Goal: Transaction & Acquisition: Purchase product/service

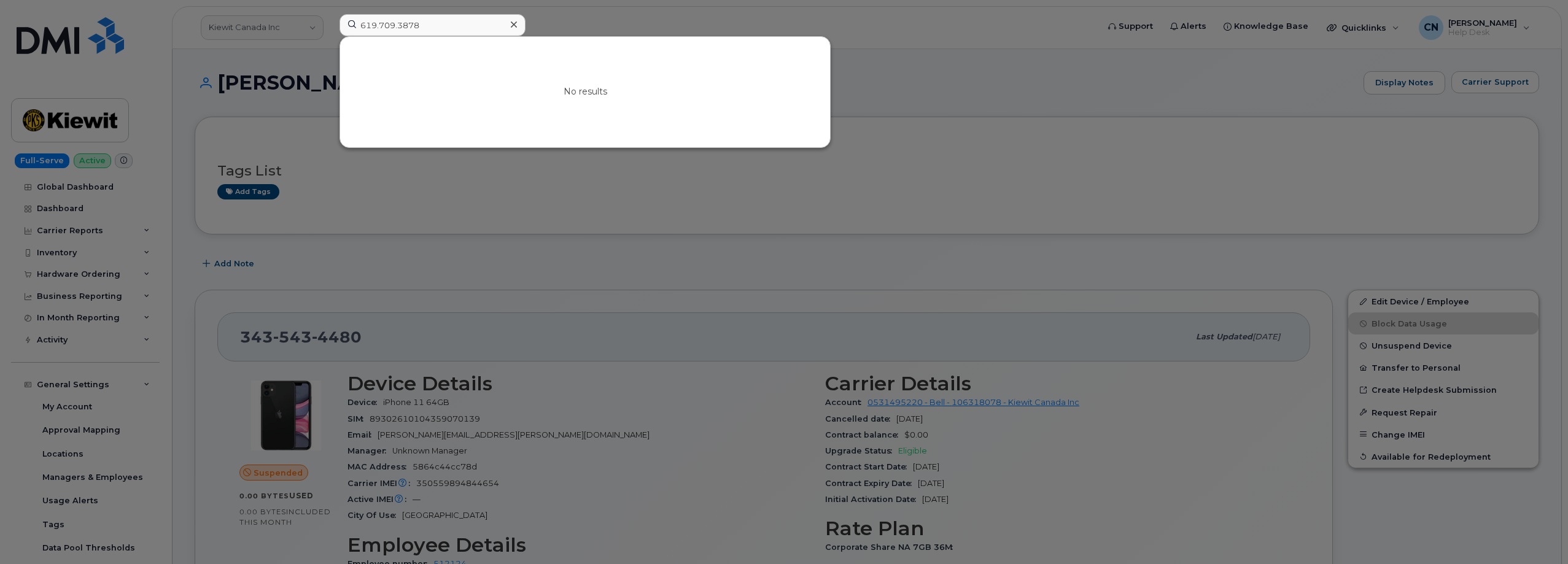
scroll to position [429, 0]
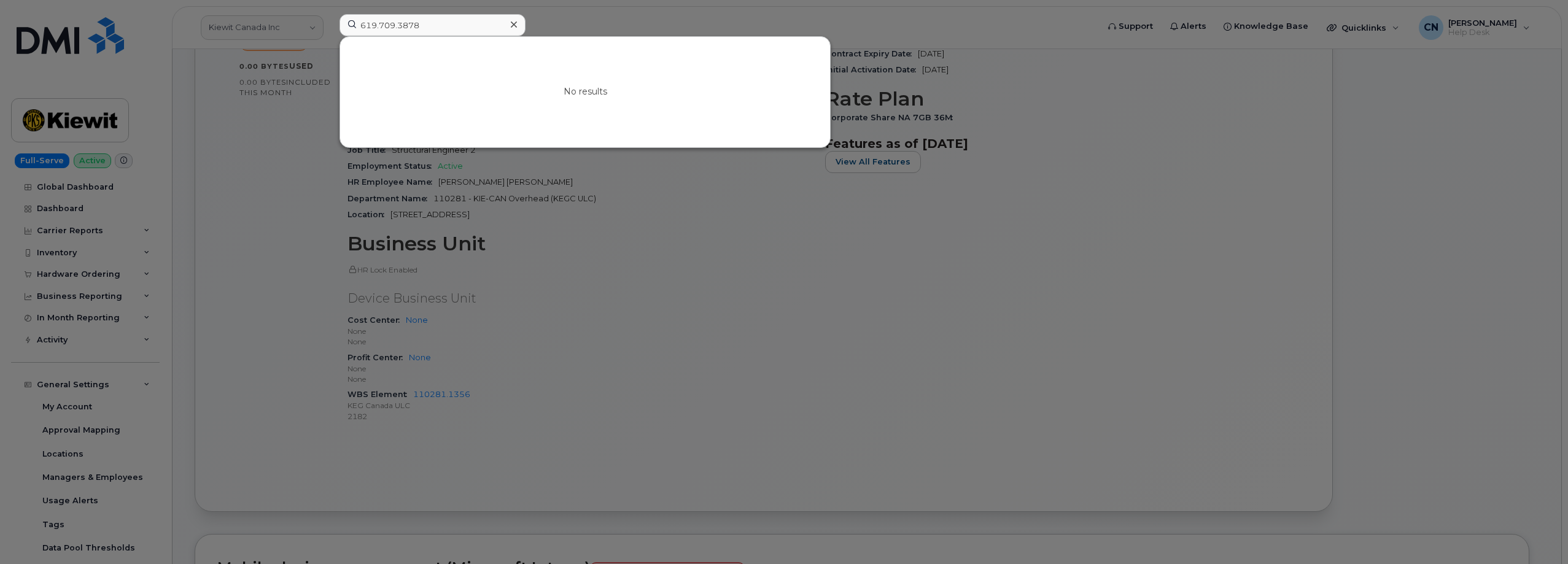
drag, startPoint x: 428, startPoint y: 23, endPoint x: 281, endPoint y: 16, distance: 147.2
click at [330, 29] on div "619.709.3878 No results" at bounding box center [715, 28] width 770 height 27
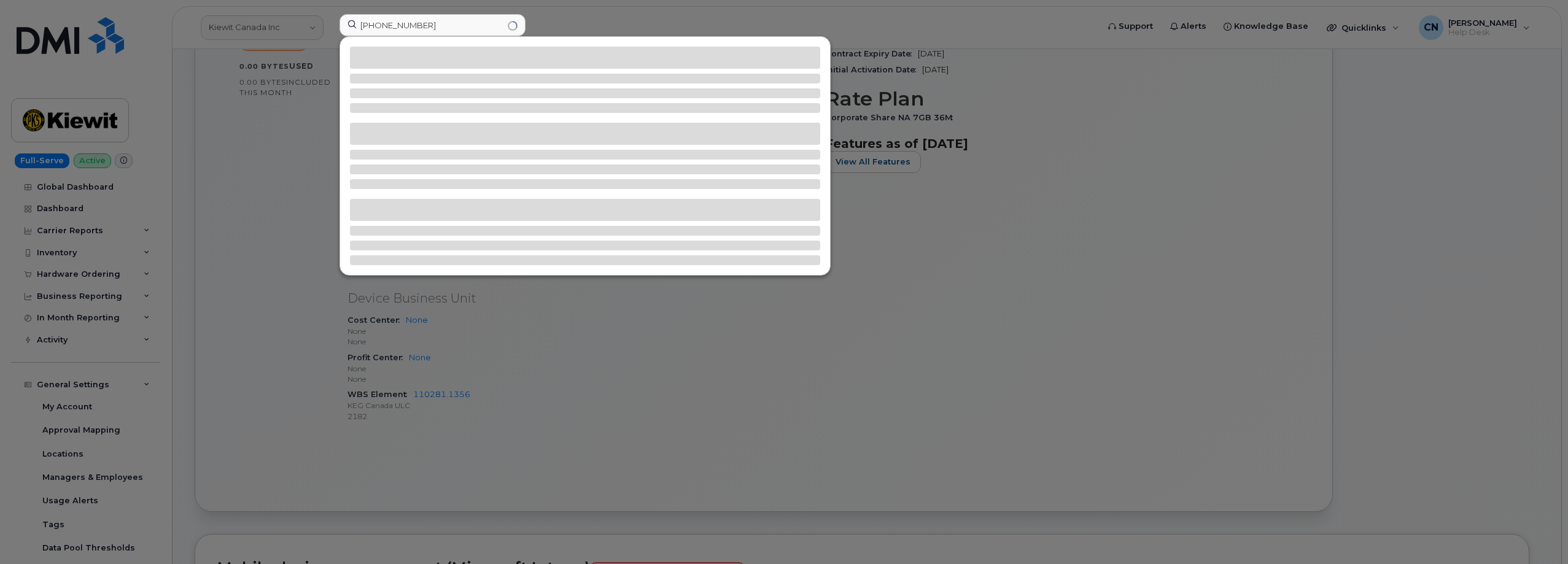
type input "639-471-7370"
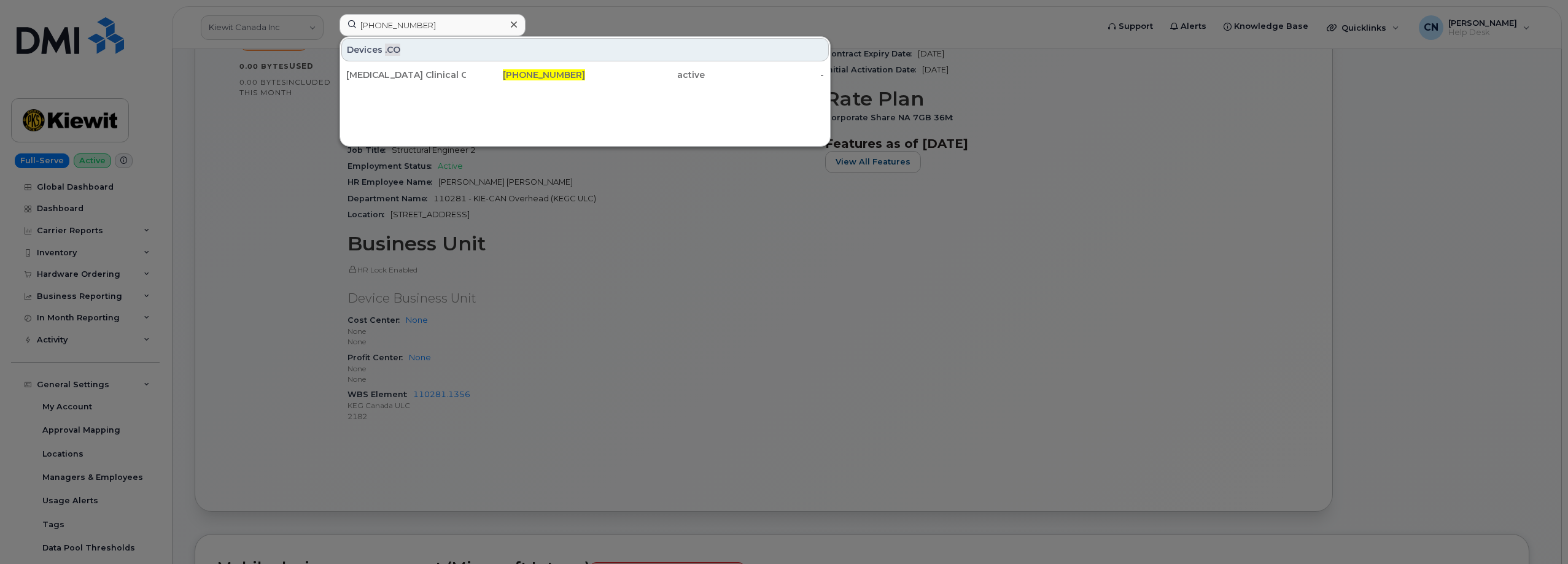
click at [396, 71] on div "Chronic Pain Clinical Coordinator" at bounding box center [406, 75] width 120 height 13
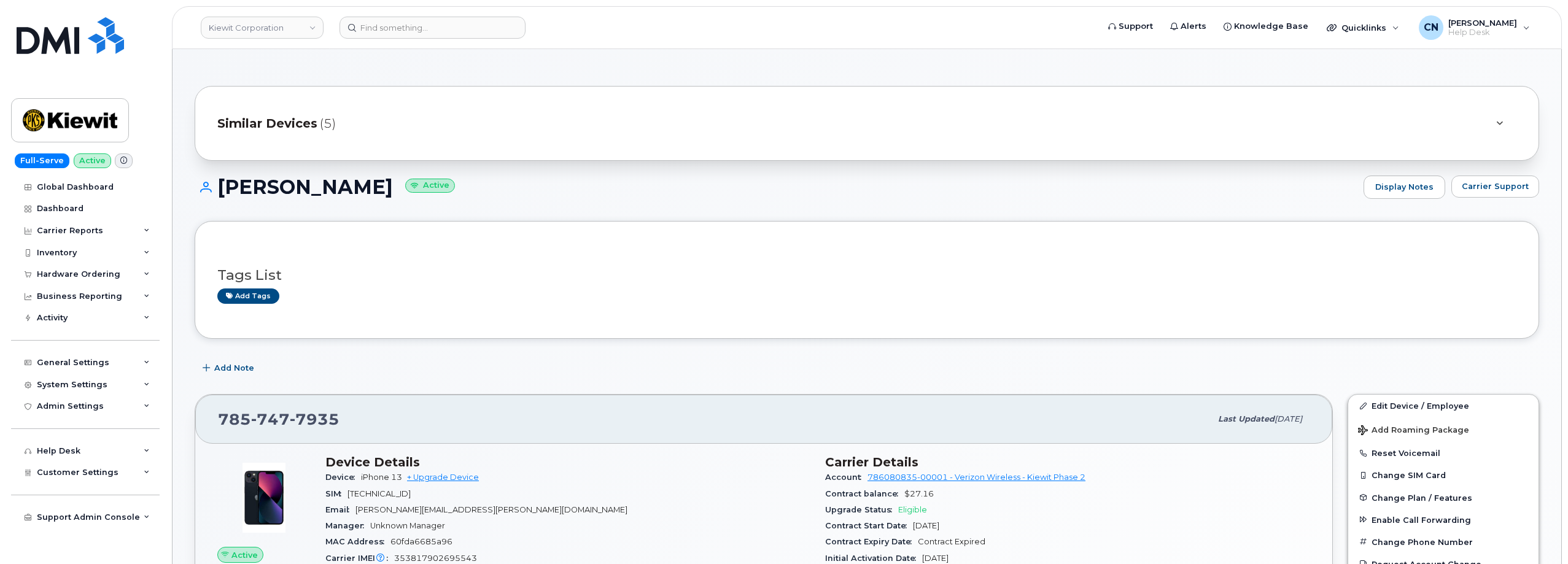
click at [337, 190] on h1 "RILEY NASH Active" at bounding box center [776, 187] width 1163 height 21
drag, startPoint x: 340, startPoint y: 188, endPoint x: 221, endPoint y: 181, distance: 119.2
click at [221, 181] on h1 "RILEY NASH Active" at bounding box center [776, 187] width 1163 height 21
copy h1 "[PERSON_NAME]"
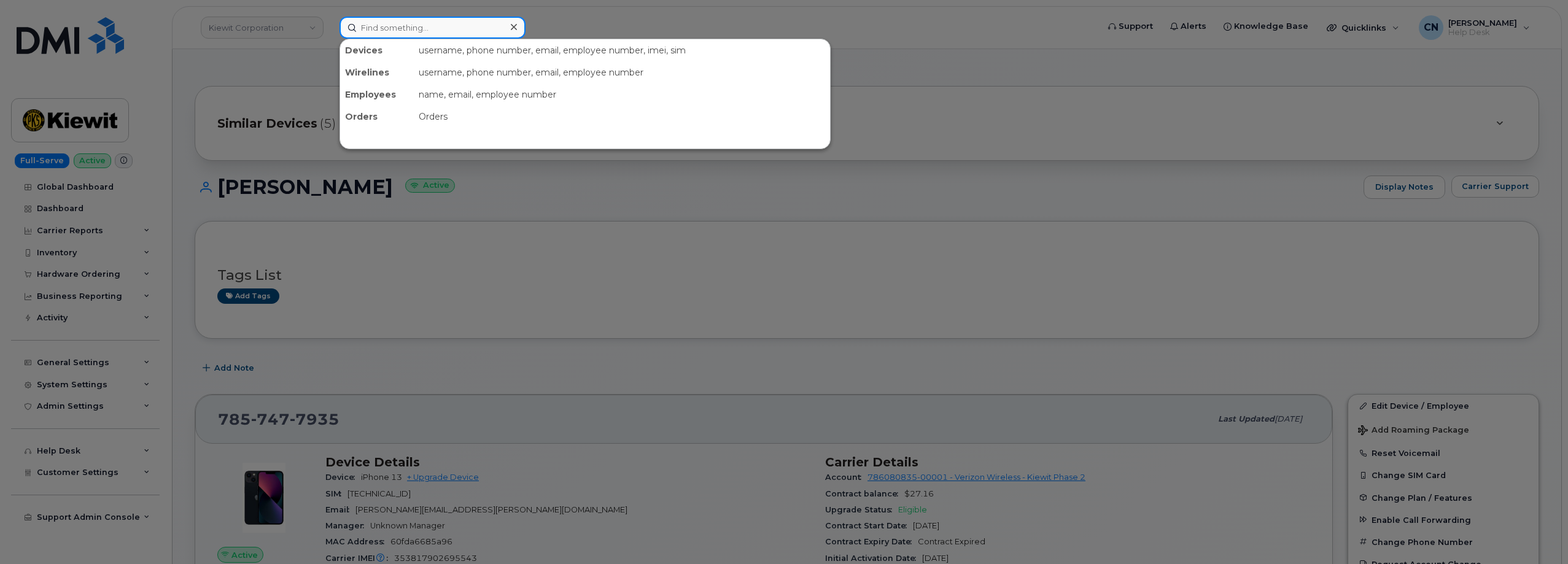
drag, startPoint x: 368, startPoint y: 23, endPoint x: 304, endPoint y: 40, distance: 66.2
click at [368, 23] on input at bounding box center [432, 27] width 186 height 22
paste input "9199209474"
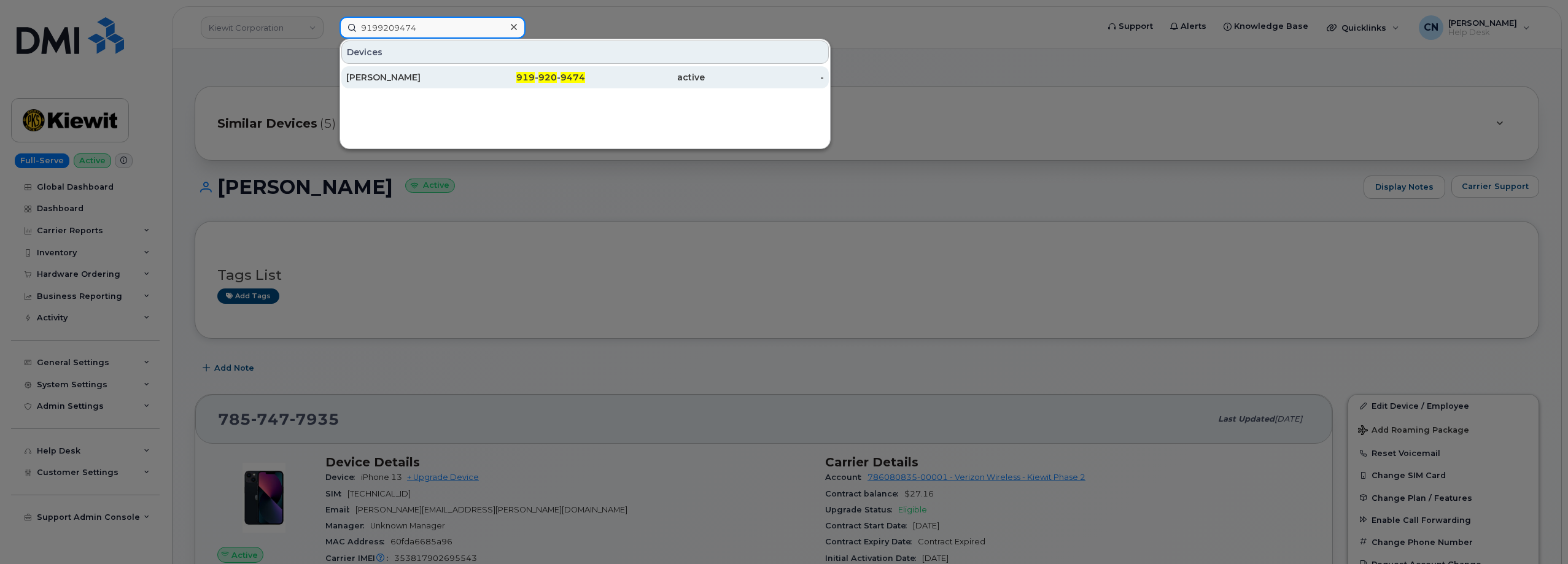
type input "9199209474"
drag, startPoint x: 379, startPoint y: 75, endPoint x: 373, endPoint y: 5, distance: 70.3
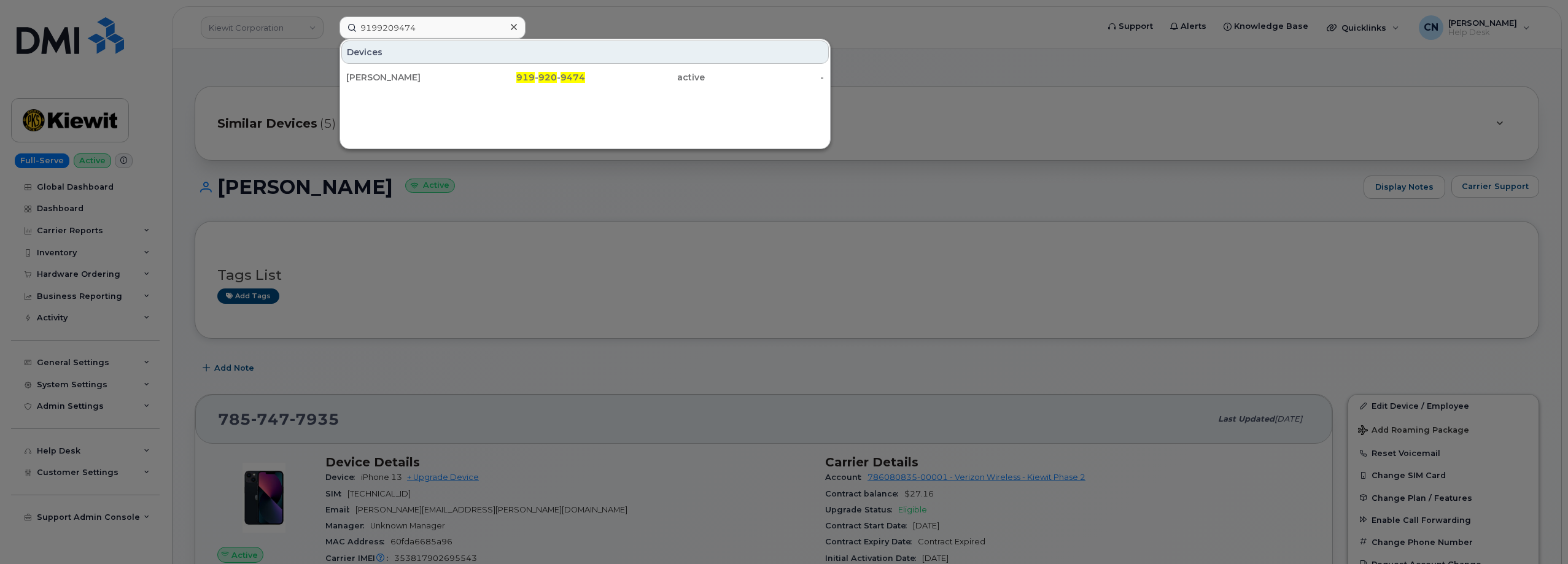
click at [381, 75] on div "ROBERTO R. SOLIS" at bounding box center [406, 78] width 120 height 13
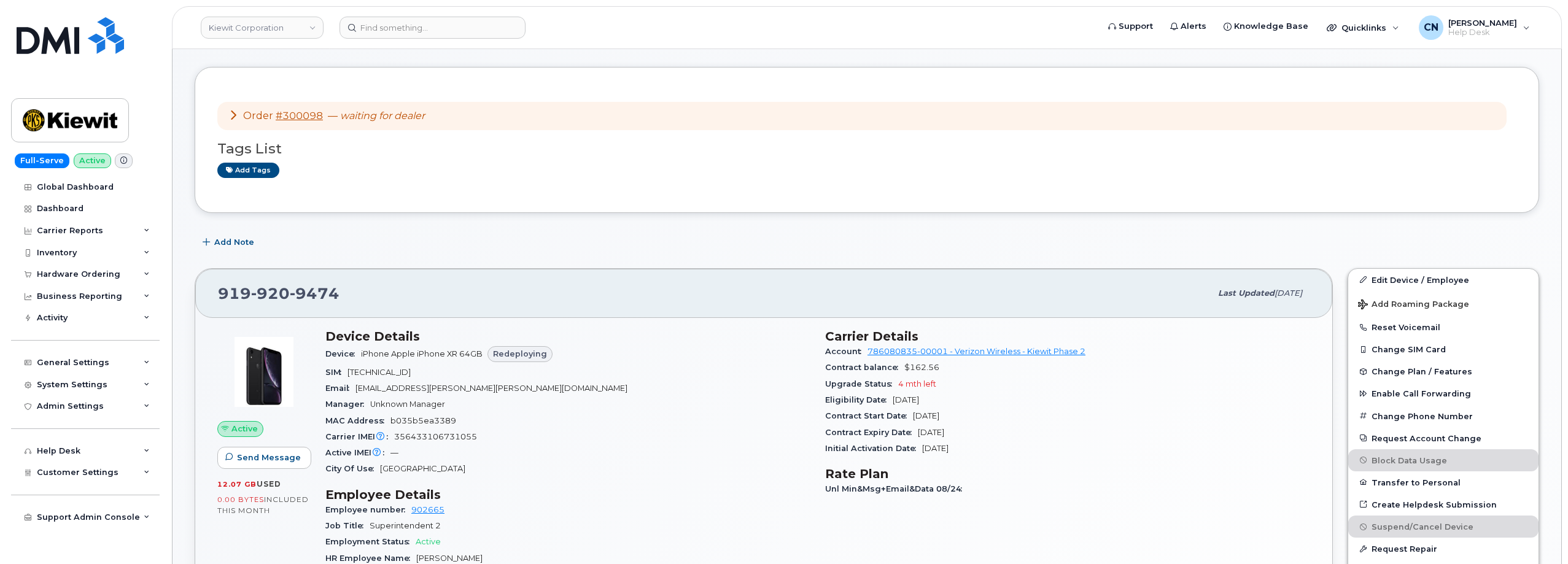
scroll to position [4, 0]
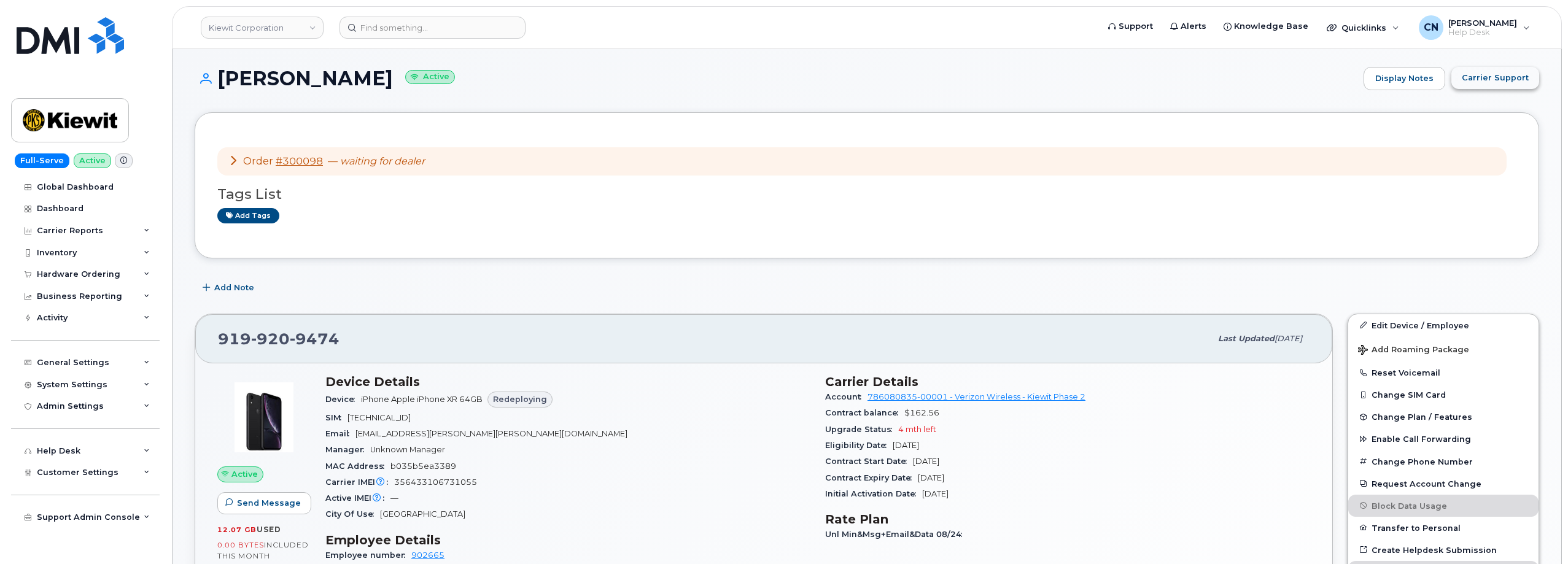
click at [1465, 81] on button "Carrier Support" at bounding box center [1495, 78] width 88 height 22
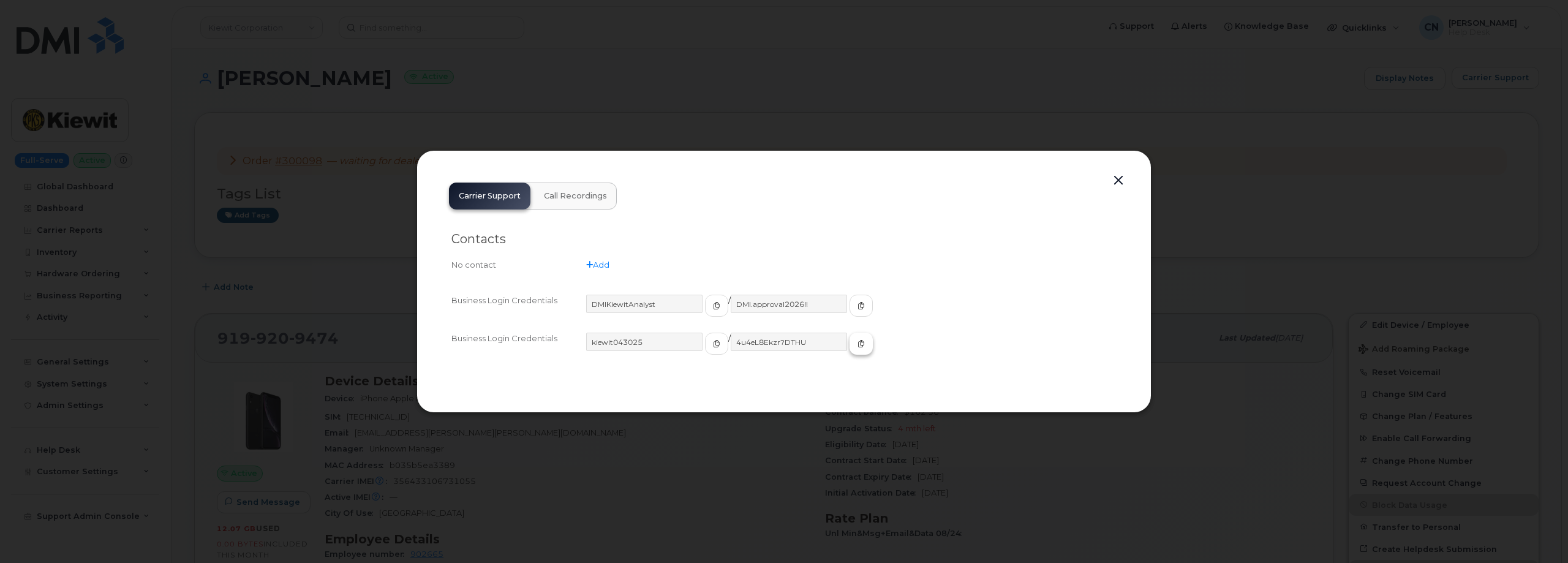
click at [850, 344] on button "button" at bounding box center [861, 343] width 23 height 22
click at [1116, 185] on button "button" at bounding box center [1118, 180] width 18 height 17
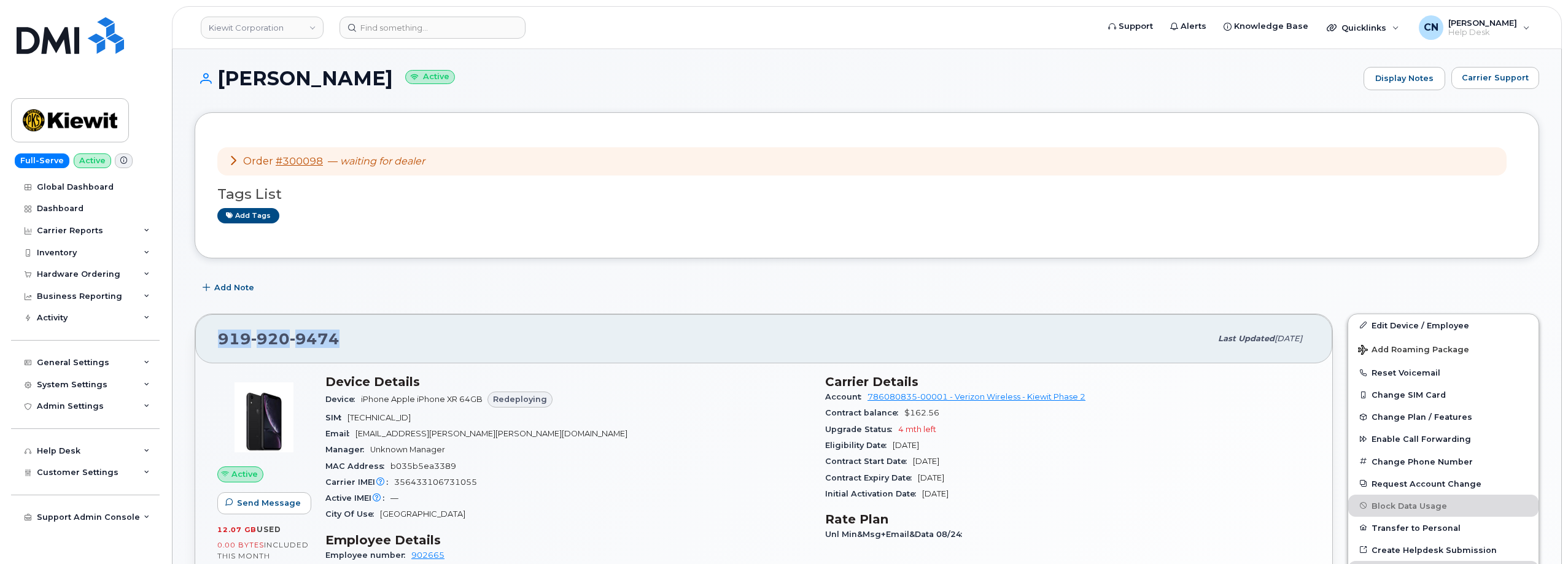
drag, startPoint x: 356, startPoint y: 343, endPoint x: 220, endPoint y: 340, distance: 136.0
click at [213, 335] on div "919 920 9474 Last updated Sep 06, 2025" at bounding box center [763, 338] width 1137 height 49
copy span "919 920 9474"
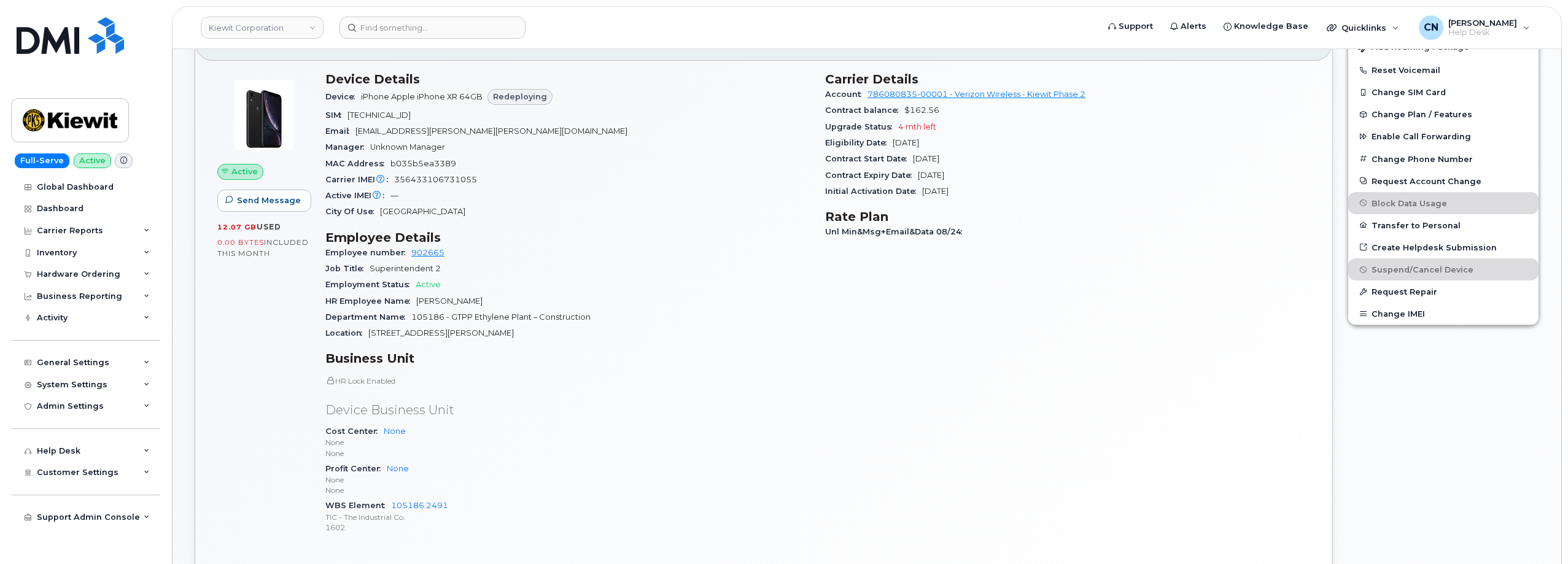
scroll to position [0, 0]
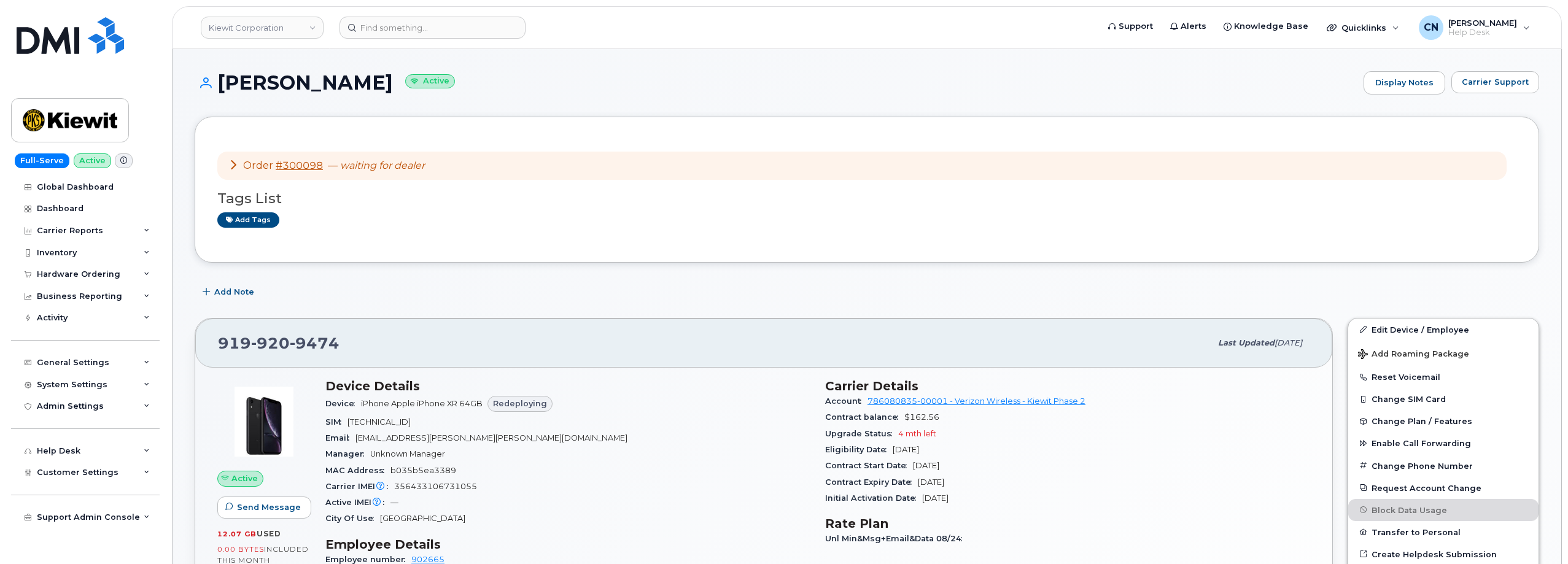
drag, startPoint x: 189, startPoint y: 184, endPoint x: 194, endPoint y: 179, distance: 7.1
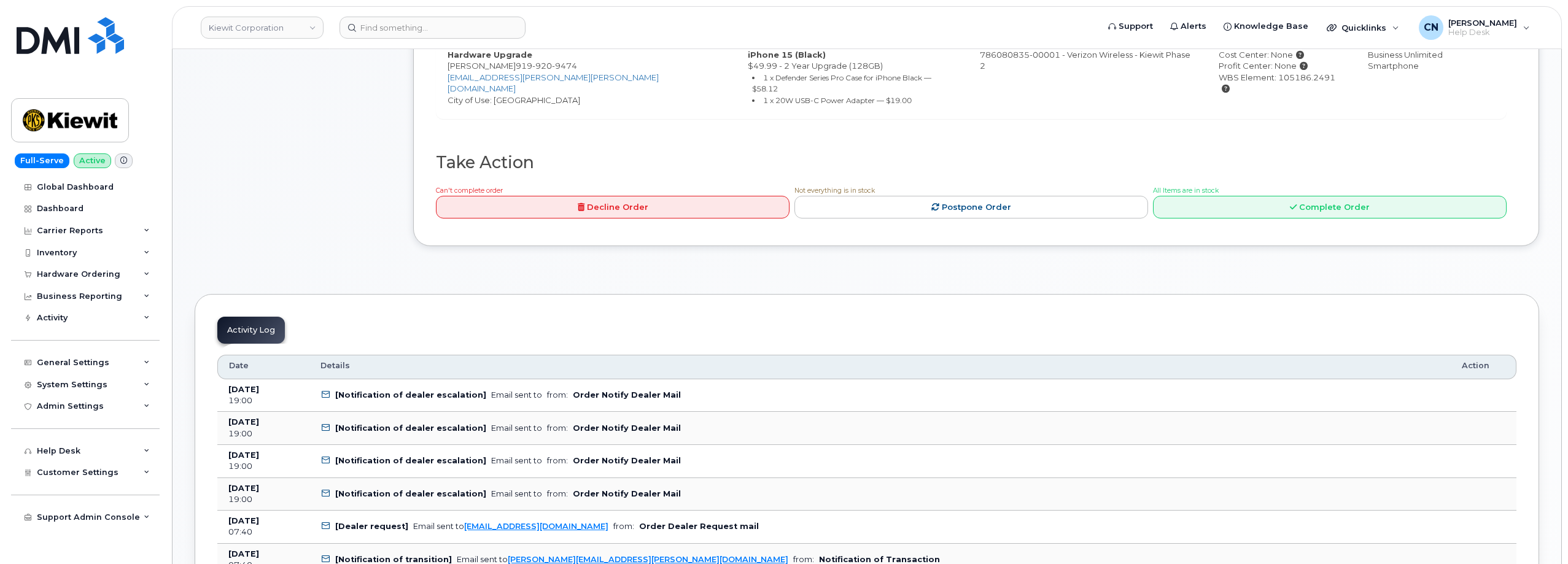
scroll to position [184, 0]
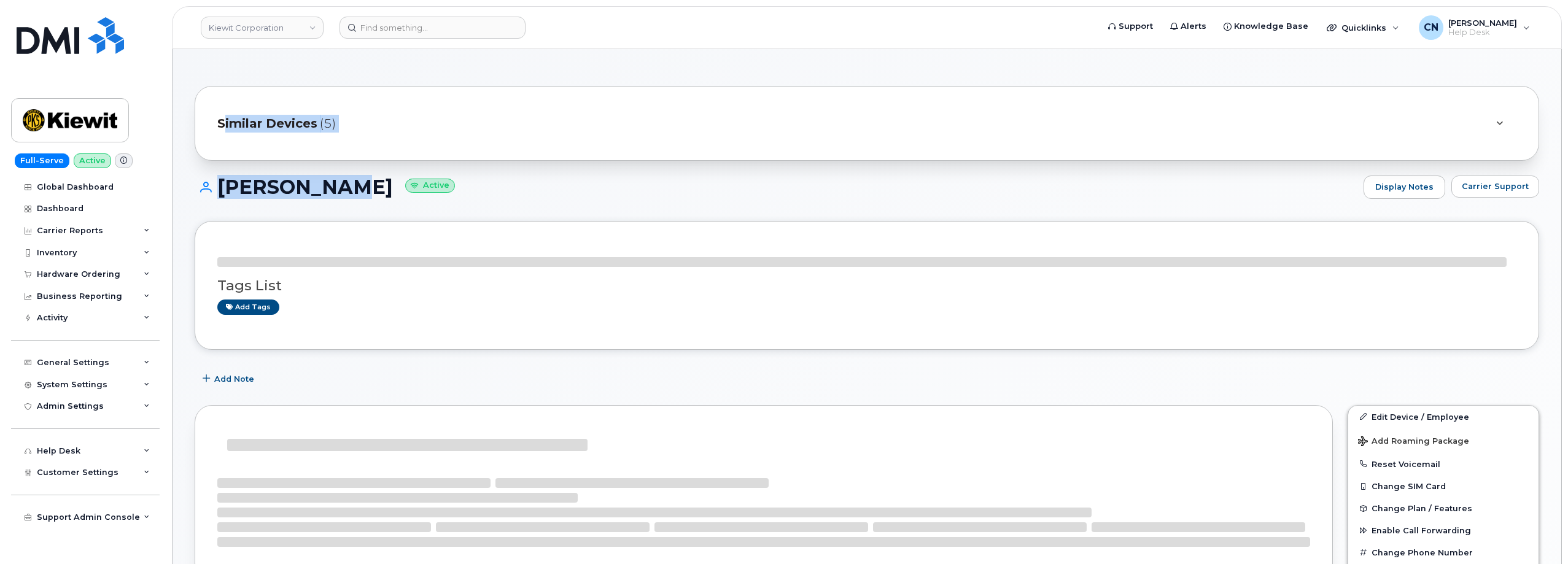
drag, startPoint x: 339, startPoint y: 82, endPoint x: 223, endPoint y: 78, distance: 116.1
copy div "imilar Devices (5) RILEY NASH"
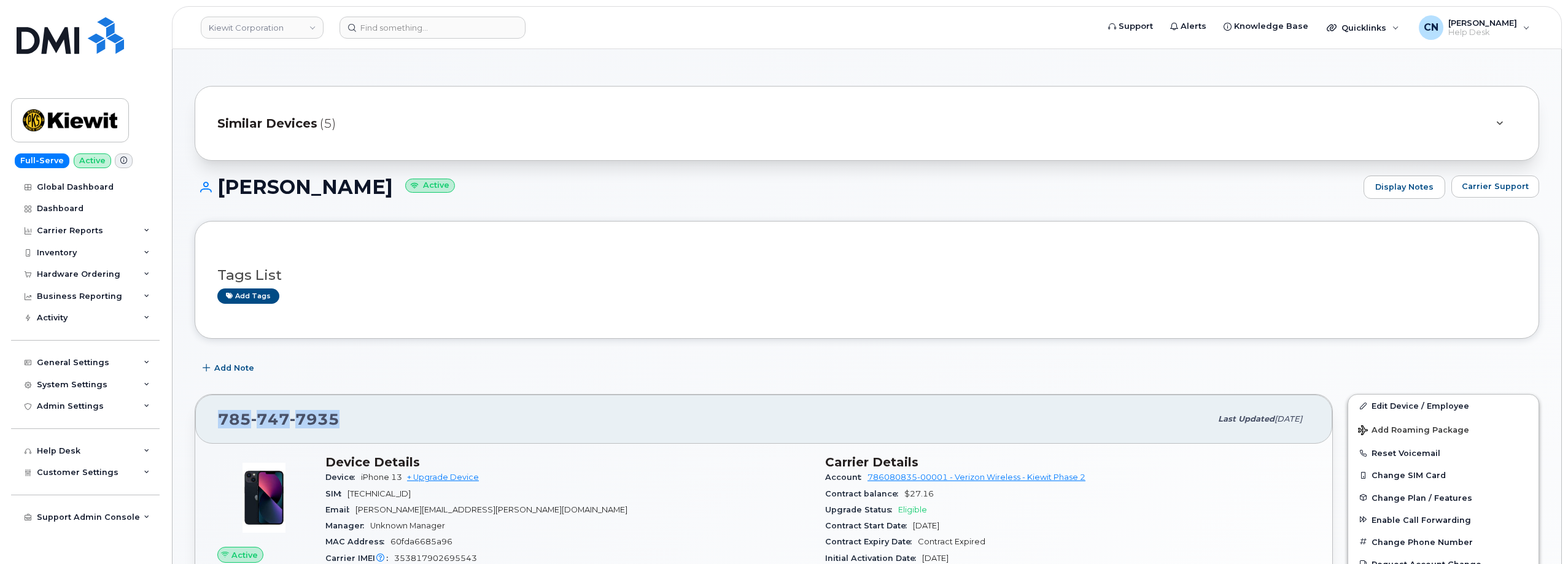
drag, startPoint x: 336, startPoint y: 400, endPoint x: 240, endPoint y: 66, distance: 347.5
click at [215, 394] on div "785 747 7935 Last updated Sep 06, 2025" at bounding box center [763, 419] width 1137 height 49
copy span "785 747 7935"
drag, startPoint x: 444, startPoint y: 473, endPoint x: 430, endPoint y: 474, distance: 14.0
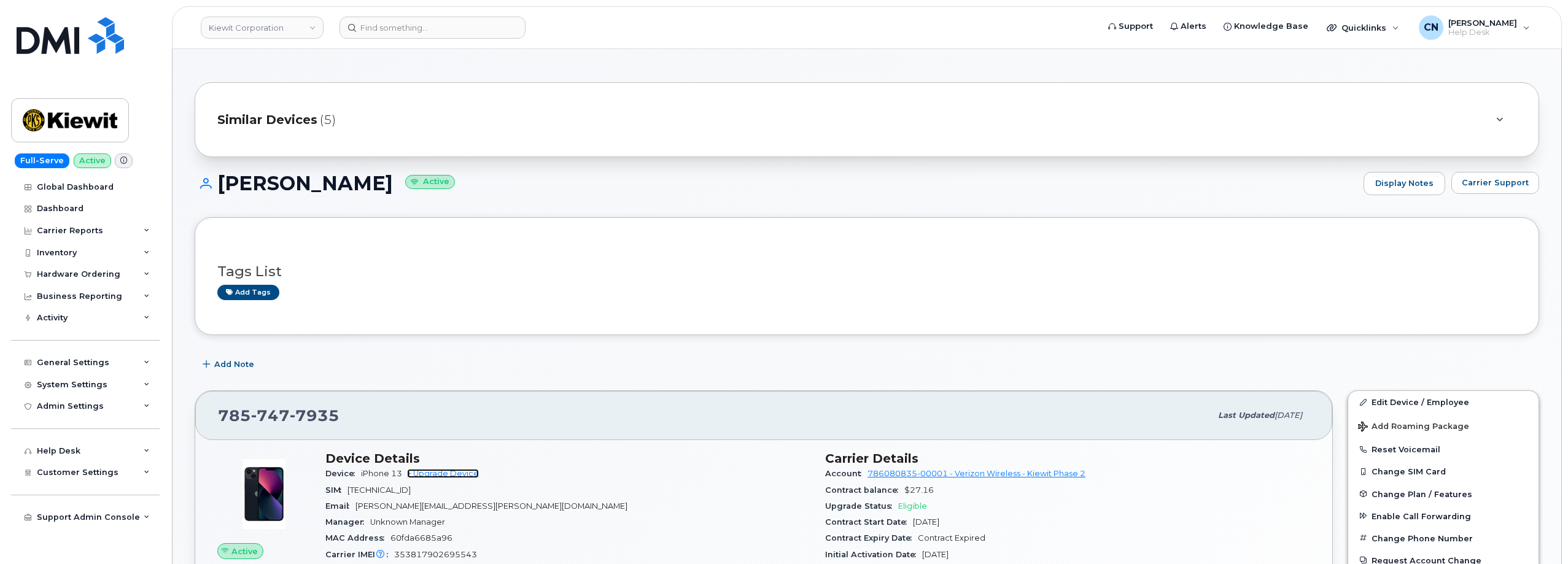
scroll to position [123, 0]
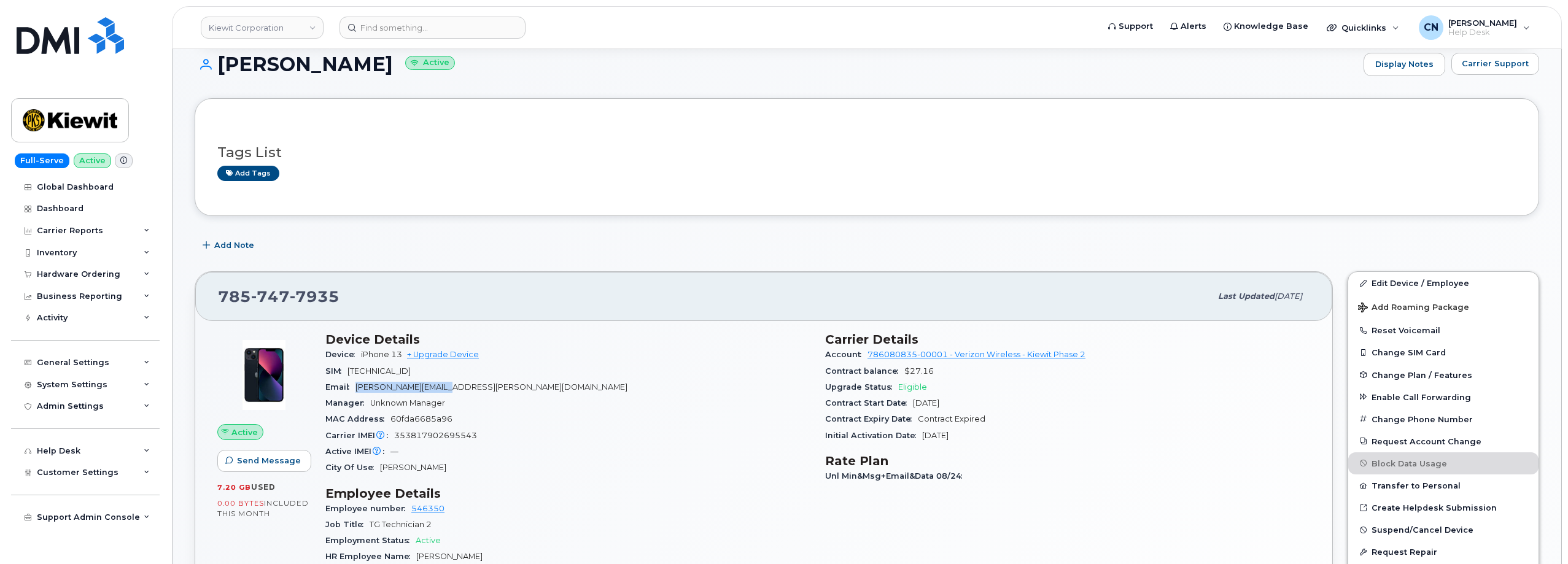
drag, startPoint x: 465, startPoint y: 391, endPoint x: 358, endPoint y: 382, distance: 107.4
click at [358, 382] on div "Email RILEY.NASH@TICUS.COM" at bounding box center [568, 387] width 485 height 16
copy span "[PERSON_NAME][EMAIL_ADDRESS][PERSON_NAME][DOMAIN_NAME]"
drag, startPoint x: 277, startPoint y: 280, endPoint x: 203, endPoint y: 282, distance: 74.0
click at [203, 282] on div "785 747 7935 Last updated Sep 06, 2025" at bounding box center [763, 296] width 1137 height 49
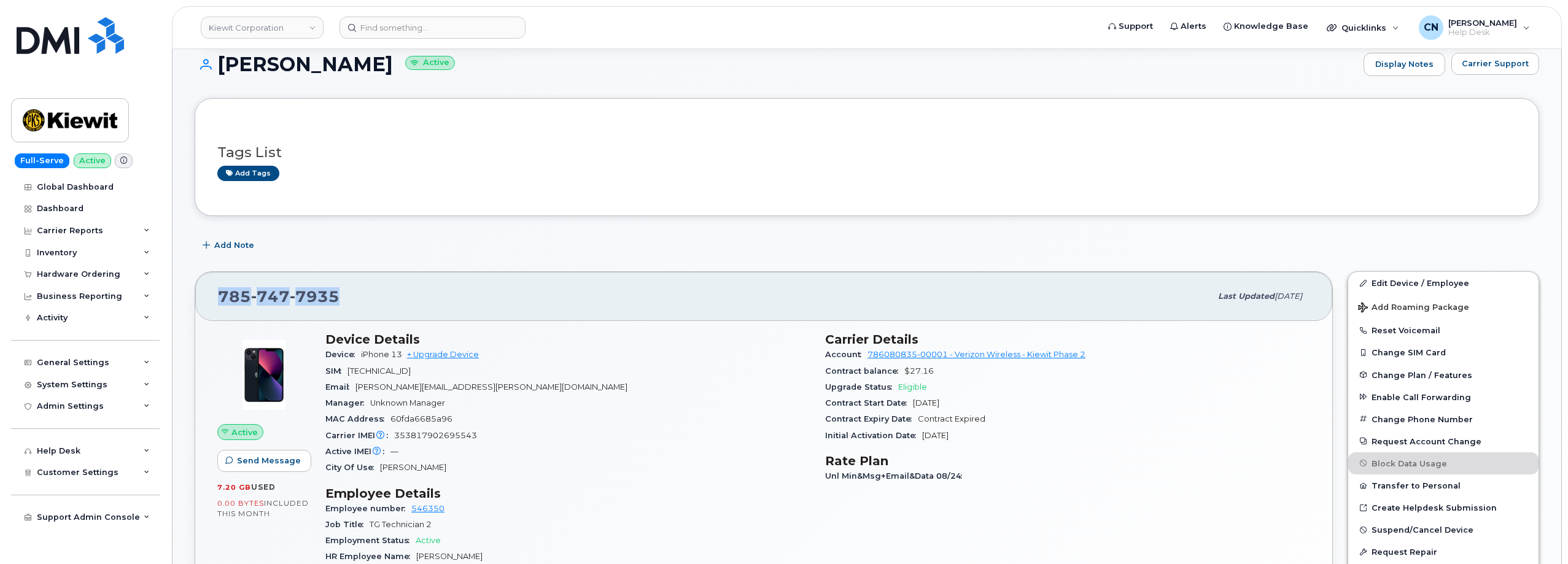
copy span "785 747 7935"
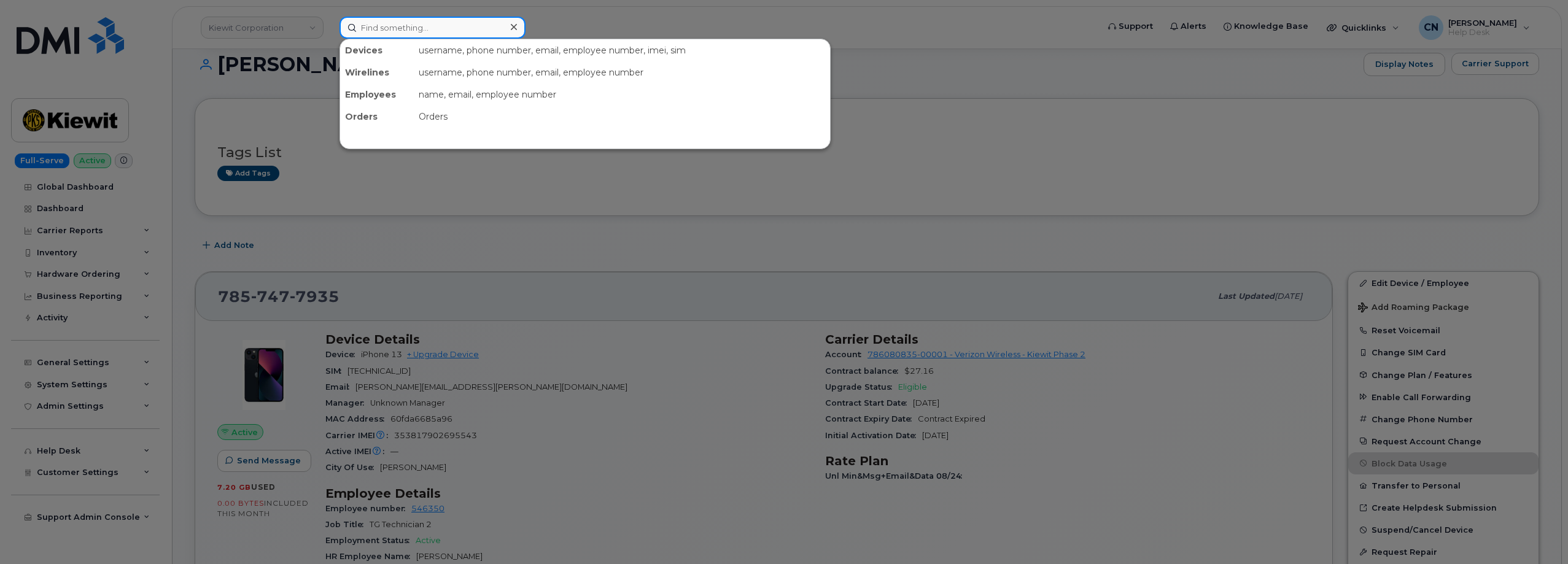
click at [354, 19] on input at bounding box center [432, 27] width 186 height 22
paste input "3612440243"
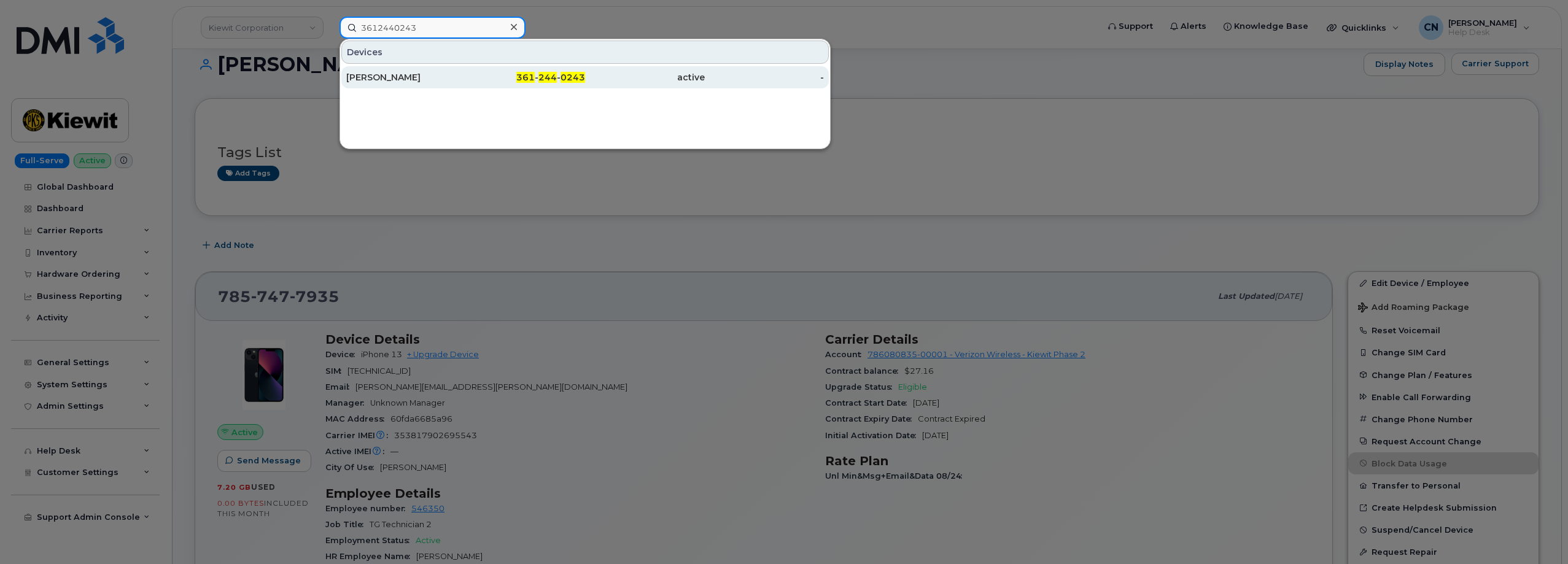
type input "3612440243"
click at [368, 74] on div "JAIME QUEZADA" at bounding box center [406, 78] width 120 height 13
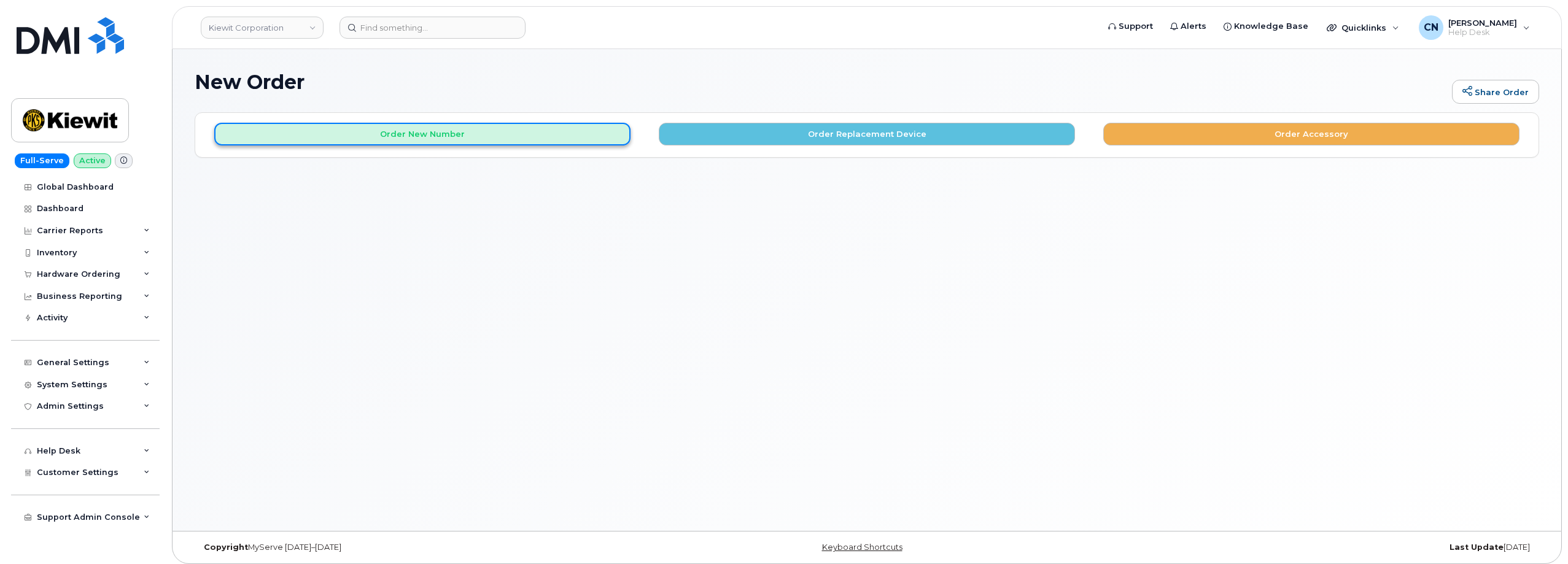
click at [473, 134] on button "Order New Number" at bounding box center [423, 134] width 416 height 23
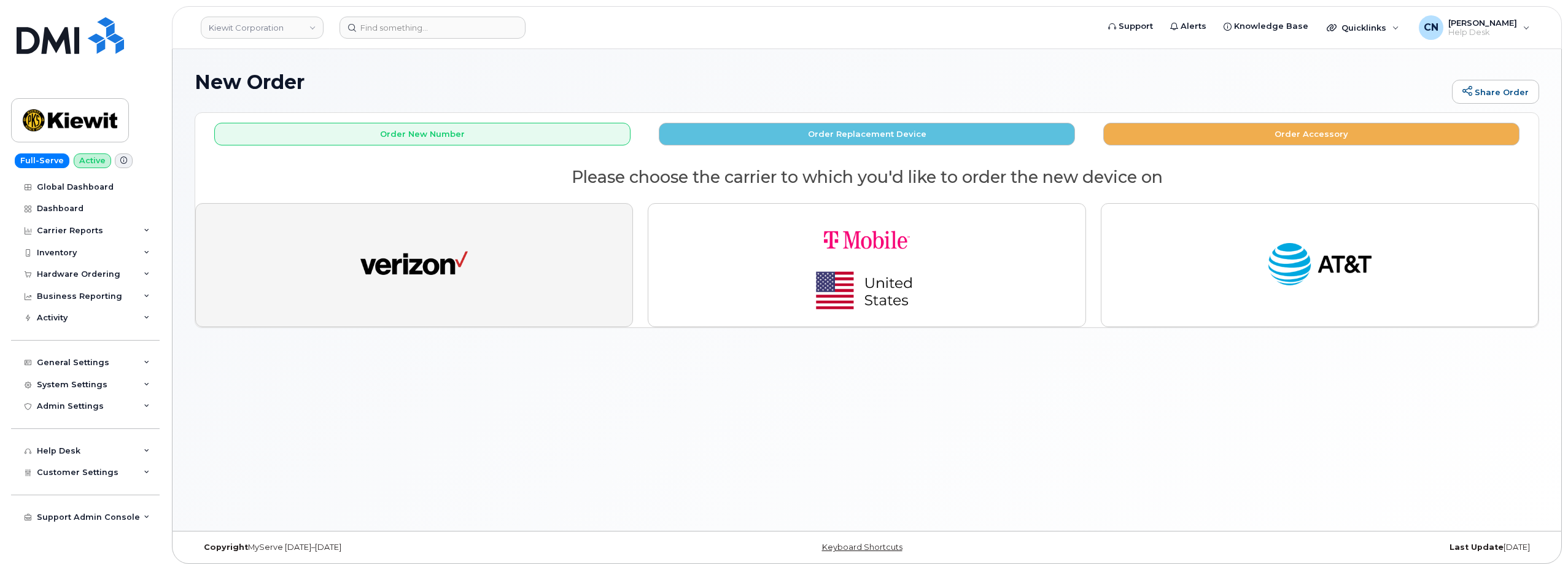
click at [436, 248] on img "button" at bounding box center [414, 265] width 107 height 55
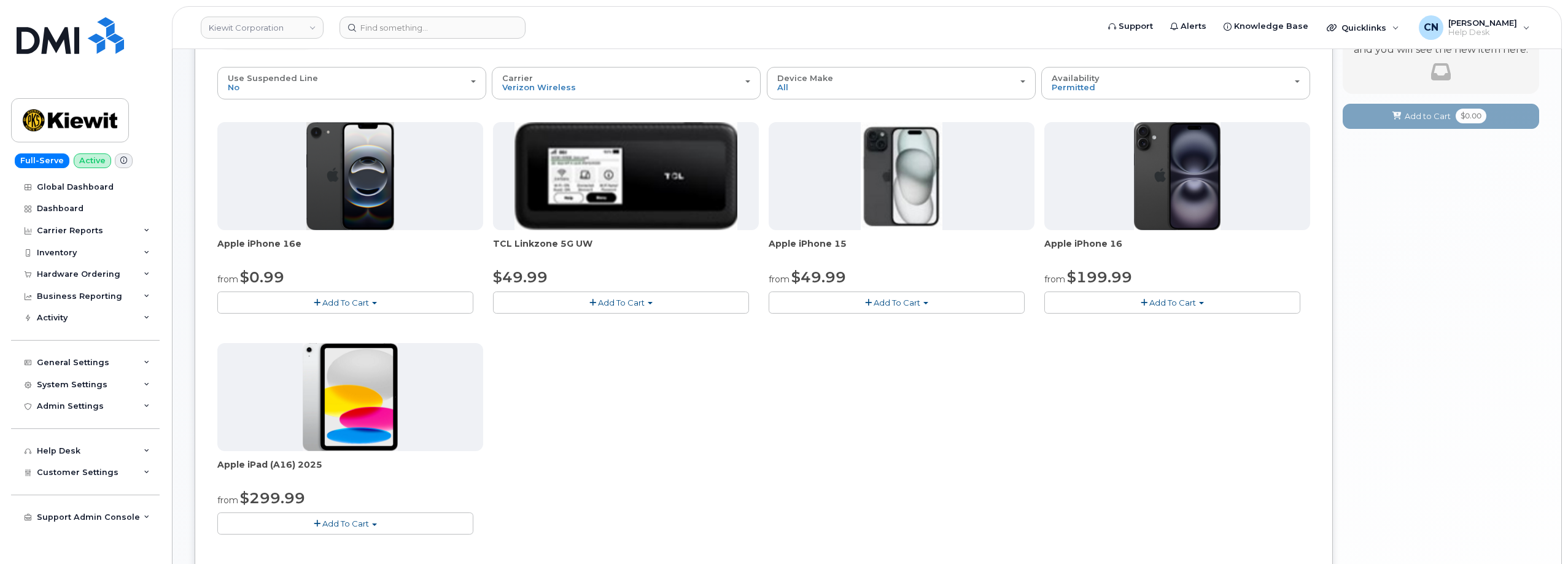
scroll to position [123, 0]
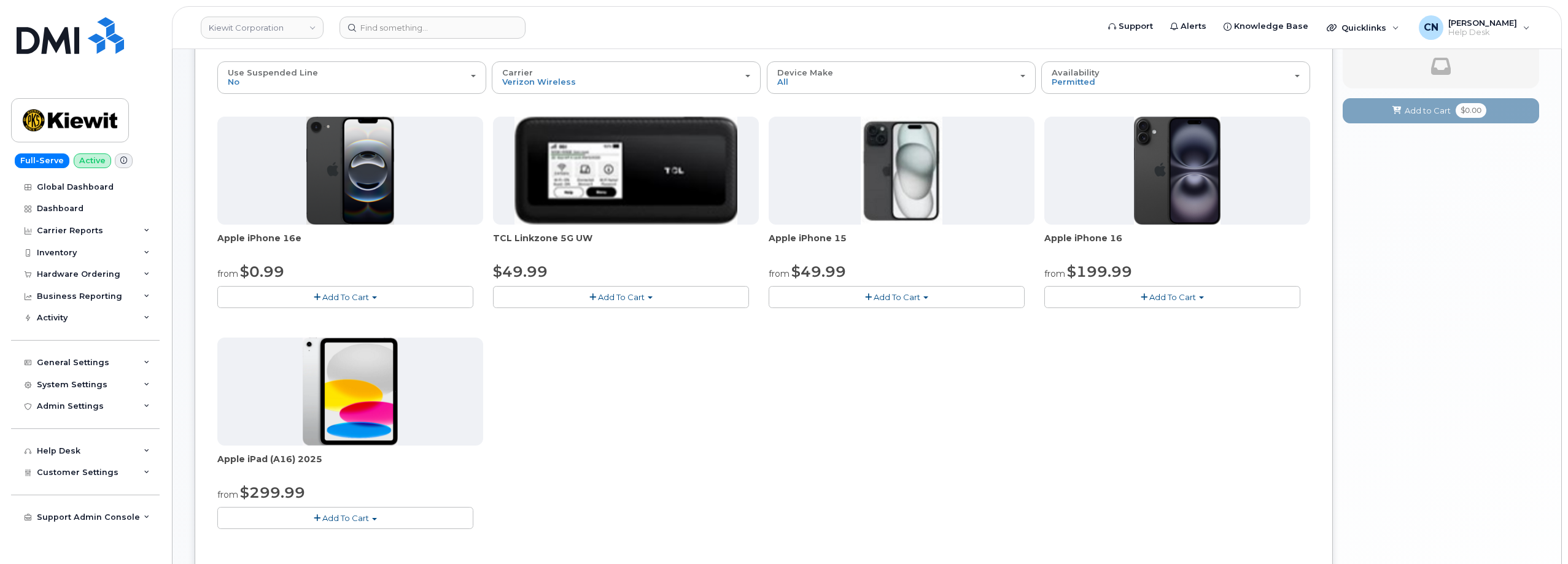
click at [891, 295] on span "Add To Cart" at bounding box center [897, 297] width 46 height 10
click at [855, 313] on link "$49.99 - 2 Year Activation (128GB)" at bounding box center [853, 320] width 164 height 15
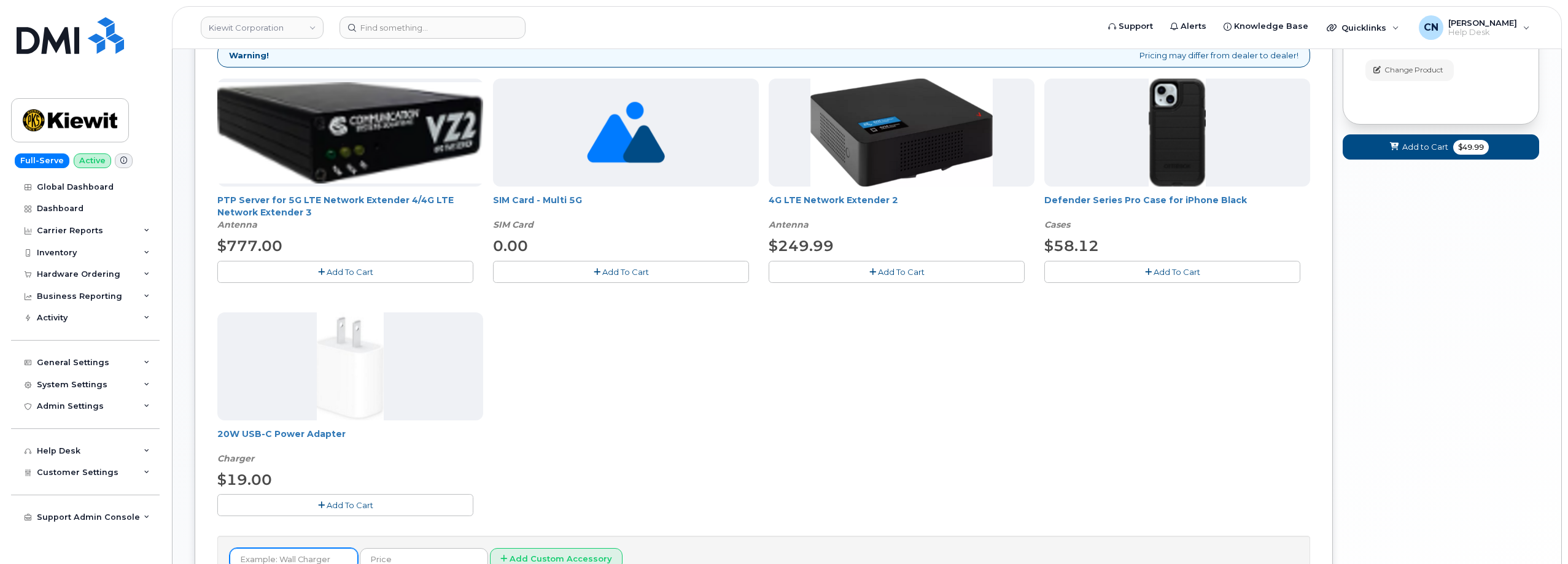
scroll to position [306, 0]
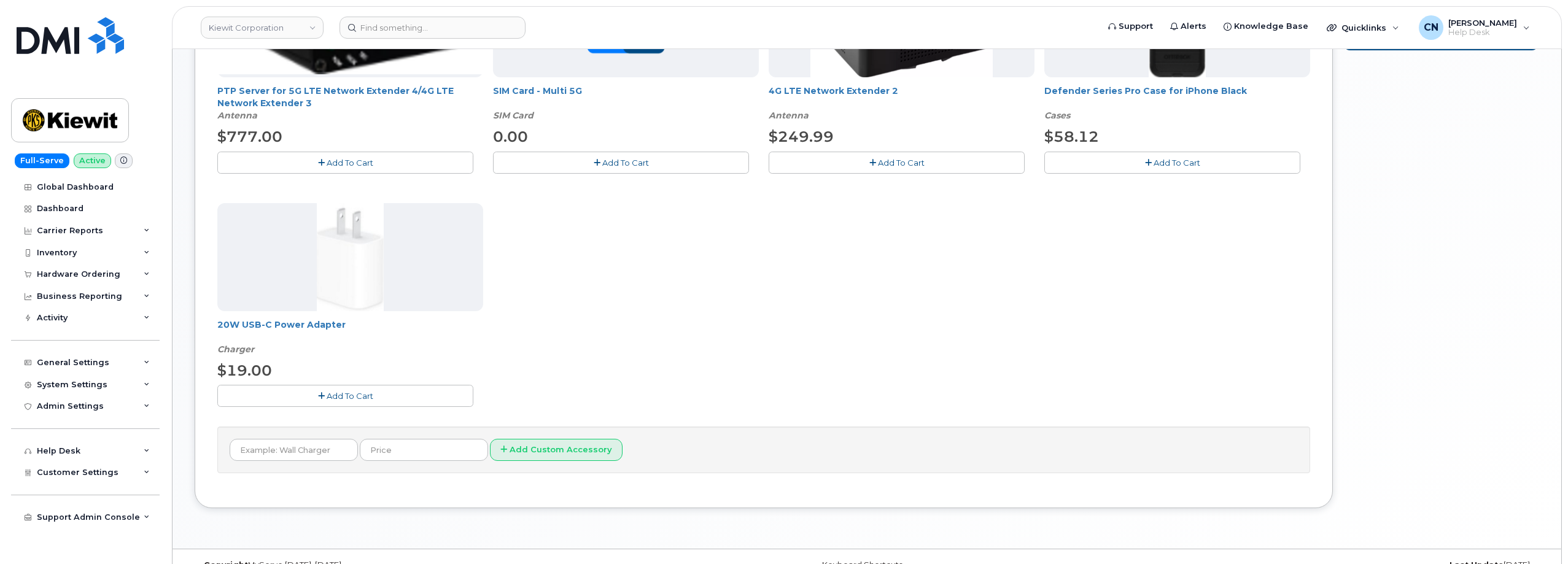
click at [328, 392] on span "Add To Cart" at bounding box center [350, 396] width 46 height 10
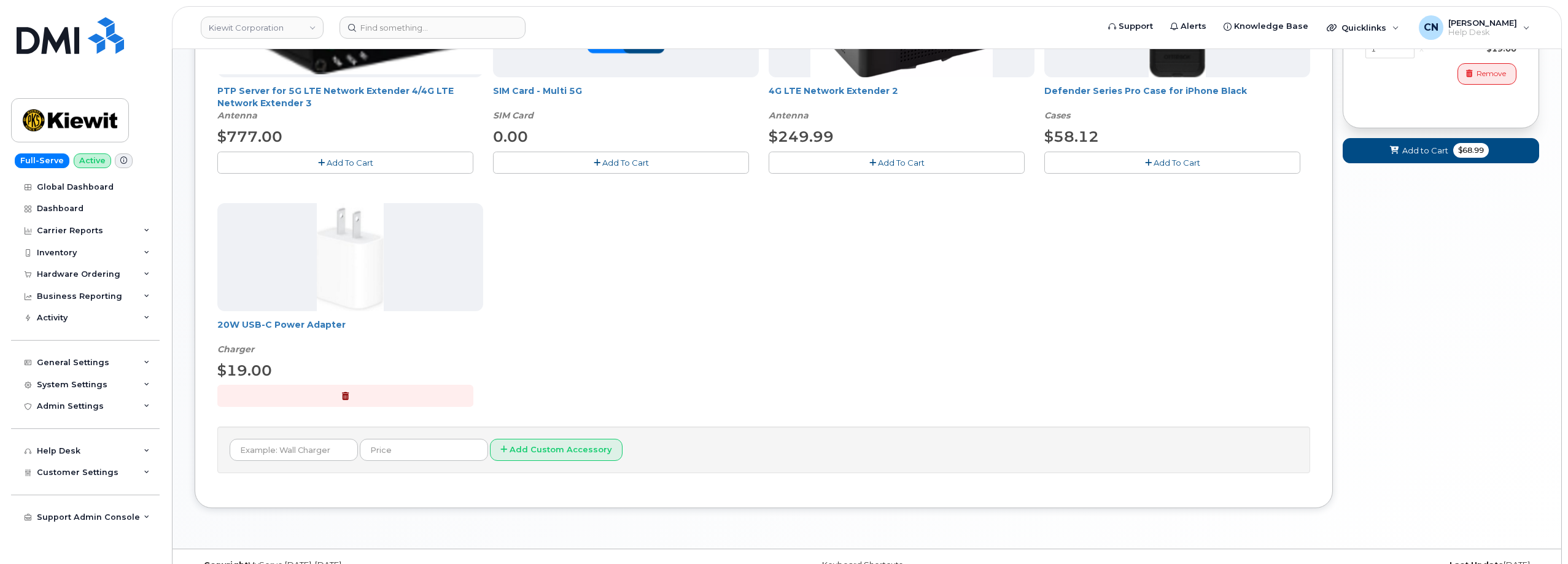
click at [1148, 164] on icon "button" at bounding box center [1148, 163] width 7 height 8
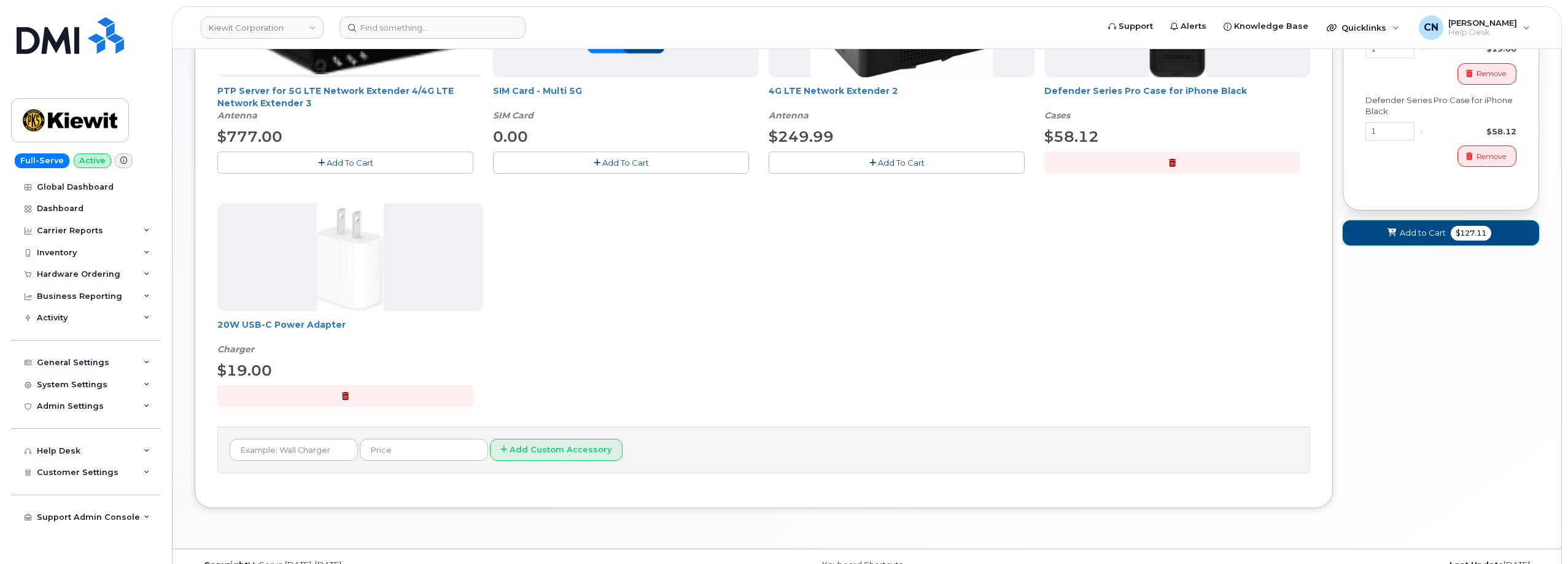
click at [1393, 234] on icon at bounding box center [1392, 232] width 9 height 8
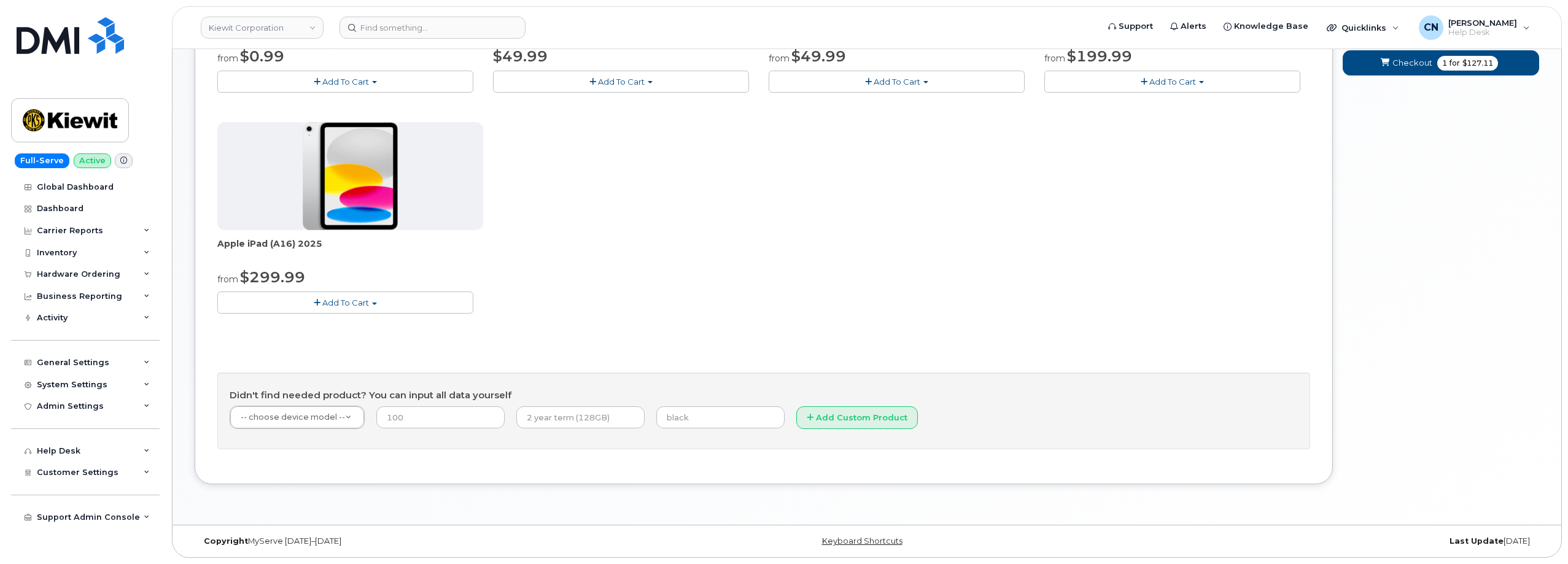
click at [334, 365] on div "Apple iPhone 16e from $0.99 Add To Cart $0.99 - 2 Year Activation (128GB) $599.…" at bounding box center [764, 175] width 1093 height 548
click at [1415, 66] on span "Checkout" at bounding box center [1412, 63] width 40 height 12
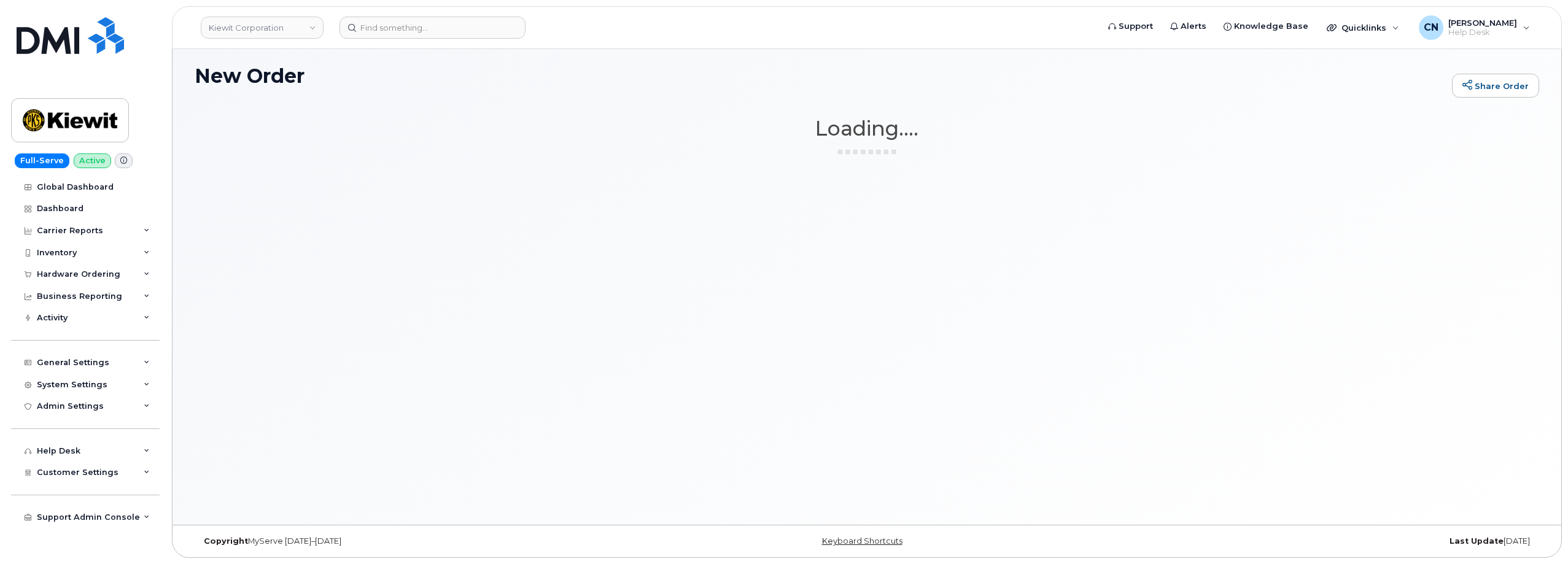
scroll to position [6, 0]
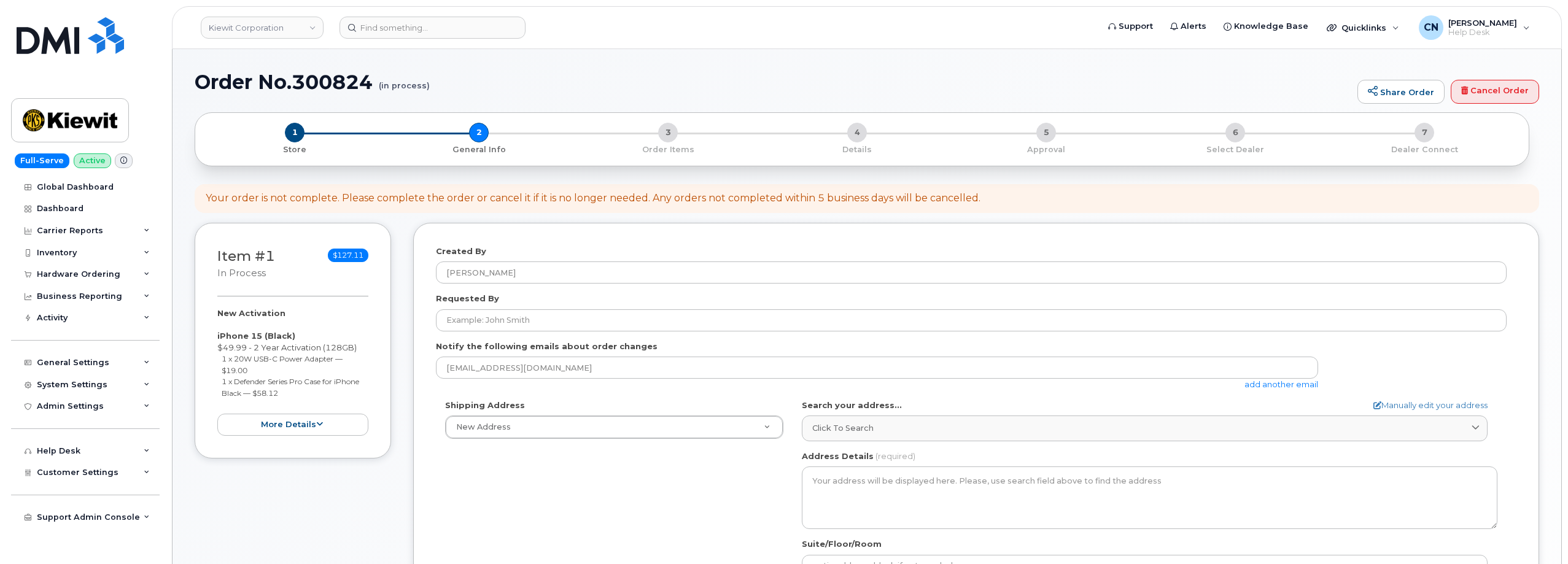
select select
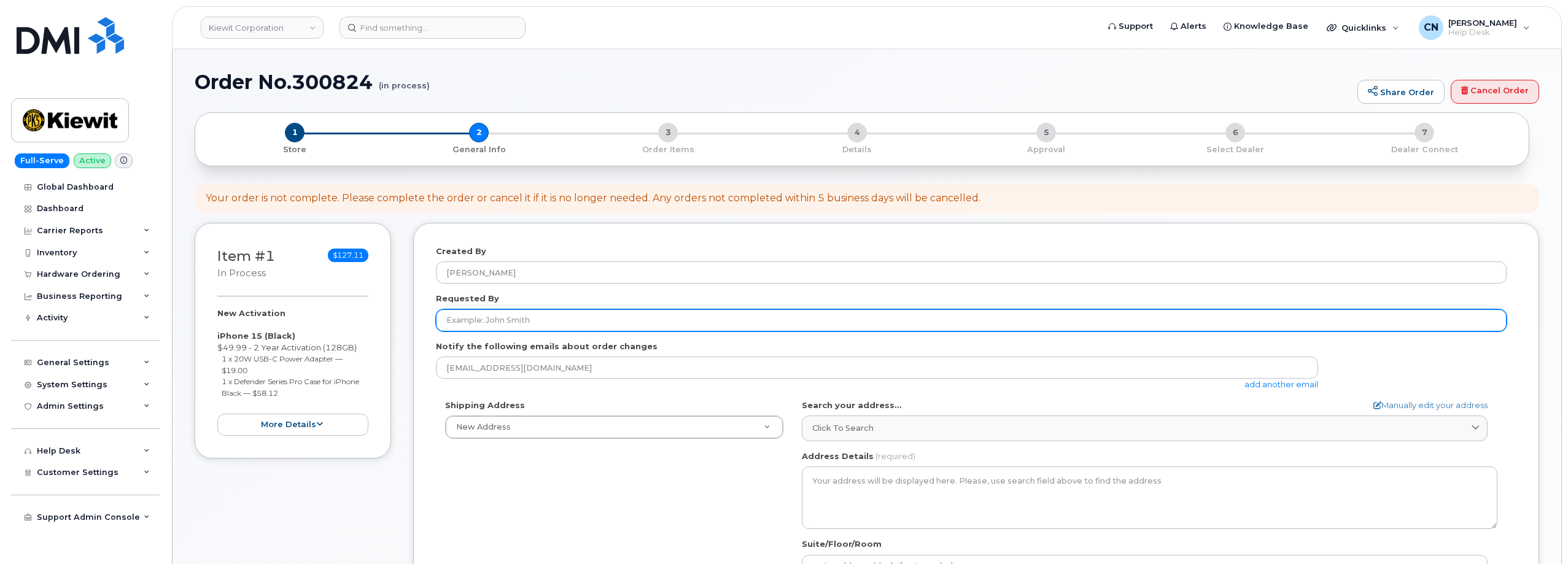
click at [493, 316] on input "Requested By" at bounding box center [971, 320] width 1071 height 22
paste input "[PERSON_NAME]"
drag, startPoint x: 520, startPoint y: 318, endPoint x: 301, endPoint y: 322, distance: 219.0
click at [307, 319] on div "Item #1 in process $127.11 New Activation iPhone 15 (Black) $49.99 - 2 Year Act…" at bounding box center [867, 488] width 1345 height 531
type input "[PERSON_NAME]"
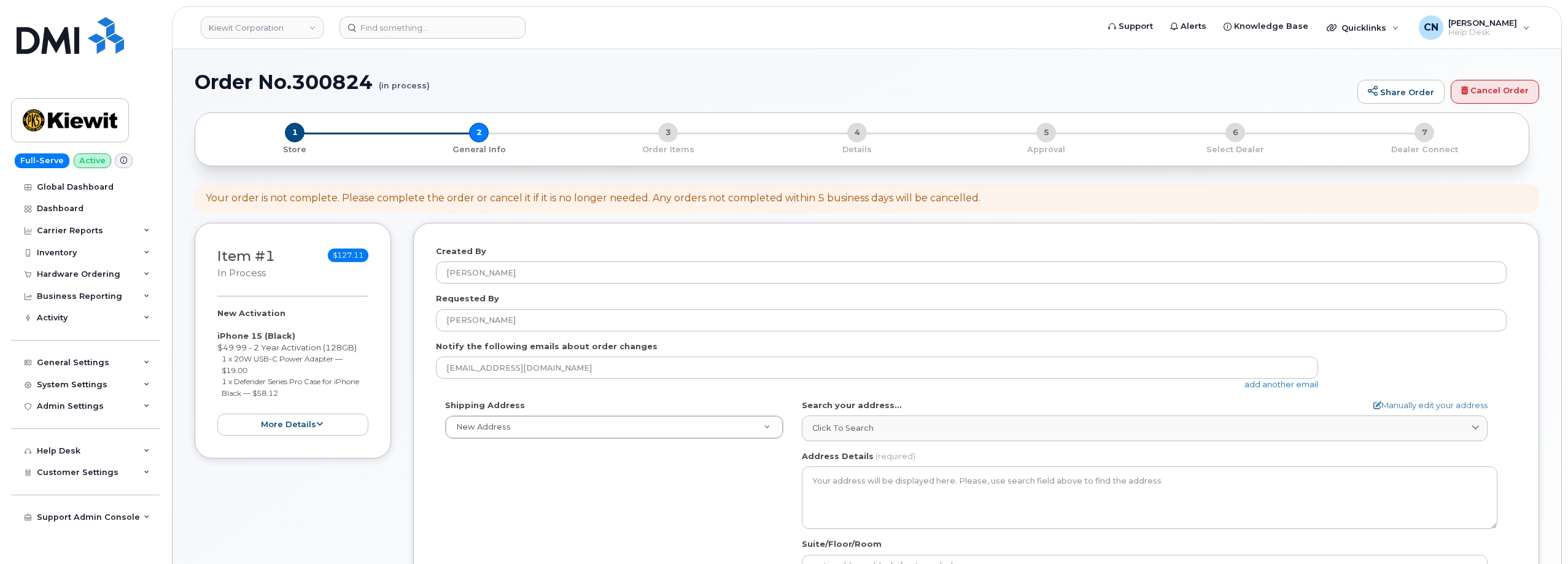
click at [1250, 389] on link "add another email" at bounding box center [1281, 384] width 73 height 10
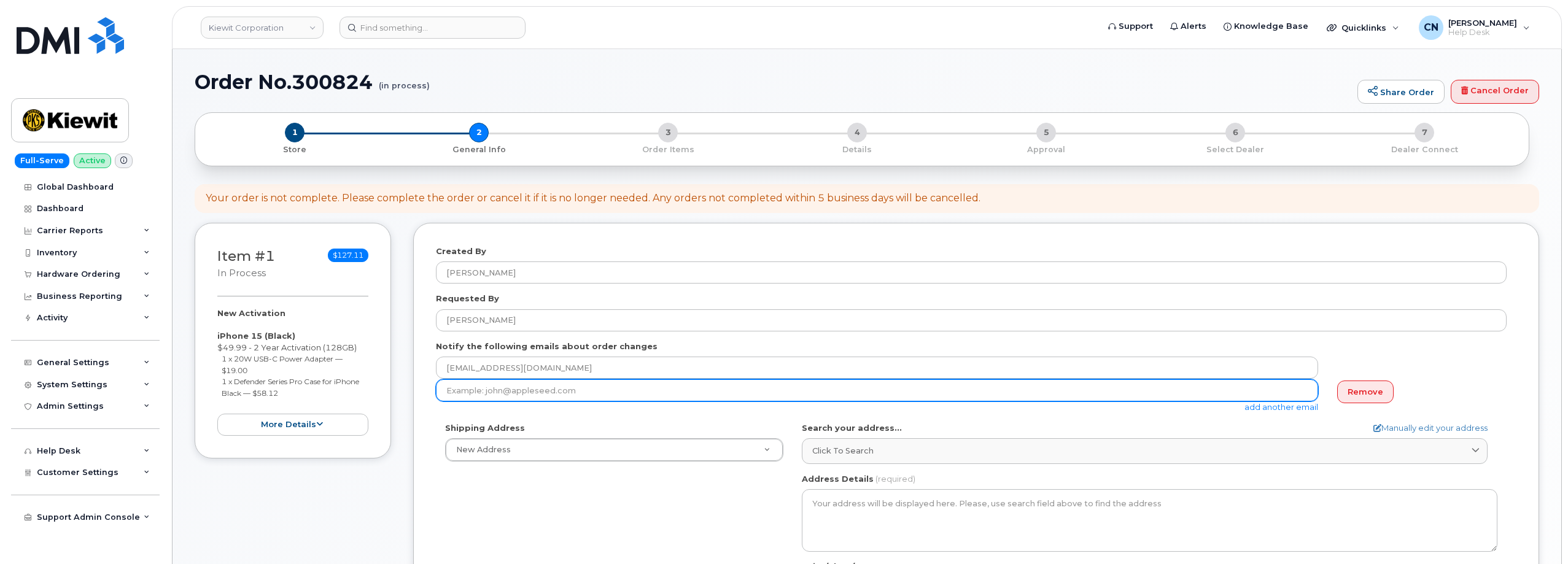
click at [534, 390] on input "email" at bounding box center [877, 390] width 882 height 22
paste input "[PERSON_NAME][EMAIL_ADDRESS][PERSON_NAME][DOMAIN_NAME]"
type input "[PERSON_NAME][EMAIL_ADDRESS][PERSON_NAME][DOMAIN_NAME]"
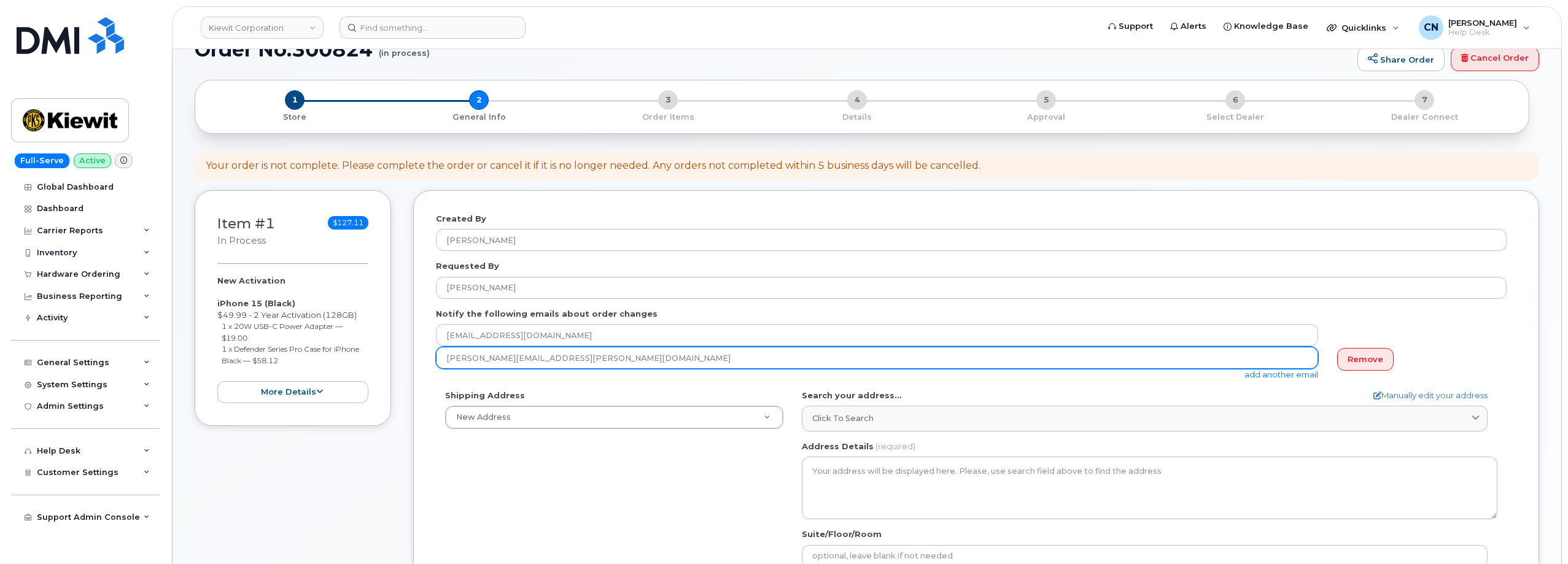
scroll to position [61, 0]
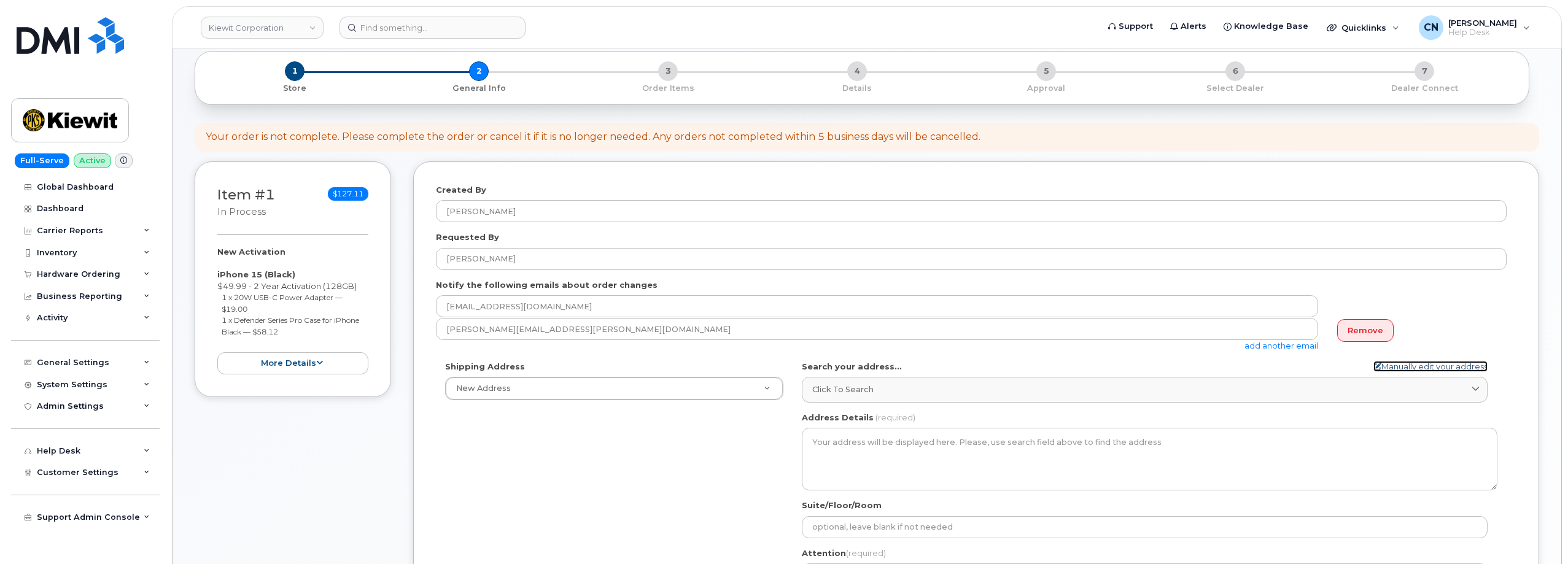
click at [1405, 367] on link "Manually edit your address" at bounding box center [1431, 367] width 114 height 12
select select
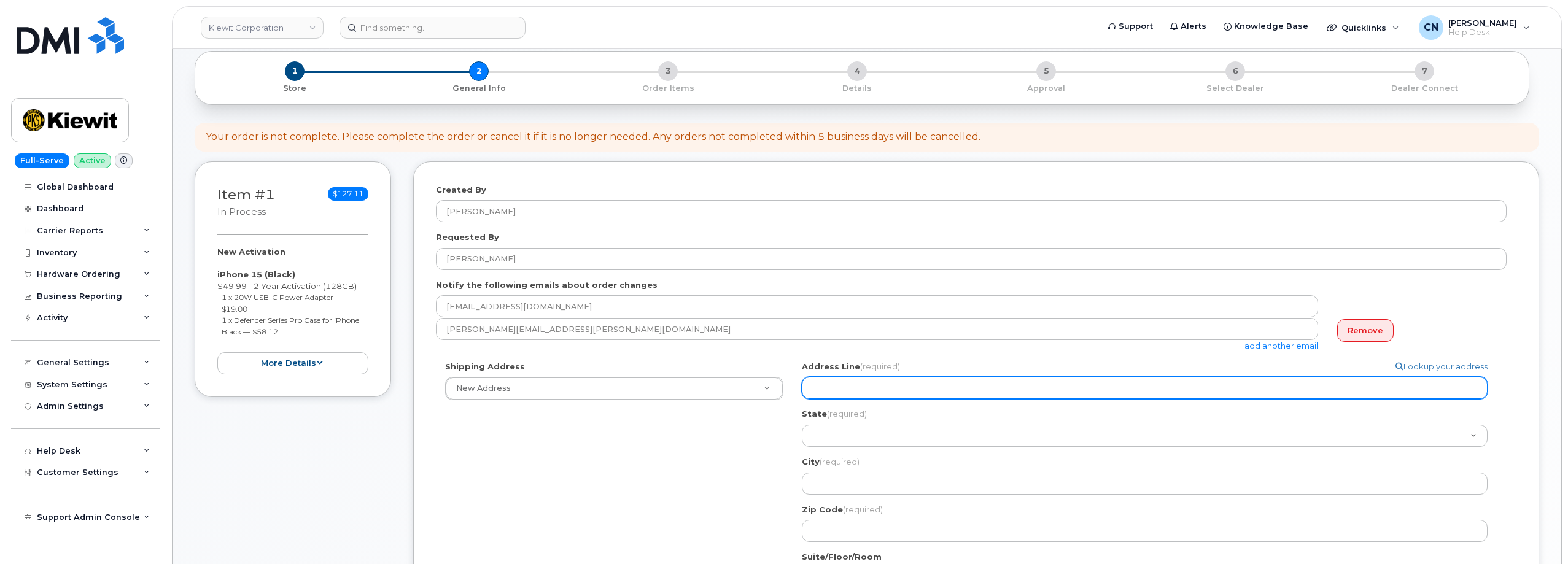
click at [835, 394] on input "Address Line (required)" at bounding box center [1144, 387] width 686 height 22
paste input "2306 Foreman Road"
select select
type input "2306 Foreman Road"
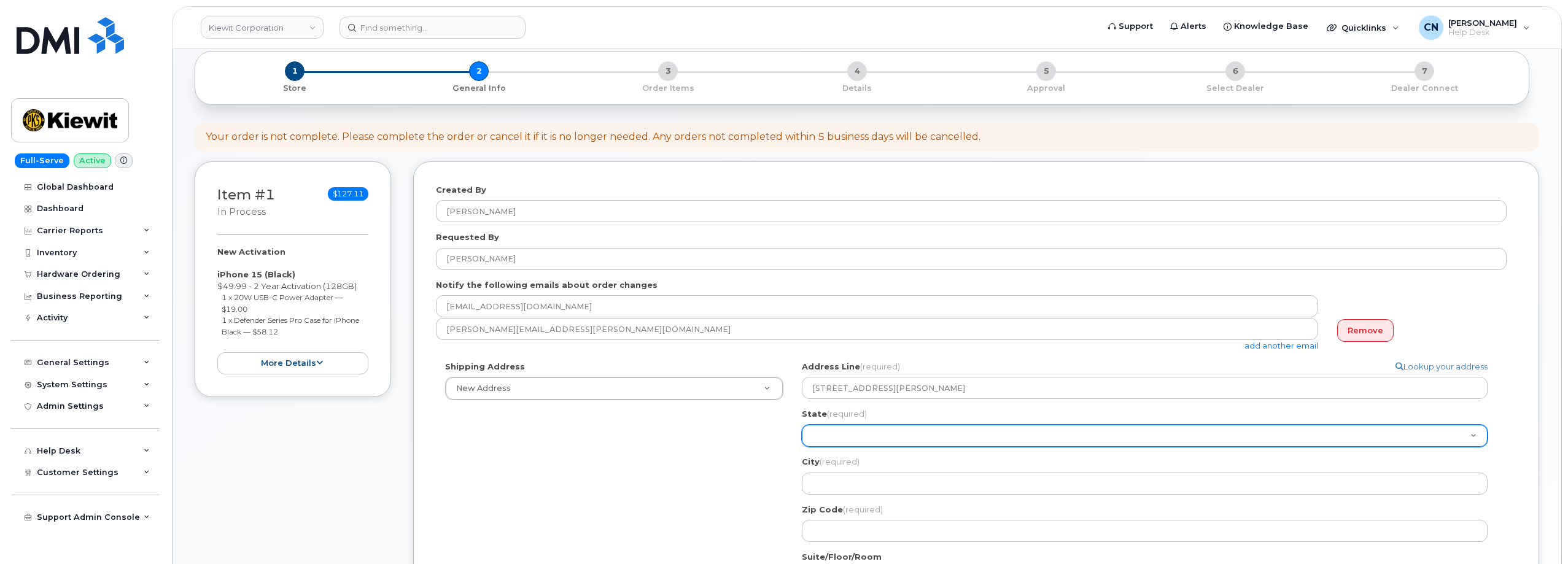
click at [832, 433] on select "Alabama Alaska American Samoa Arizona Arkansas California Colorado Connecticut …" at bounding box center [1144, 435] width 686 height 22
select select "TX"
click at [802, 424] on select "Alabama Alaska American Samoa Arizona Arkansas California Colorado Connecticut …" at bounding box center [1144, 435] width 686 height 22
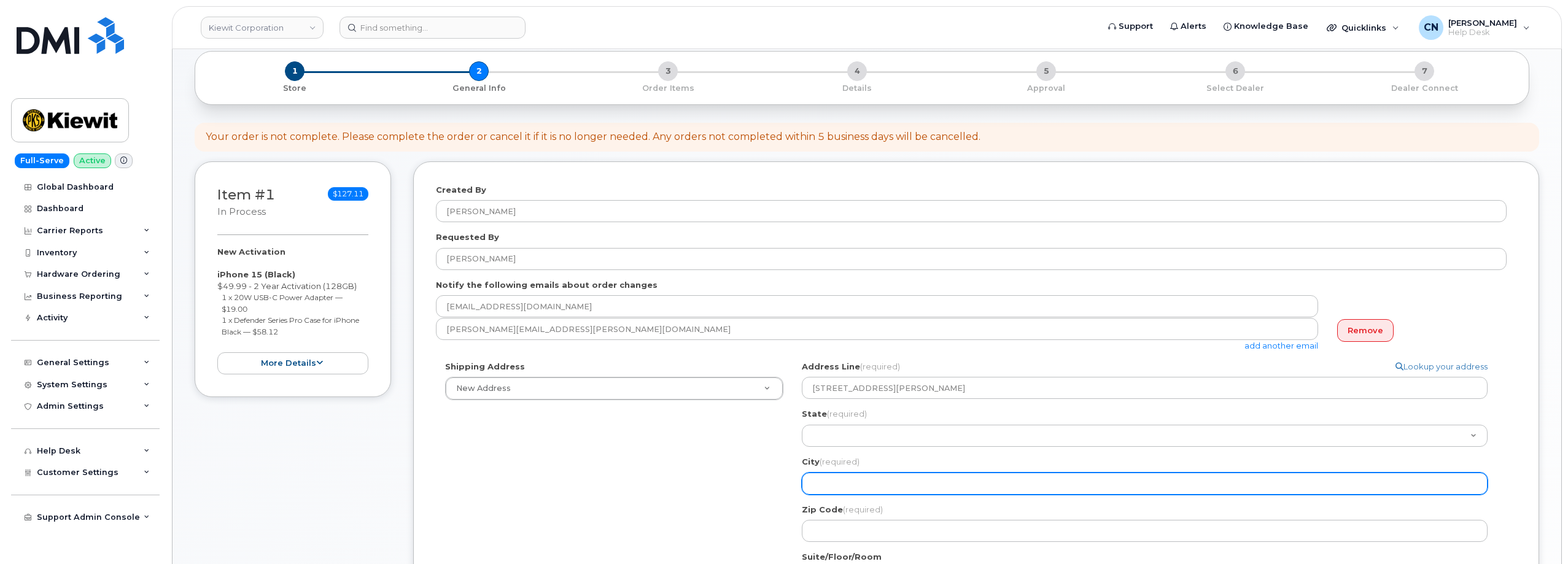
click at [821, 488] on input "City (required)" at bounding box center [1144, 483] width 686 height 22
select select
type input "P"
select select
type input "PO"
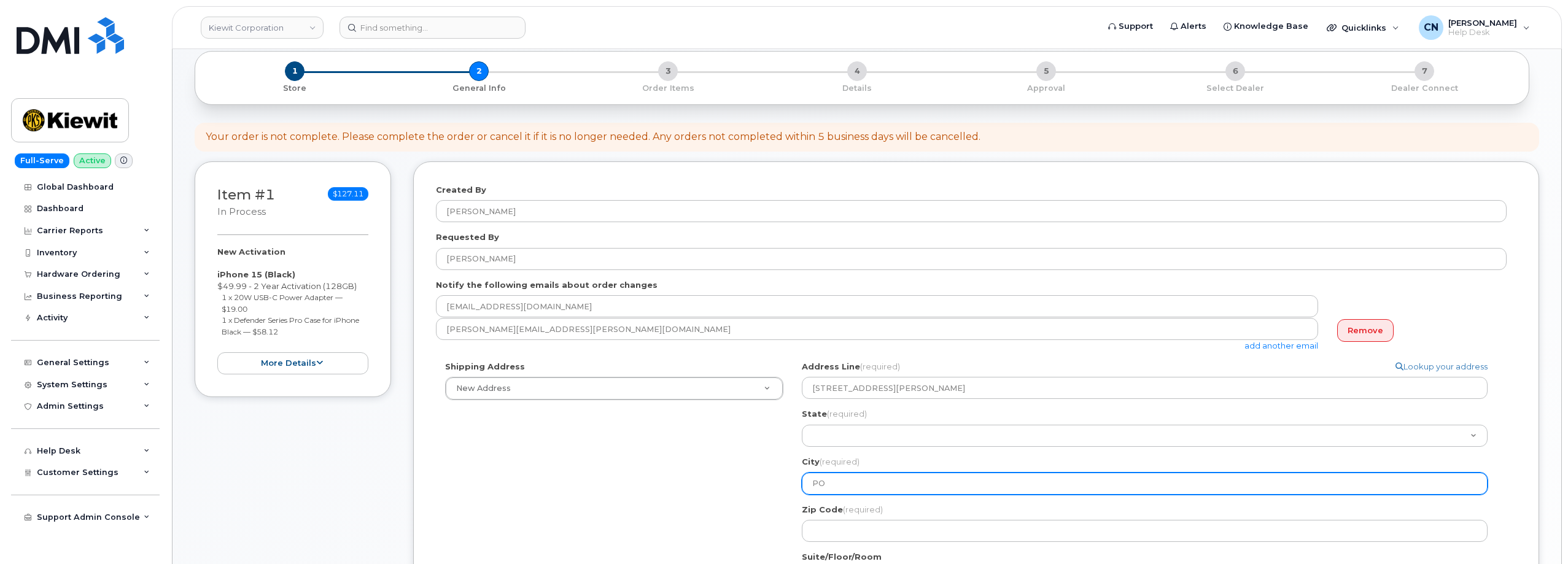
select select
type input "P"
select select
type input "O"
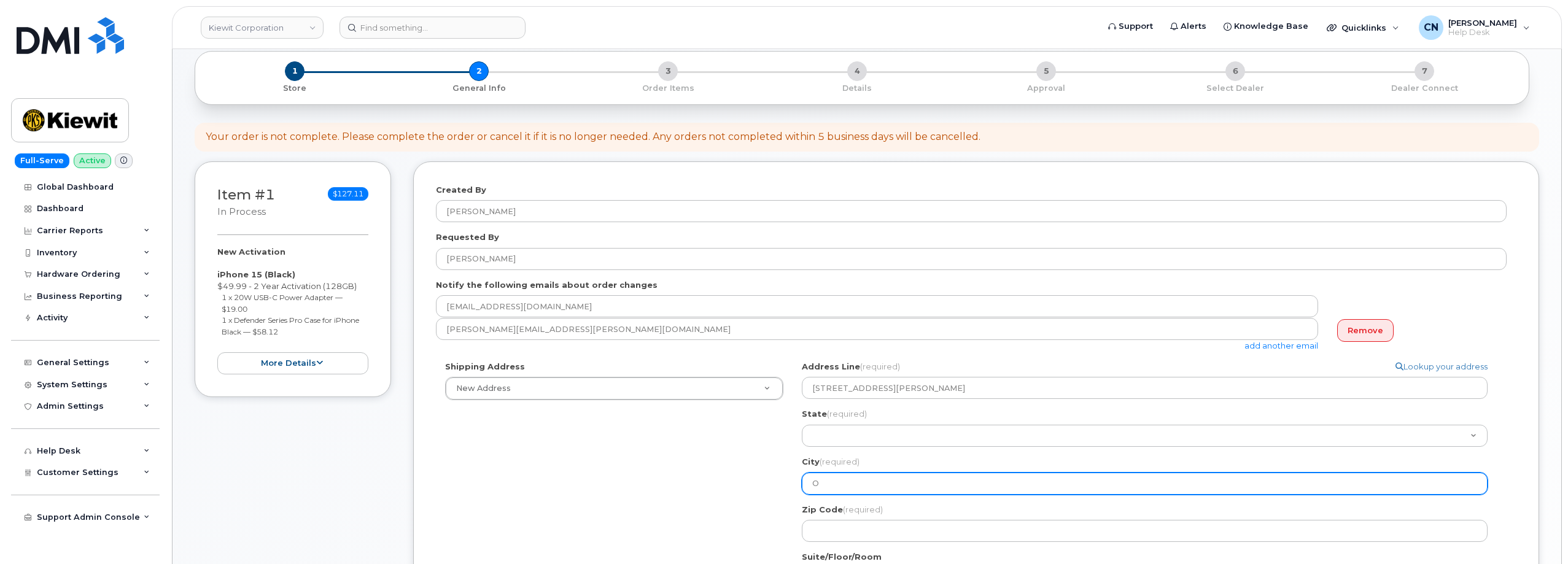
select select
type input "Or"
select select
type input "Org"
select select
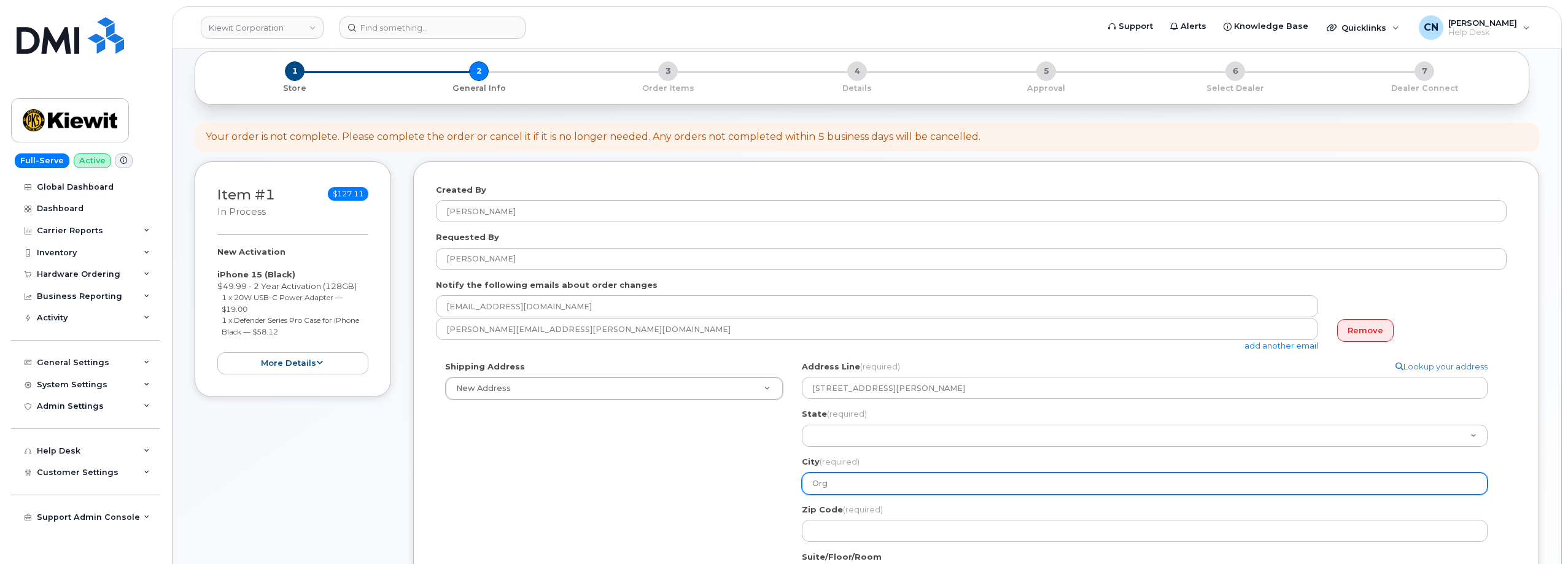
type input "Orga"
select select
type input "Organ"
select select
type input "Organg"
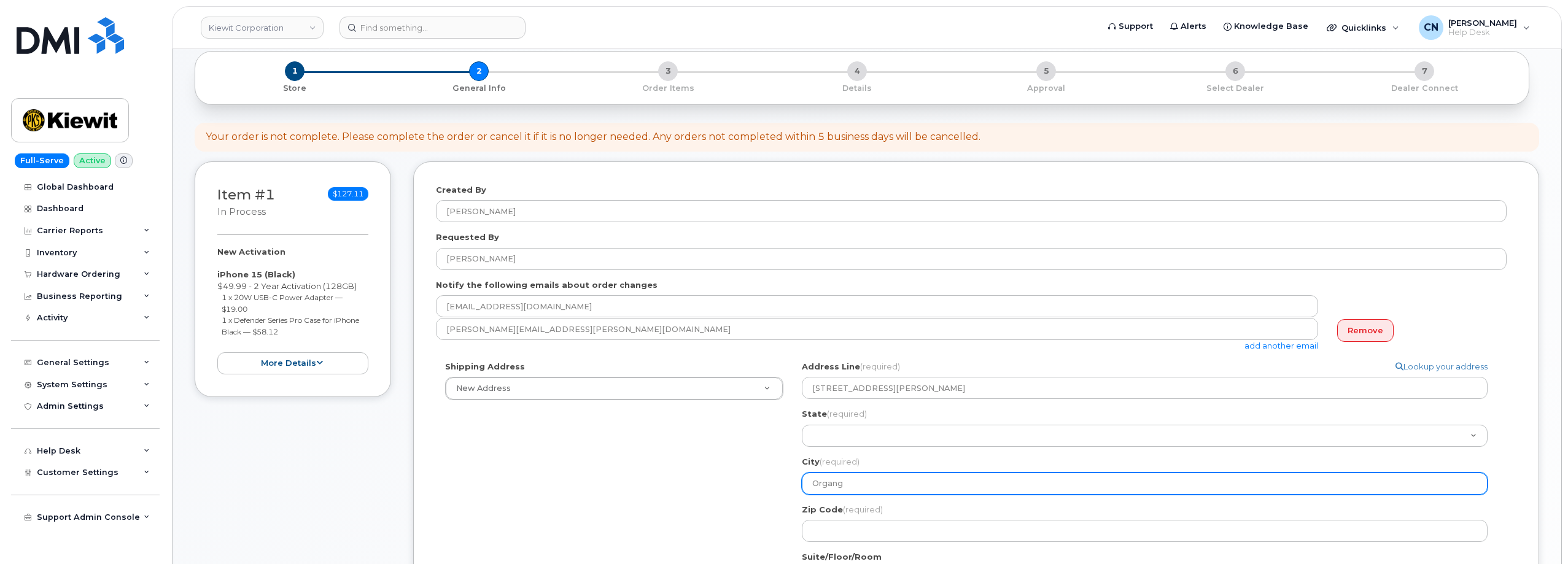
select select
type input "Organge"
select select
type input "Organg"
select select
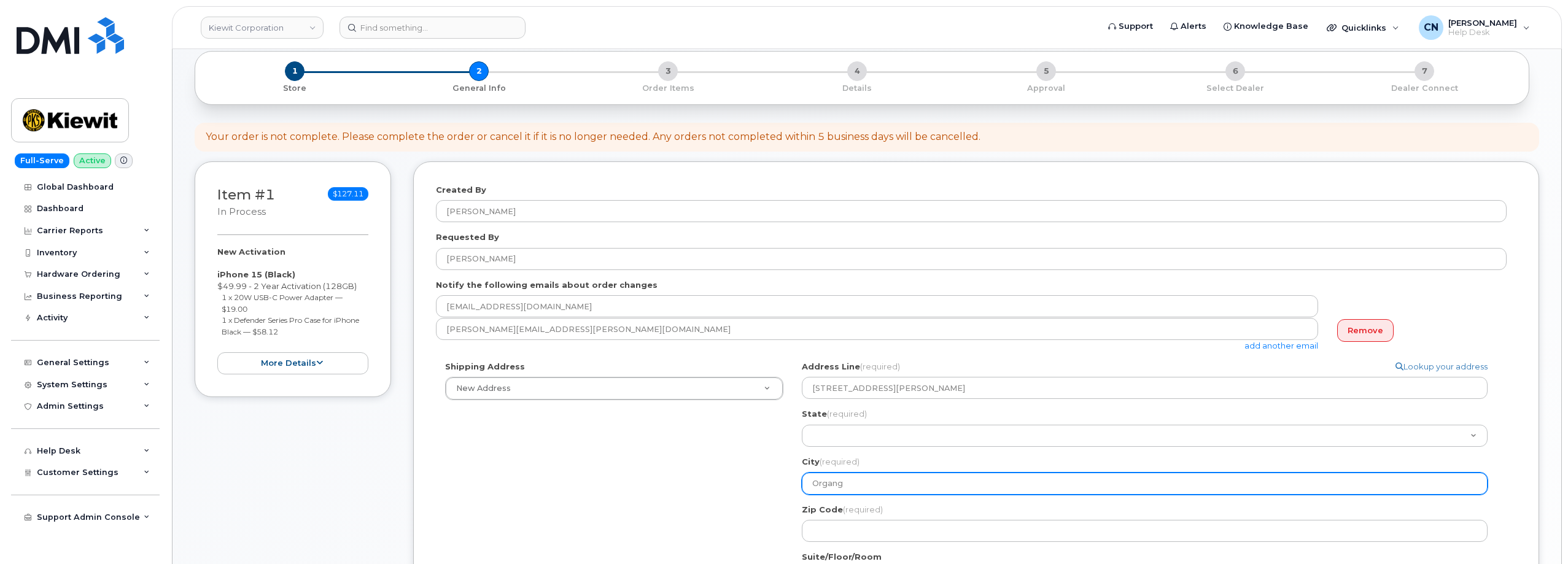
type input "Organ"
select select
type input "Orga"
select select
type input "Org"
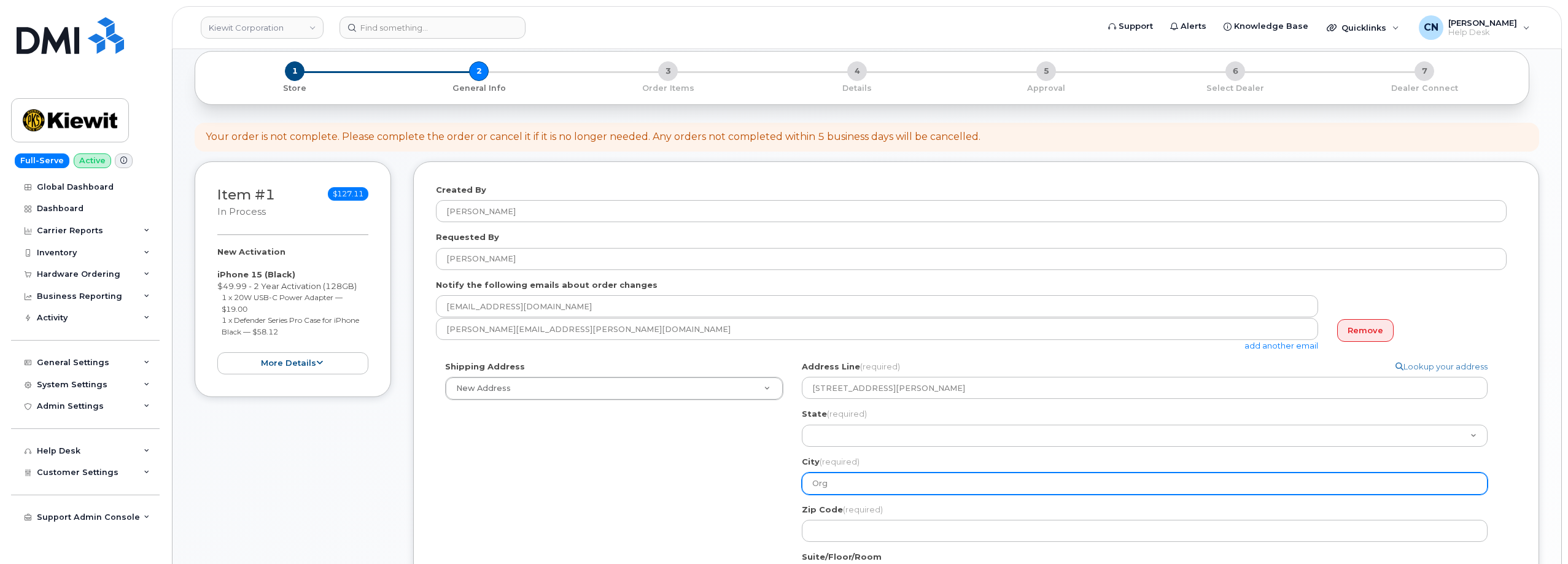
select select
type input "Or"
select select
type input "Ora"
select select
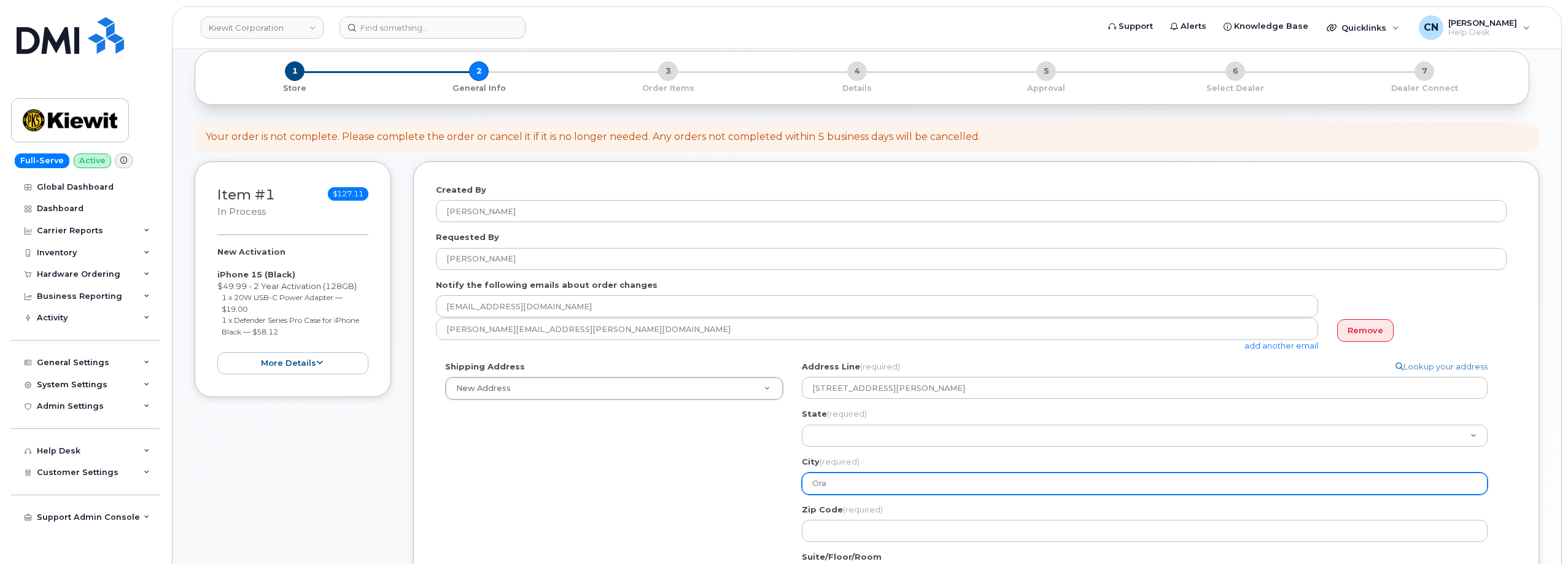
type input "Oran"
select select
type input "Orang"
select select
type input "Orange"
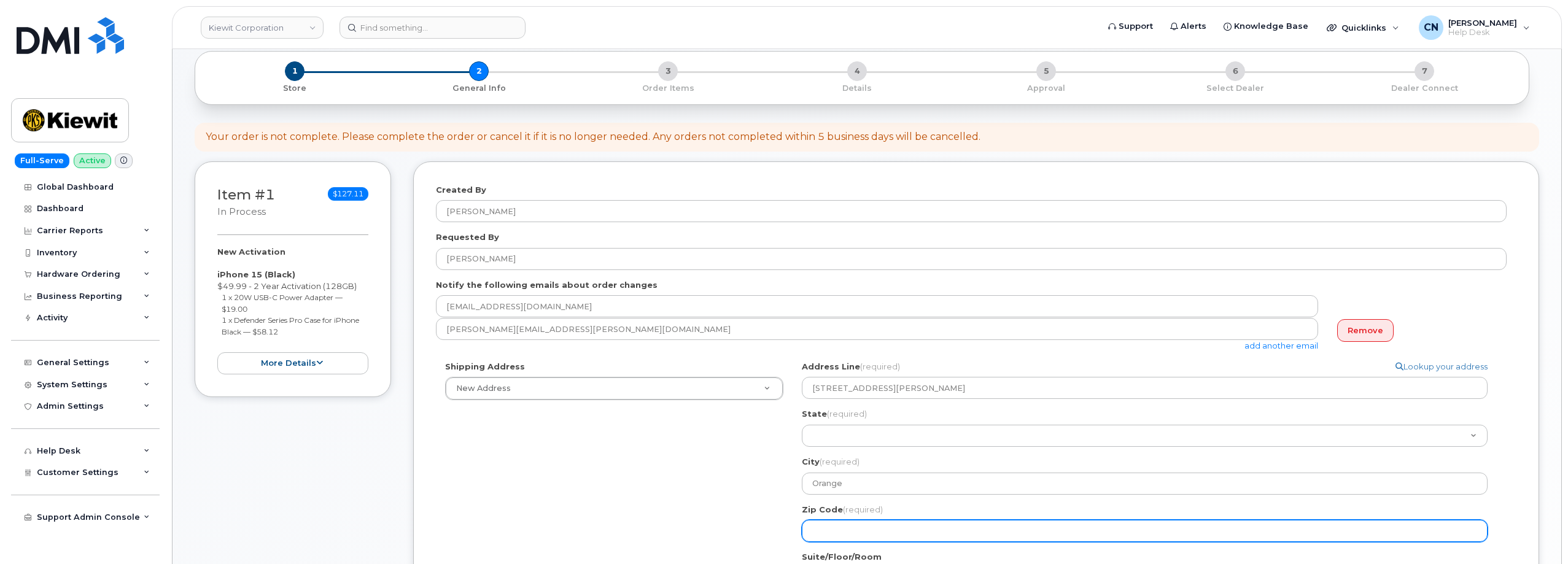
paste input "Texas"
select select
type input "Texas"
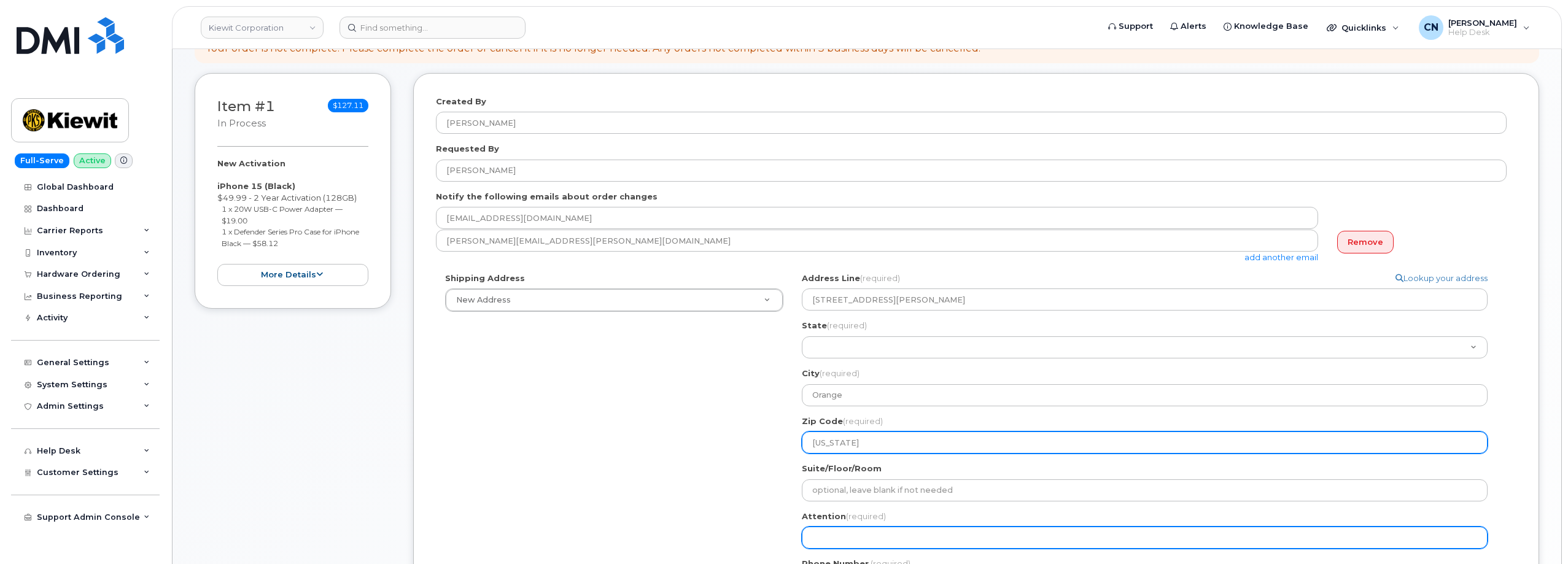
scroll to position [246, 0]
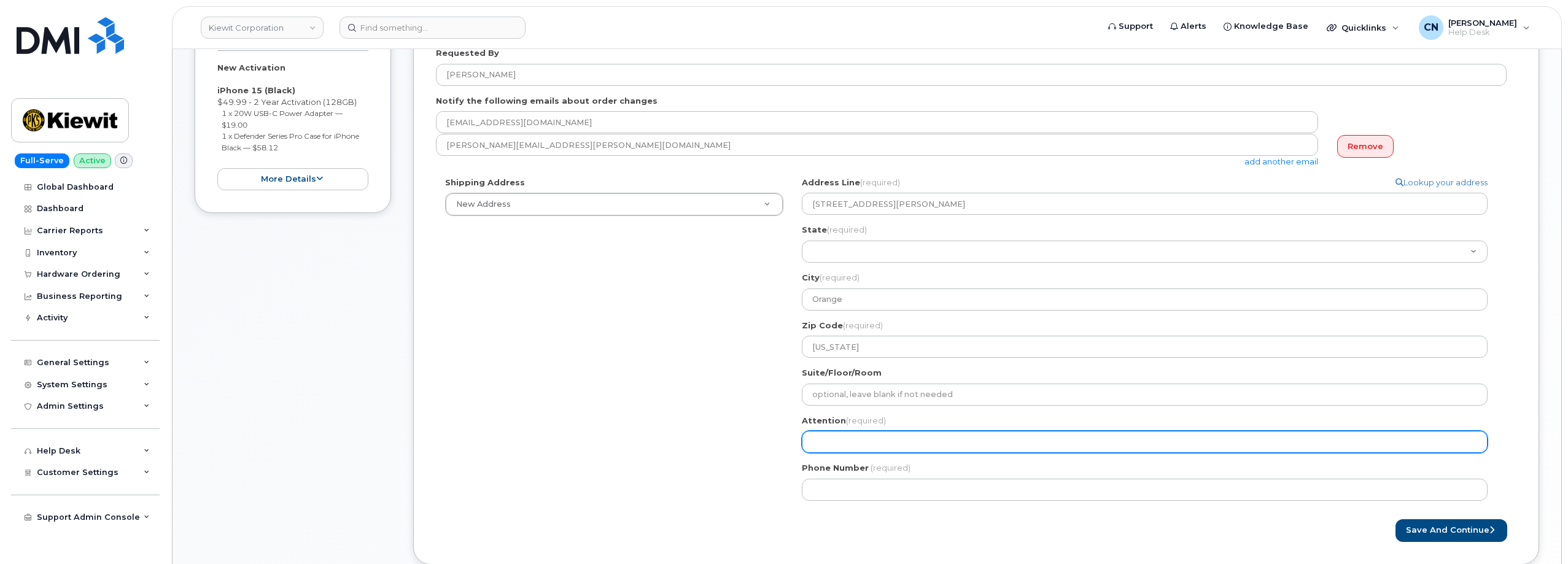
click at [826, 435] on input "Attention (required)" at bounding box center [1144, 441] width 686 height 22
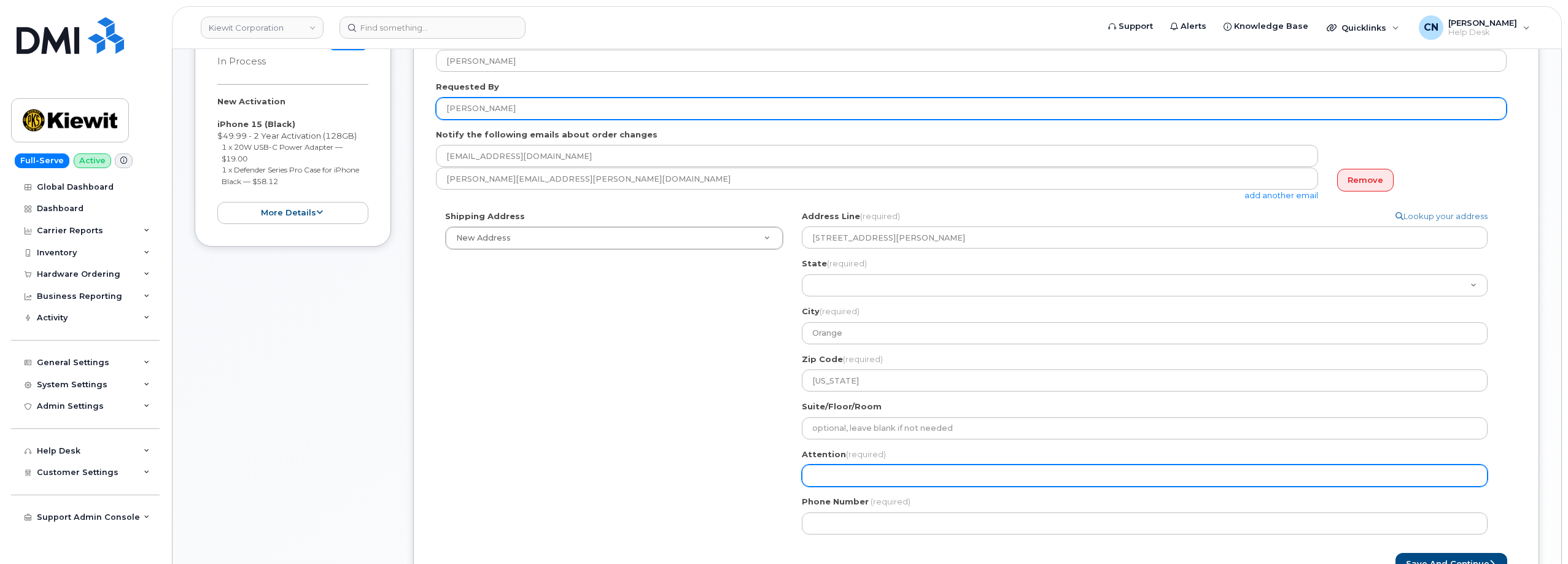
scroll to position [184, 0]
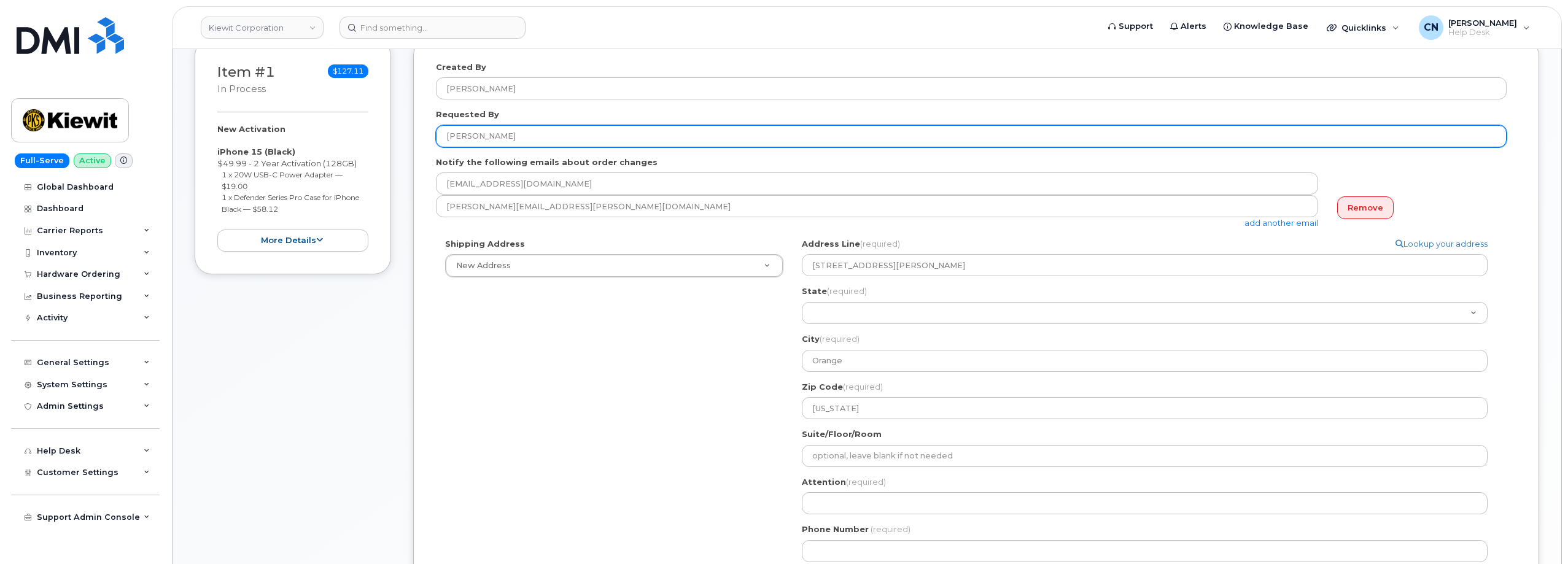
drag, startPoint x: 526, startPoint y: 133, endPoint x: 649, endPoint y: 305, distance: 211.5
click at [391, 123] on div "Item #1 in process $127.11 New Activation iPhone 15 (Black) $49.99 - 2 Year Act…" at bounding box center [867, 342] width 1345 height 605
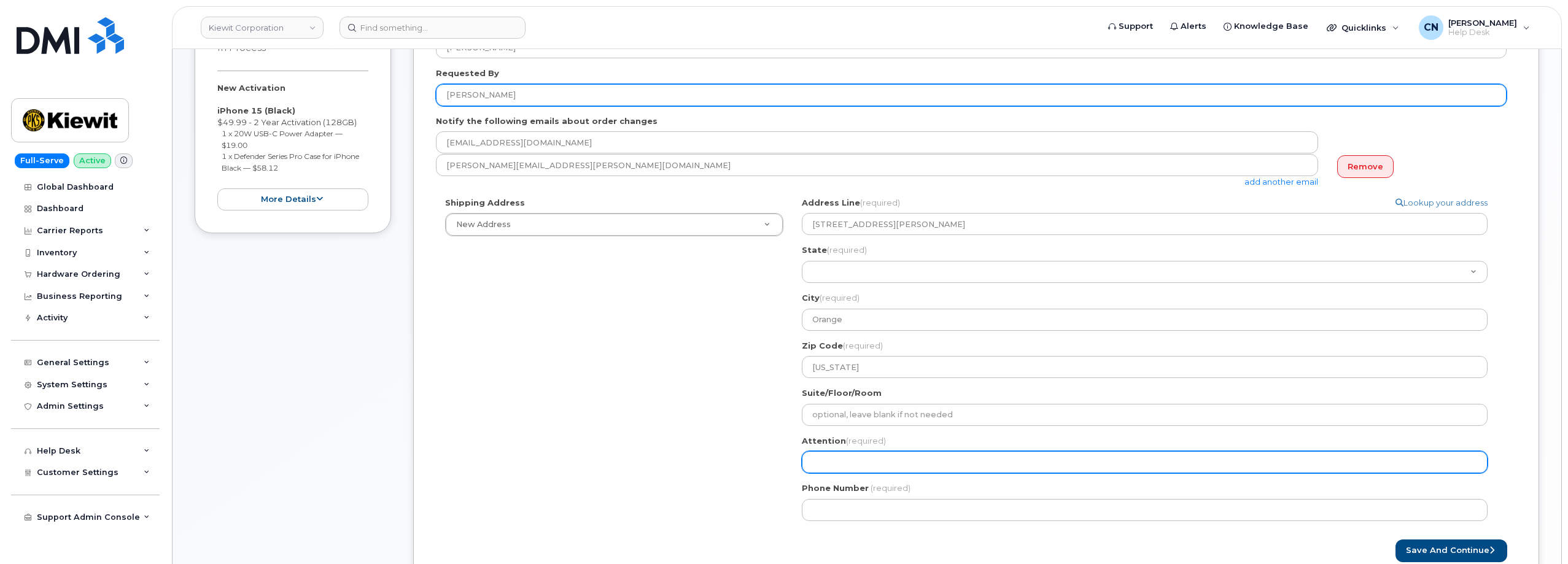
scroll to position [246, 0]
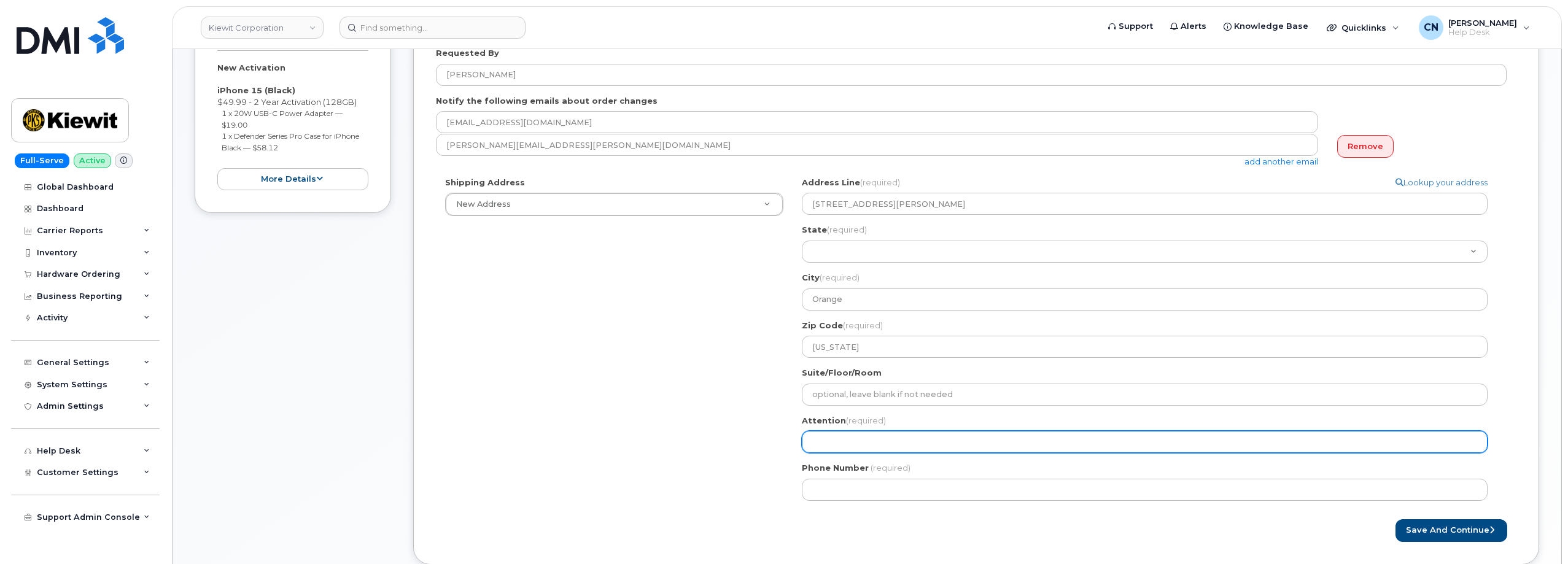
click at [839, 438] on input "Attention (required)" at bounding box center [1144, 441] width 686 height 22
paste input "[PERSON_NAME]"
select select
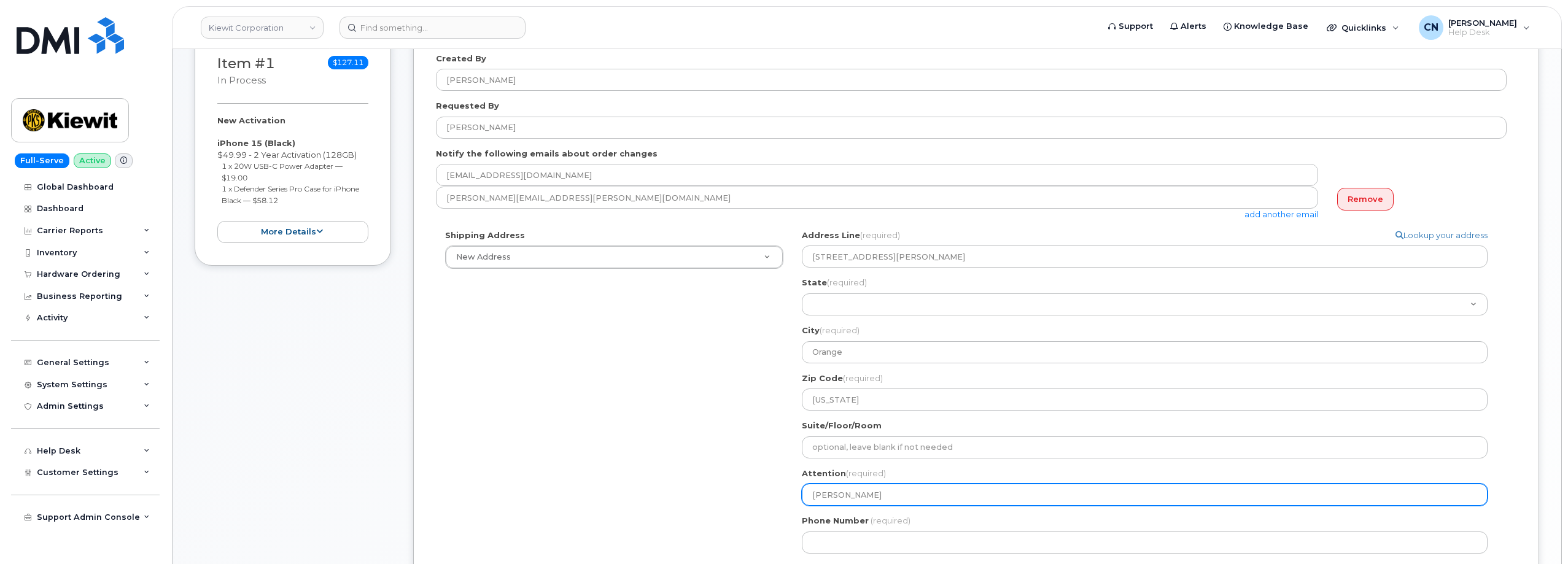
scroll to position [123, 0]
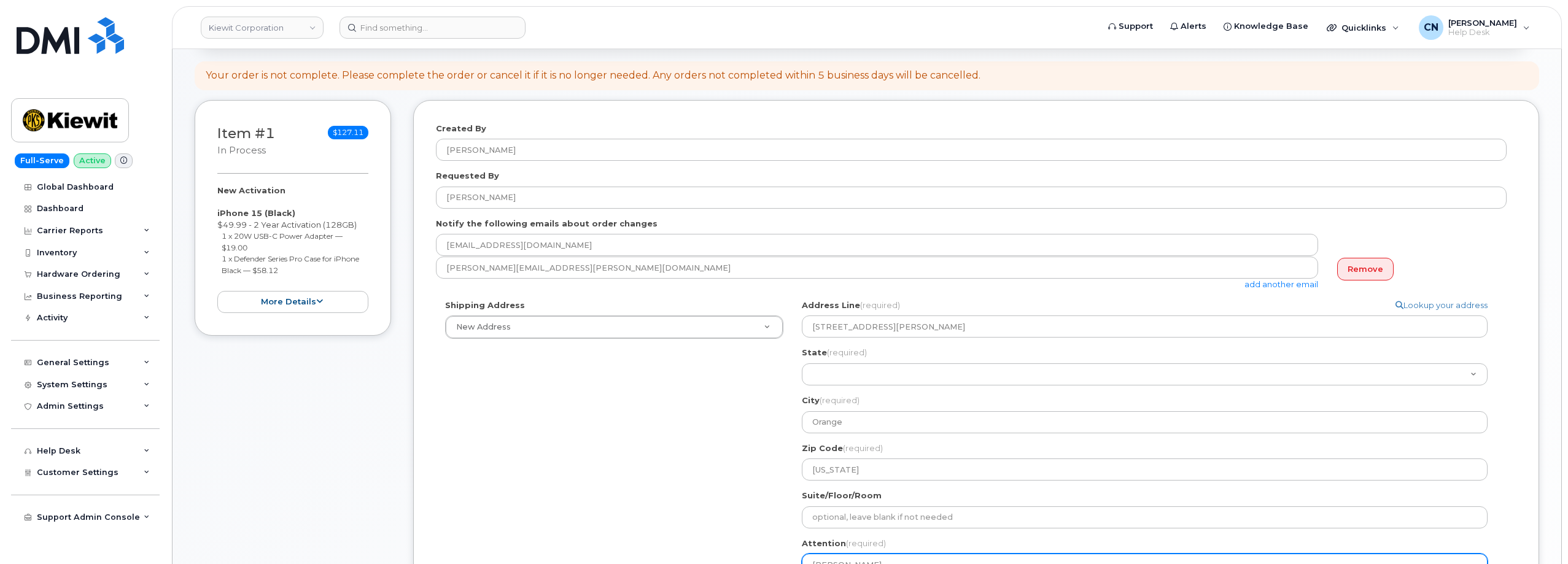
type input "[PERSON_NAME]"
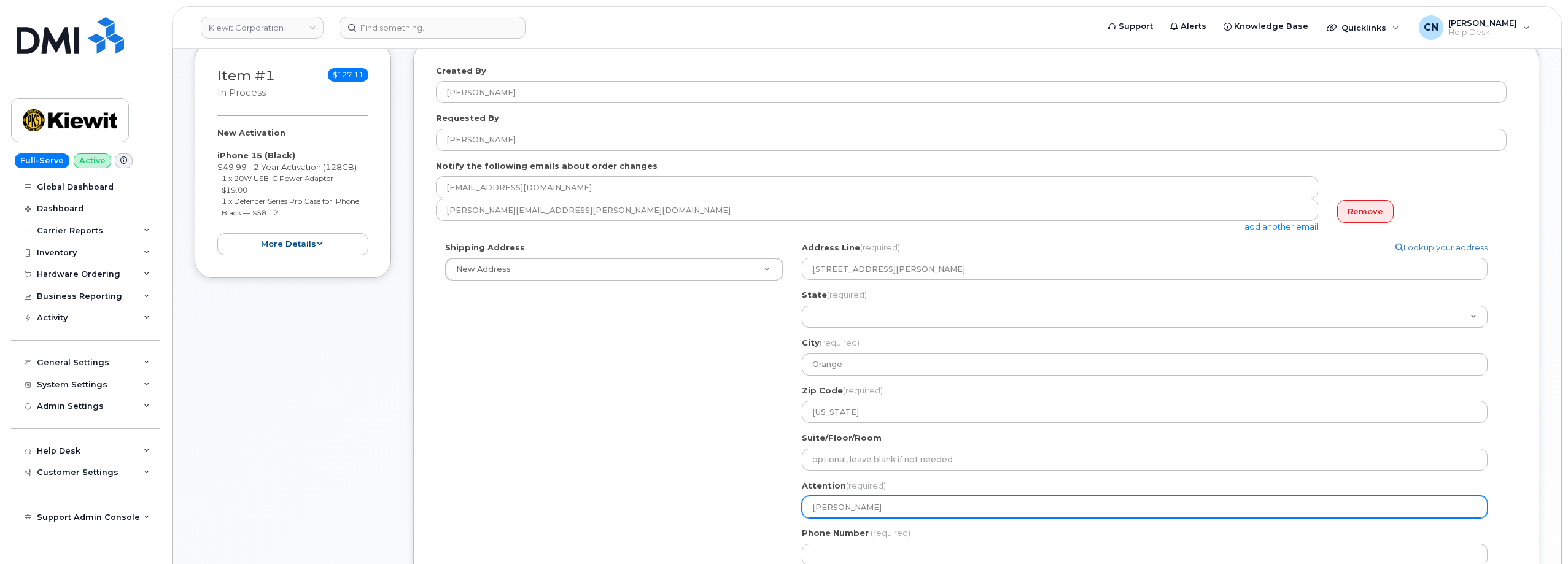
scroll to position [246, 0]
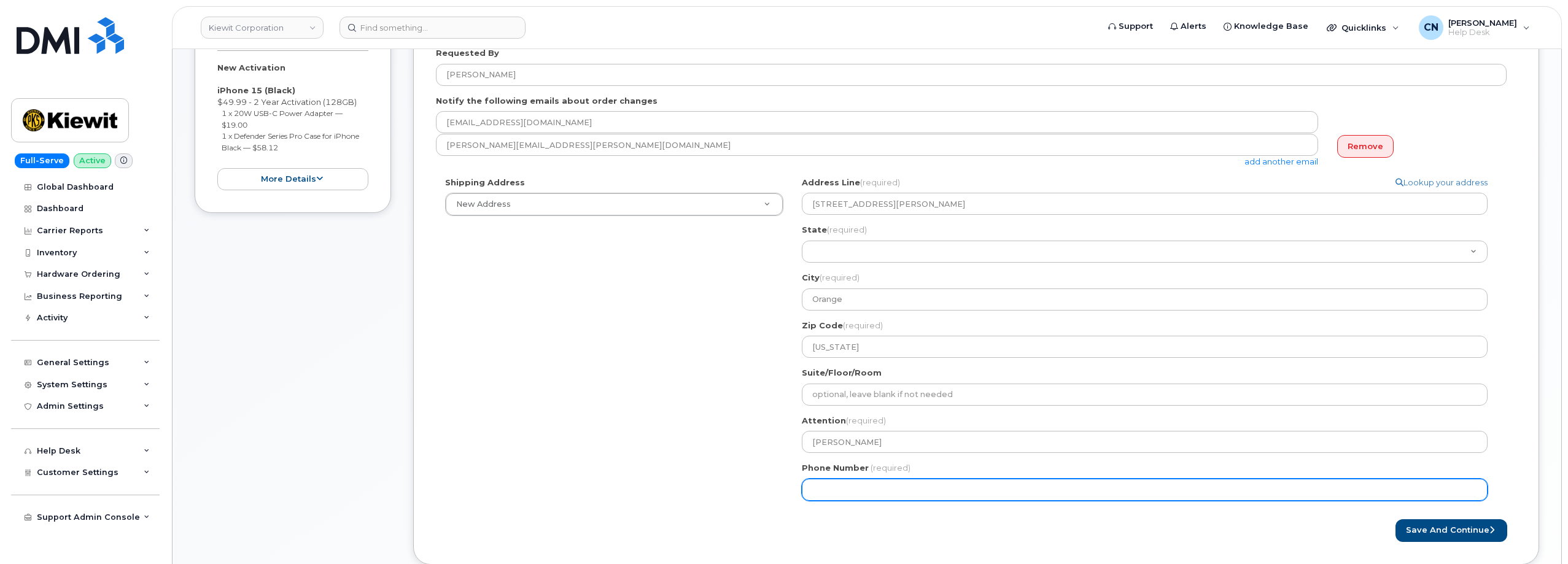
click at [871, 497] on input "Phone Number" at bounding box center [1144, 489] width 686 height 22
paste input "7857477935"
select select
type input "7857477935"
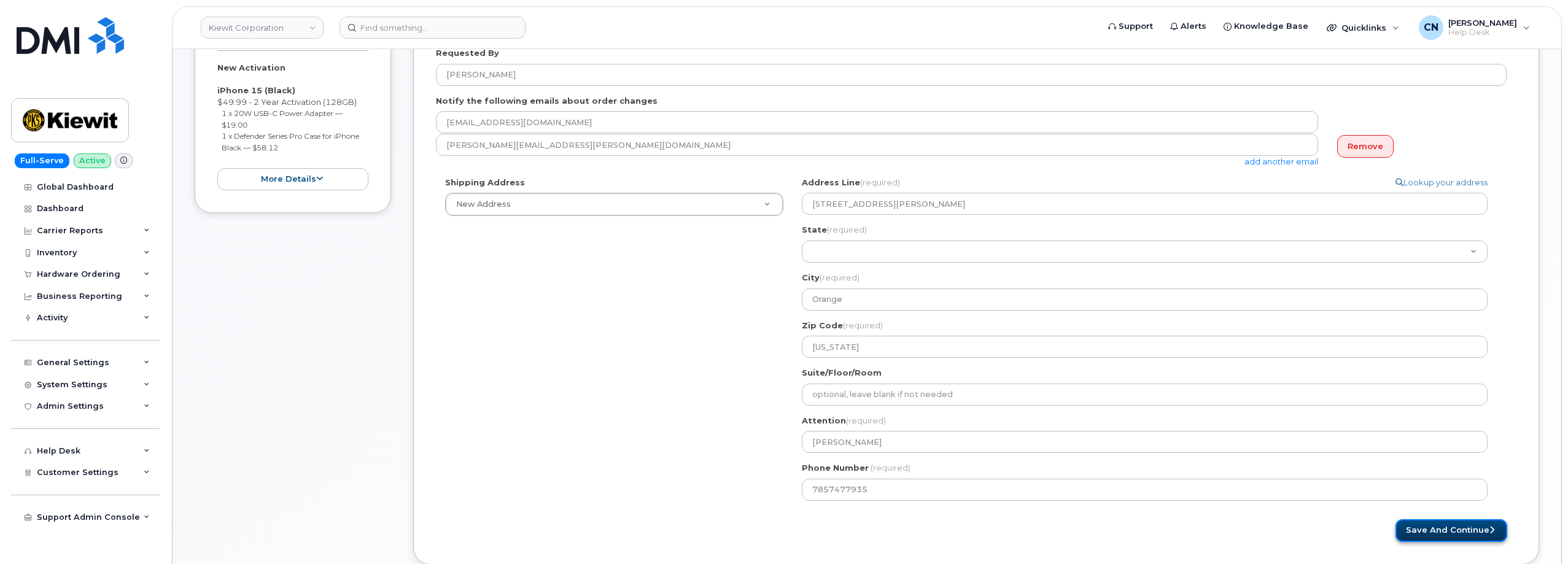
click at [1432, 530] on button "Save and Continue" at bounding box center [1451, 530] width 112 height 23
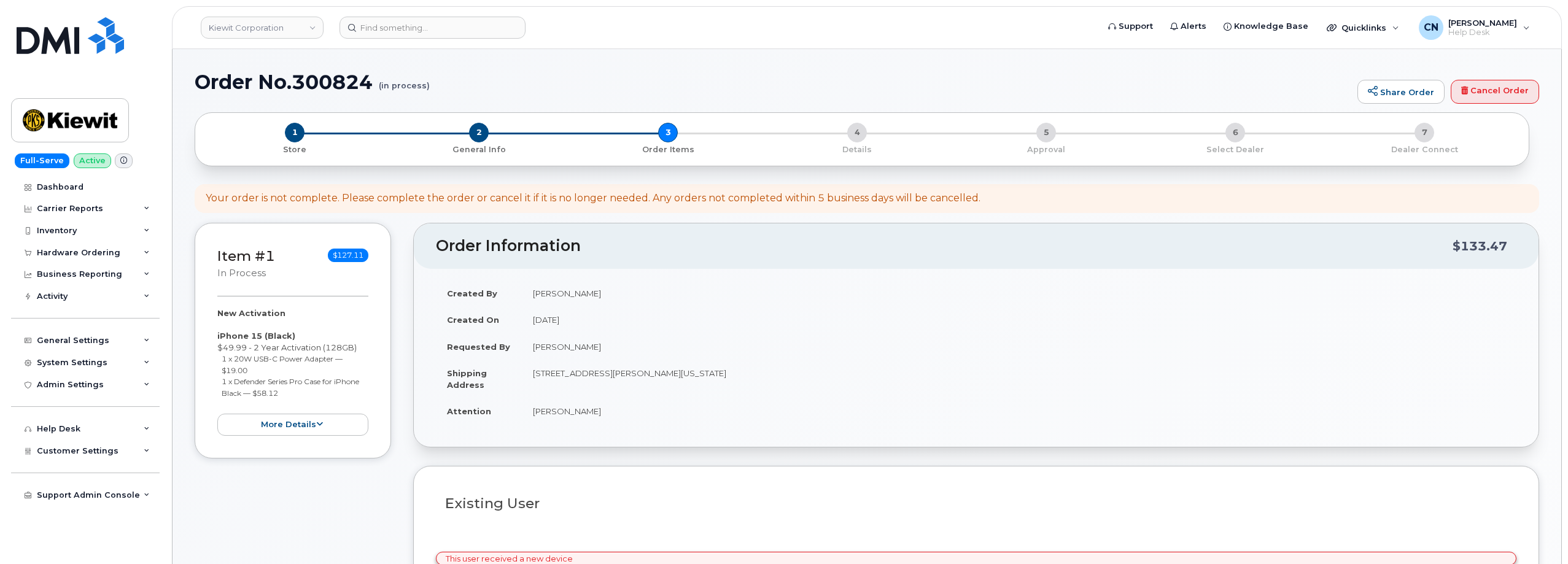
select select
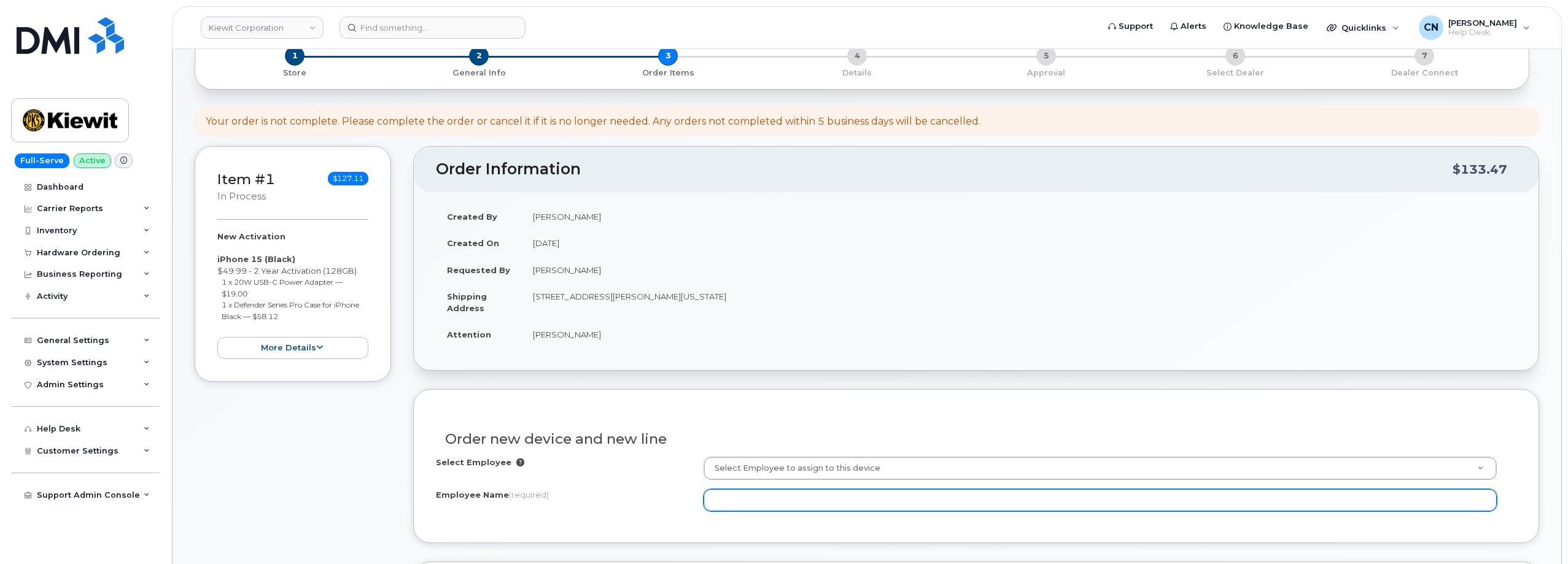
scroll to position [184, 0]
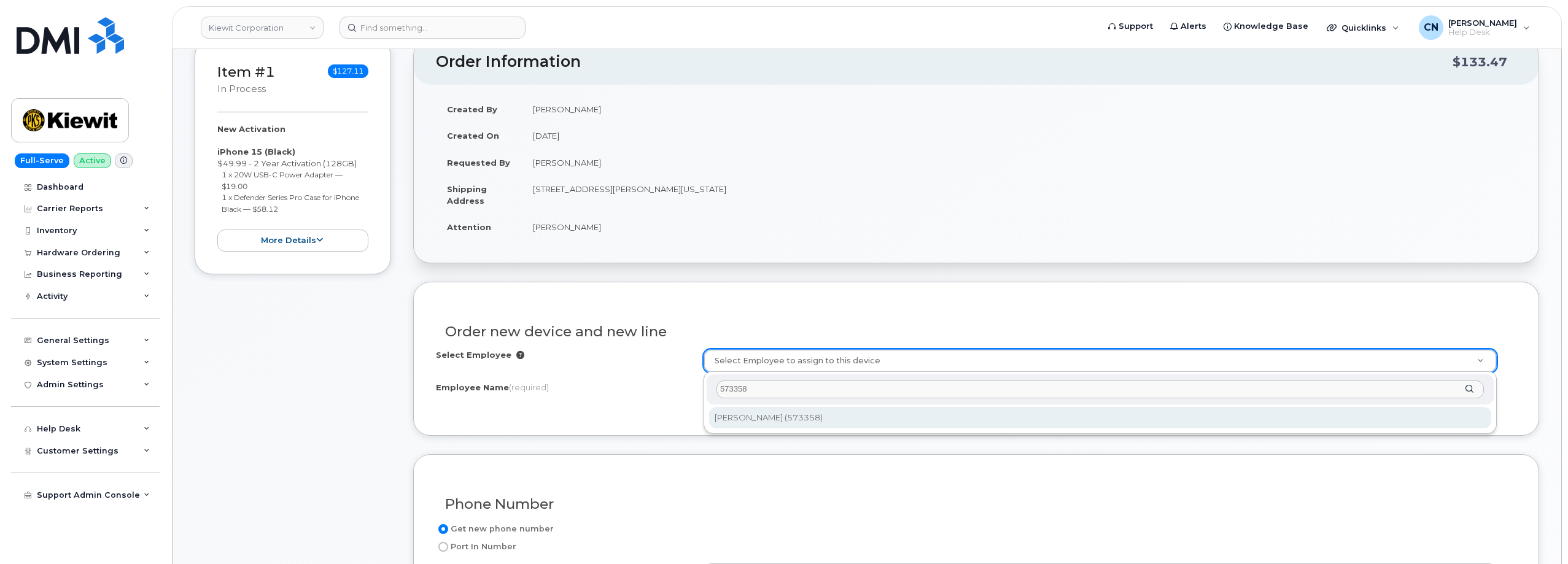
type input "573358"
type input "2714301"
type input "JOSHUA ROBLETO"
type input "2306 FOREMAN ROAD"
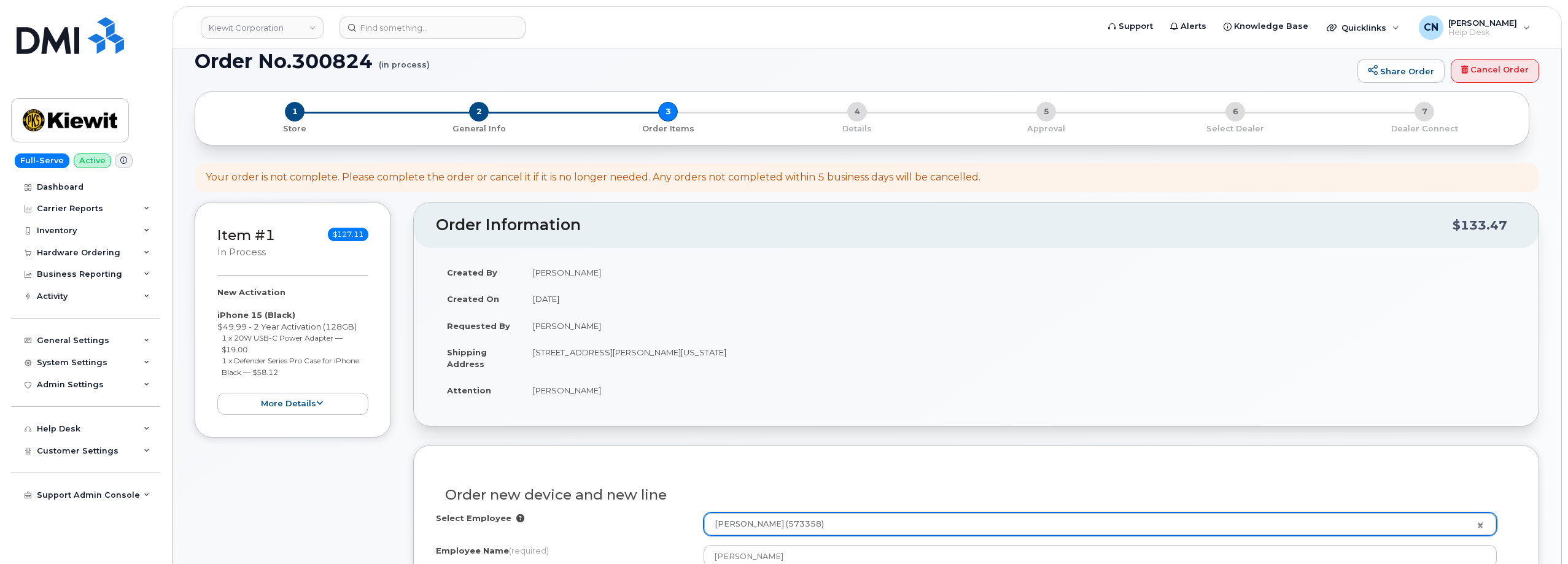
scroll to position [0, 0]
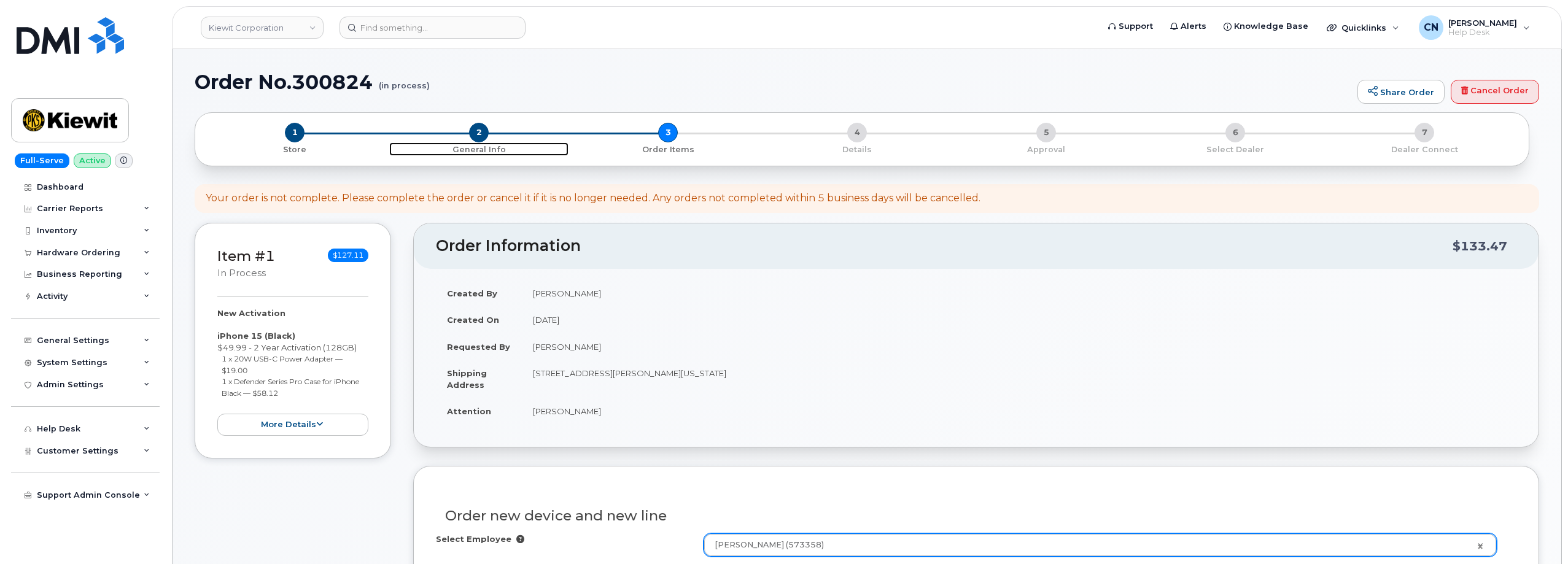
click at [477, 137] on span "2" at bounding box center [479, 132] width 19 height 19
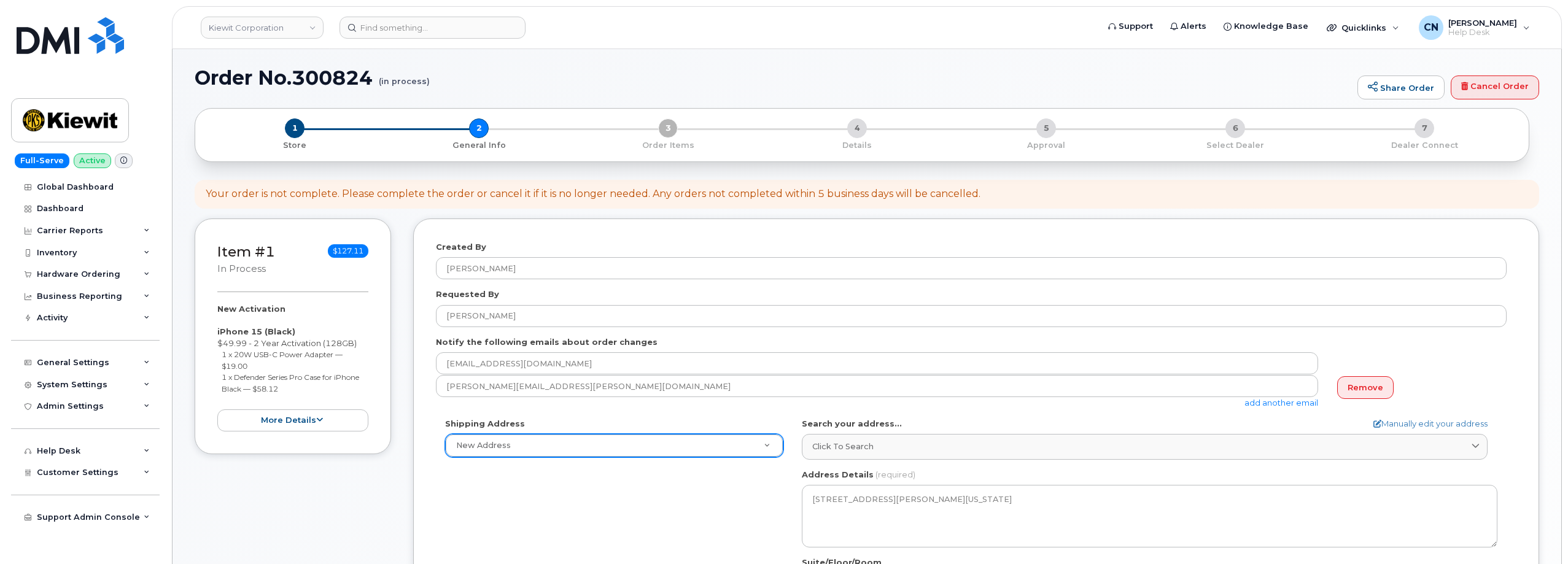
scroll to position [306, 0]
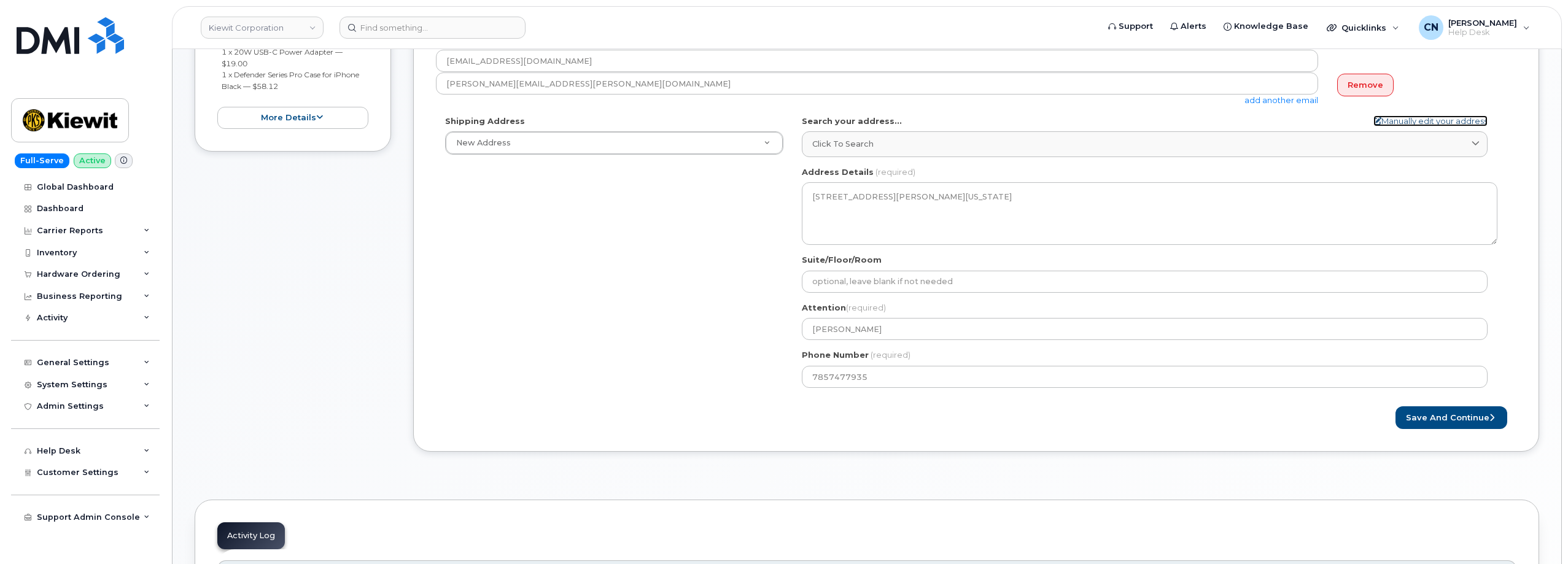
click at [1424, 122] on link "Manually edit your address" at bounding box center [1431, 121] width 114 height 12
select select
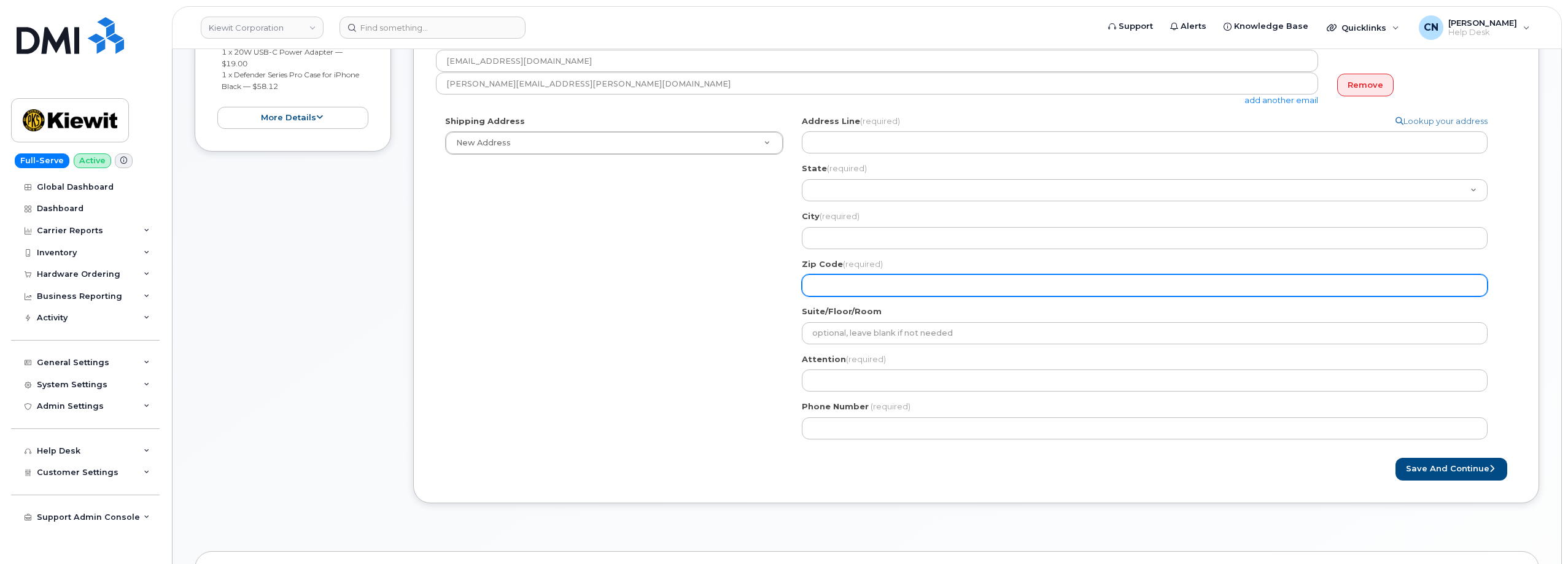
click at [856, 294] on input "Zip Code (required)" at bounding box center [1144, 285] width 686 height 22
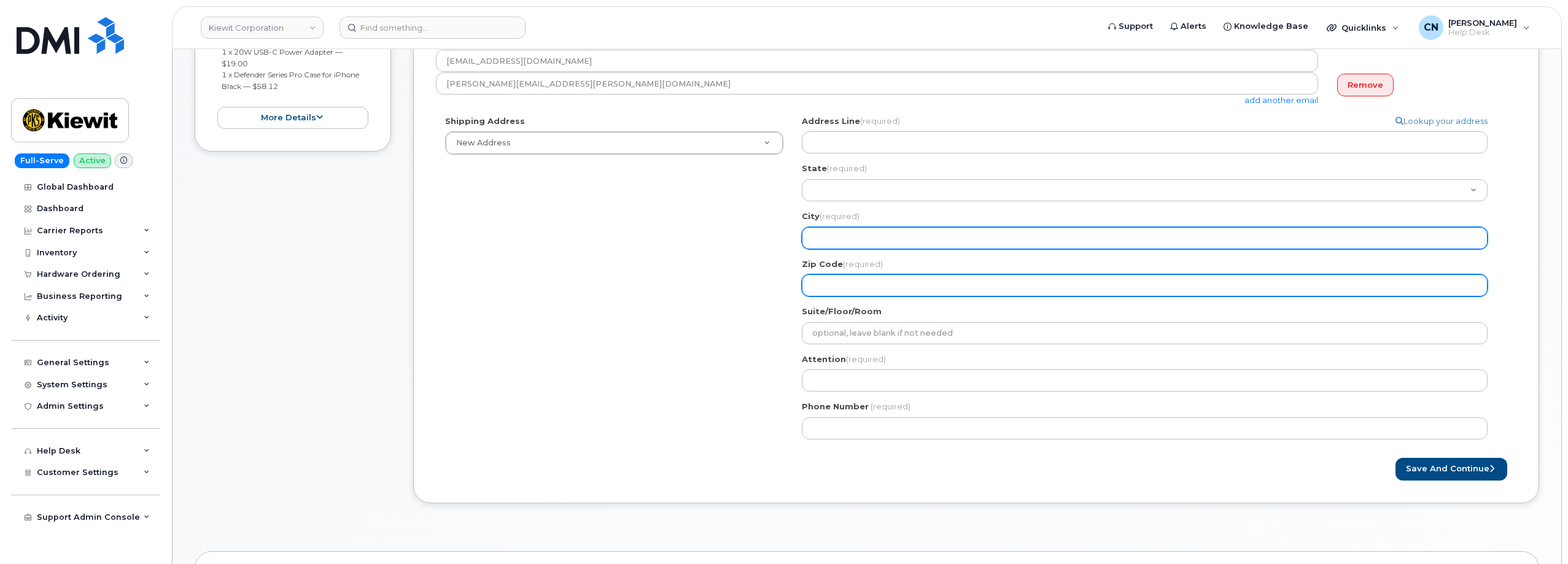
paste input "77630"
select select
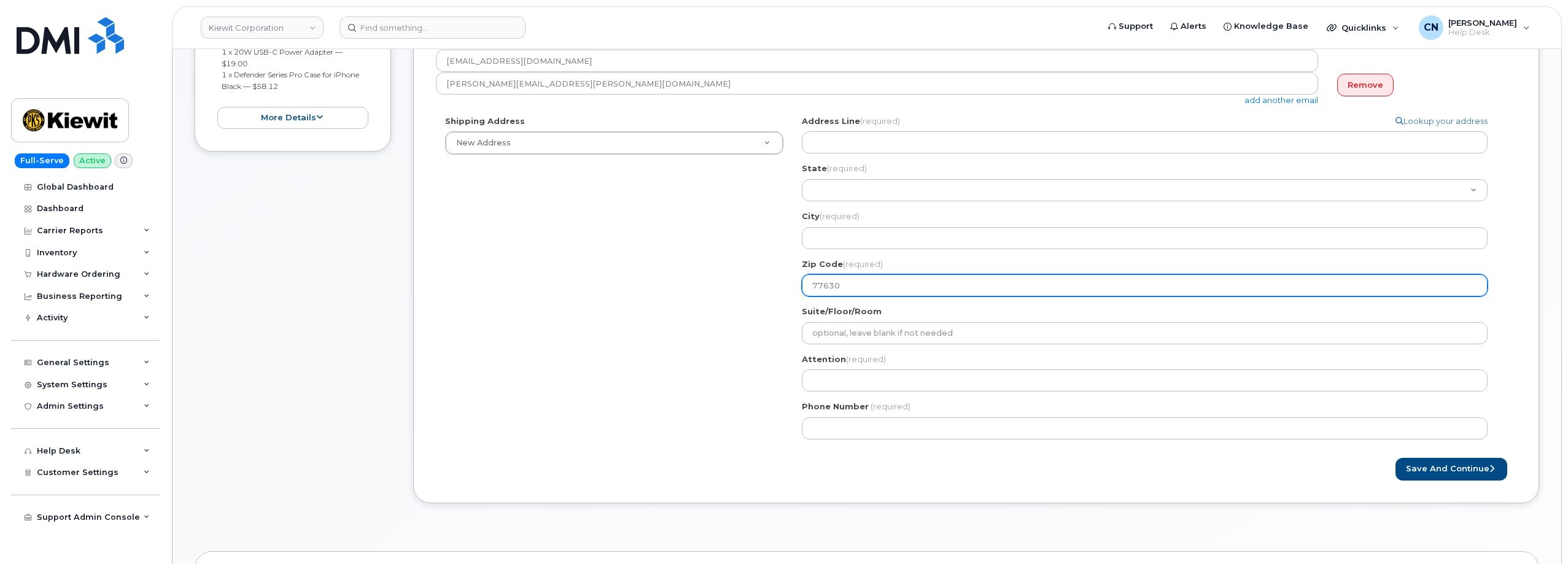
type input "77630"
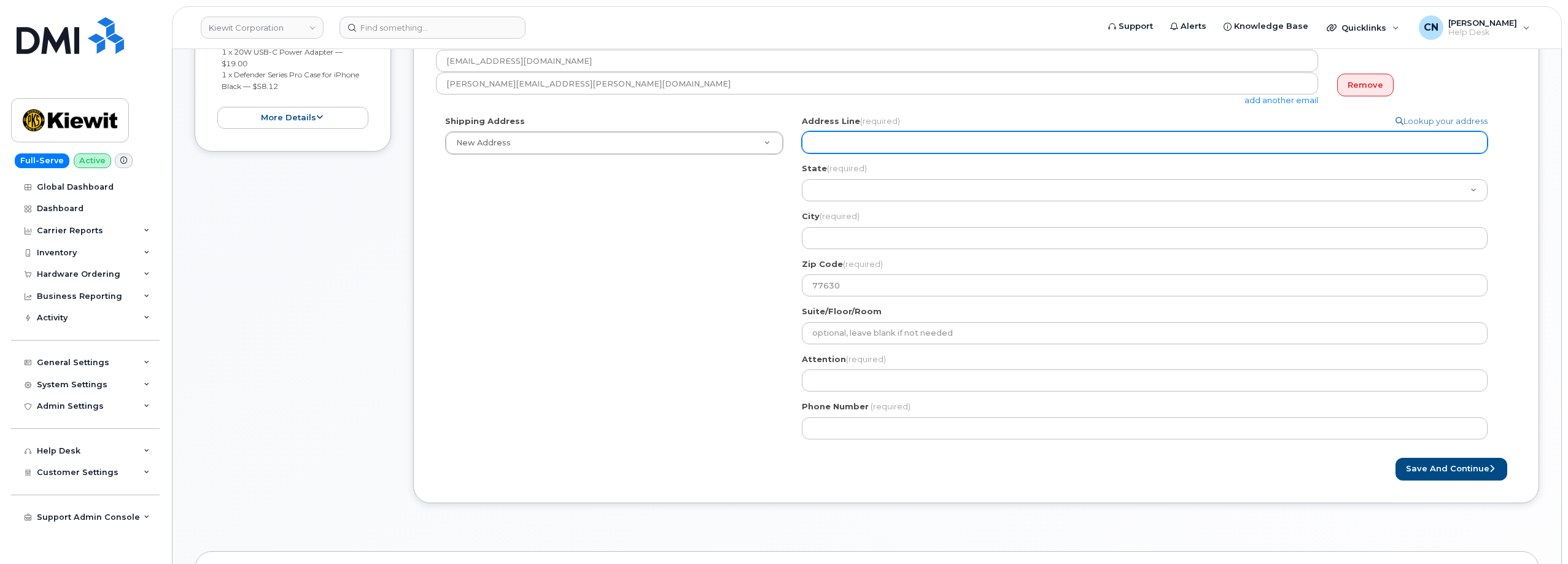
click at [849, 147] on input "Address Line (required)" at bounding box center [1144, 142] width 686 height 22
paste input "2306 Foreman Road"
select select
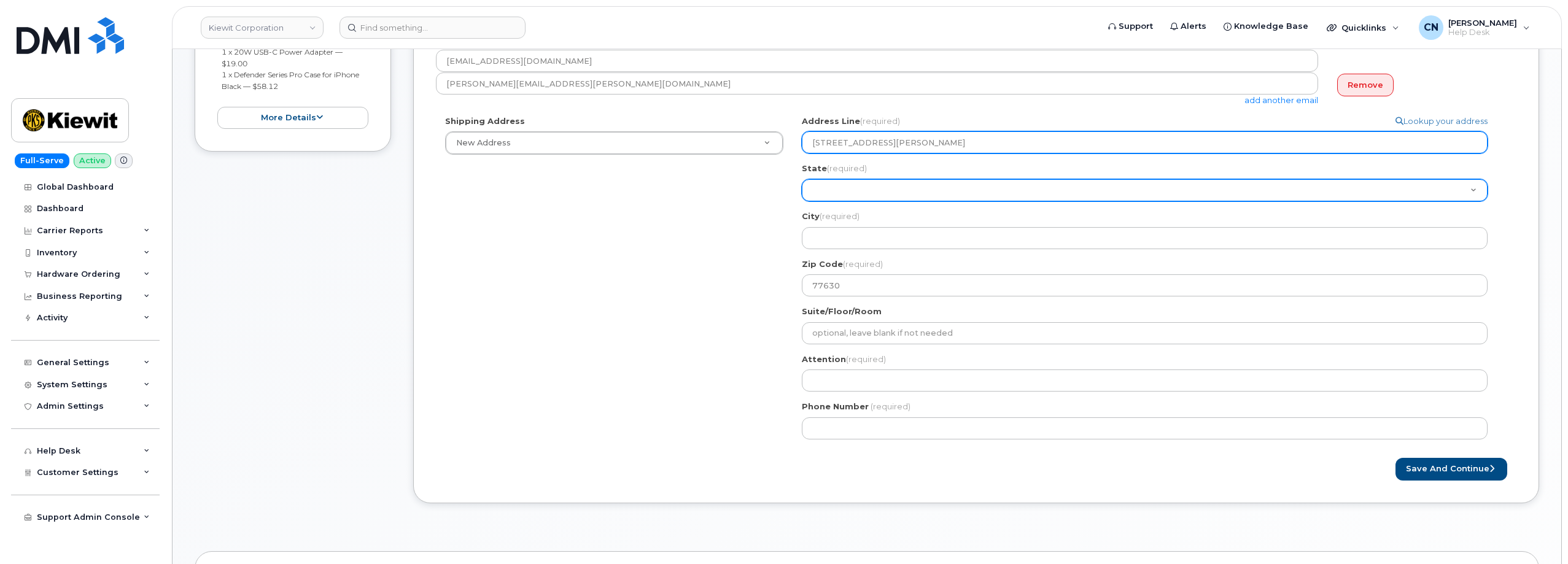
type input "2306 Foreman Road"
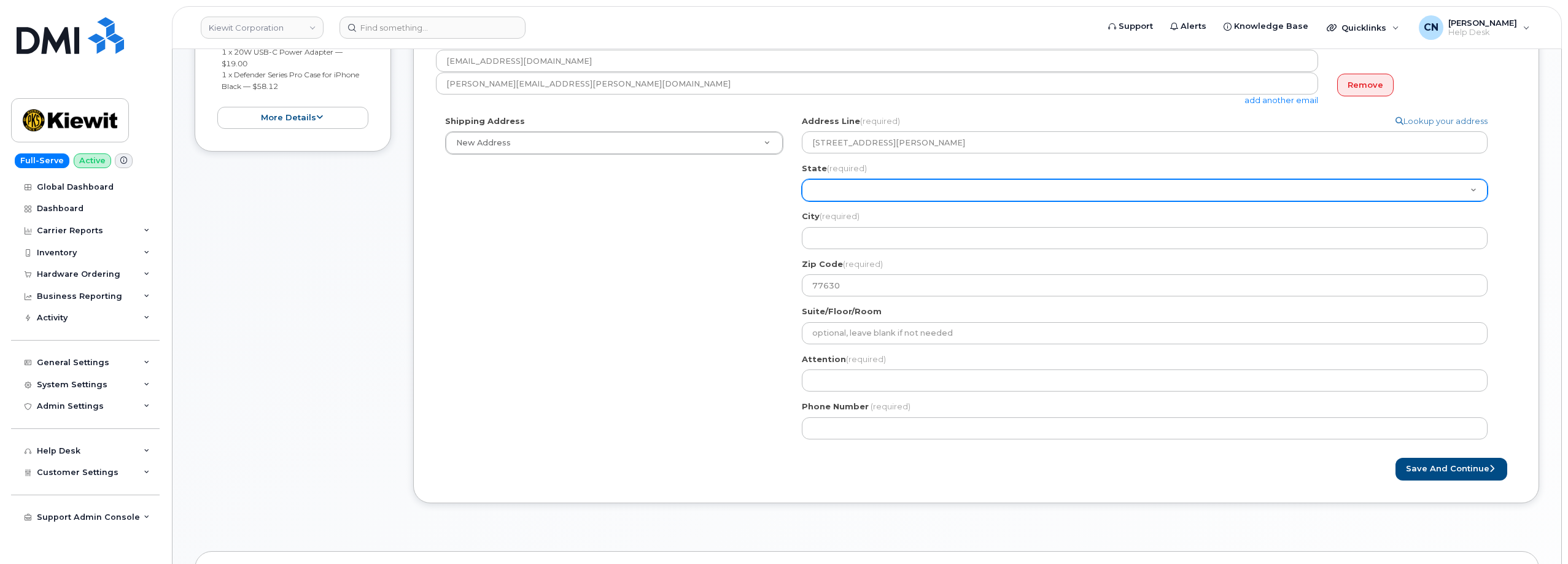
click at [824, 195] on select "Alabama Alaska American Samoa Arizona Arkansas California Colorado Connecticut …" at bounding box center [1144, 190] width 686 height 22
select select "TX"
click at [802, 179] on select "Alabama Alaska American Samoa Arizona Arkansas California Colorado Connecticut …" at bounding box center [1144, 190] width 686 height 22
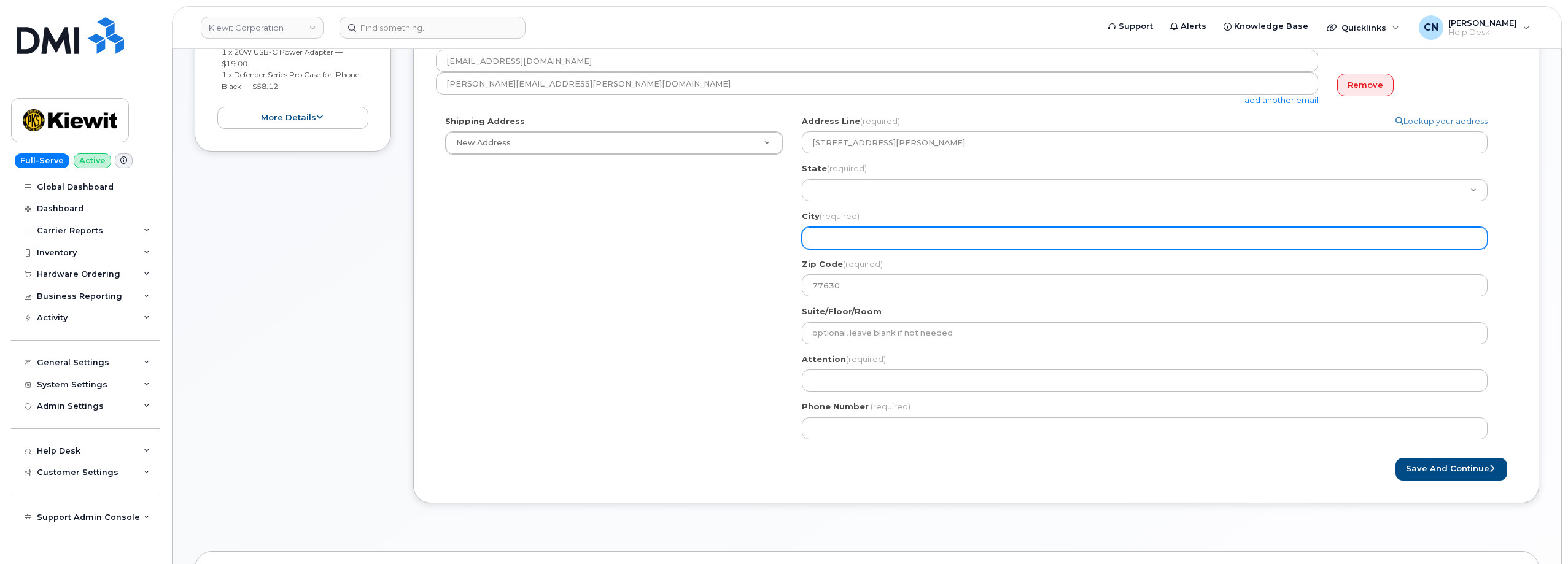
click at [842, 247] on input "City (required)" at bounding box center [1144, 238] width 686 height 22
select select
type input "O"
select select
type input "Or"
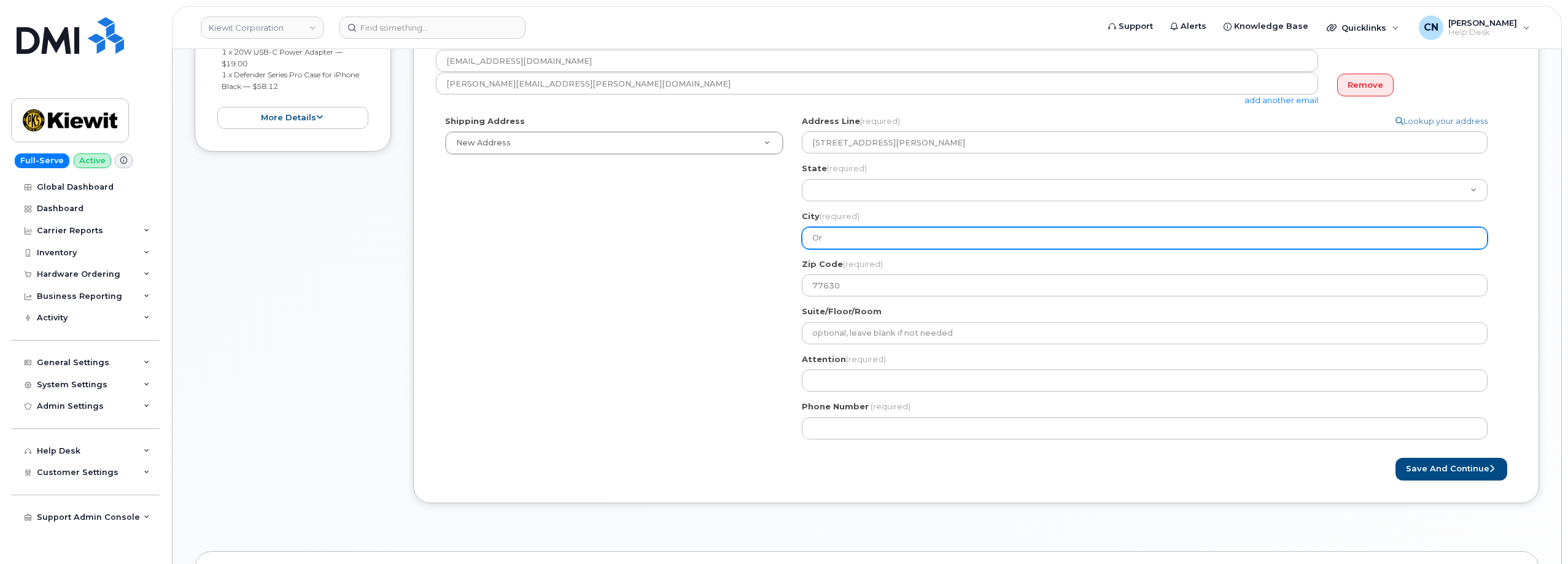
select select
type input "Org"
select select
type input "Orga"
select select
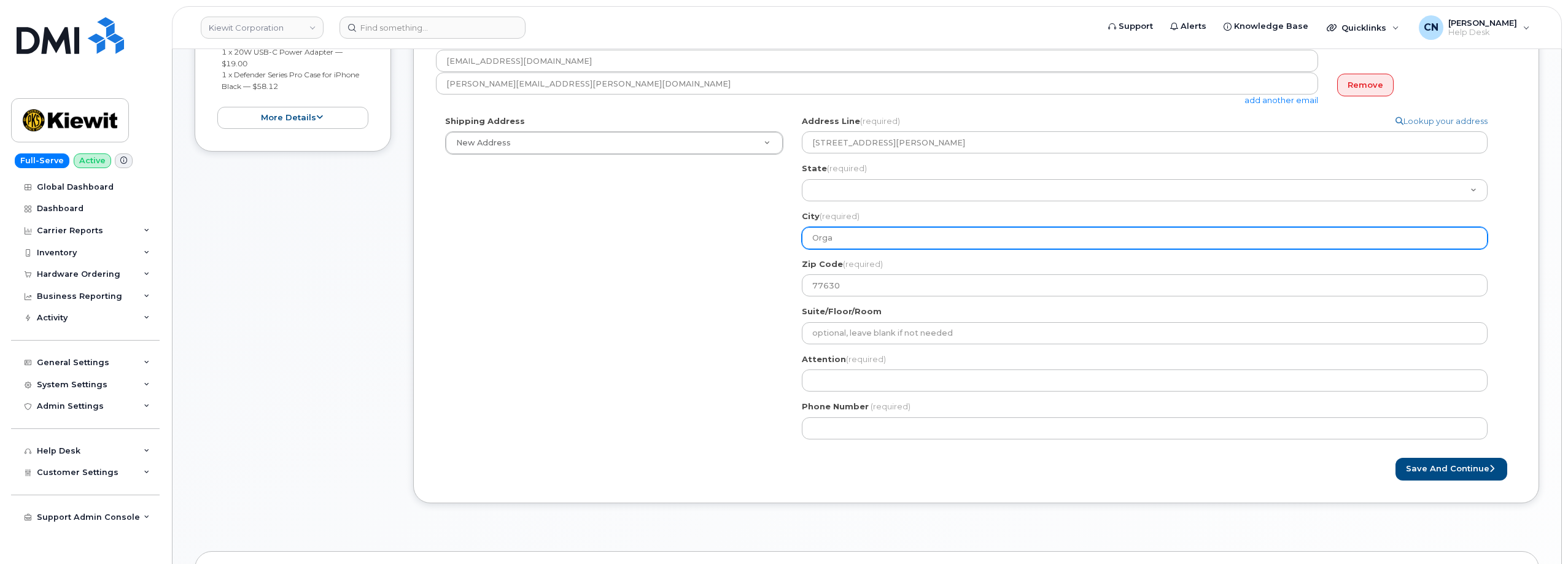
type input "Organ"
select select
type input "Organg"
select select
type input "Organge"
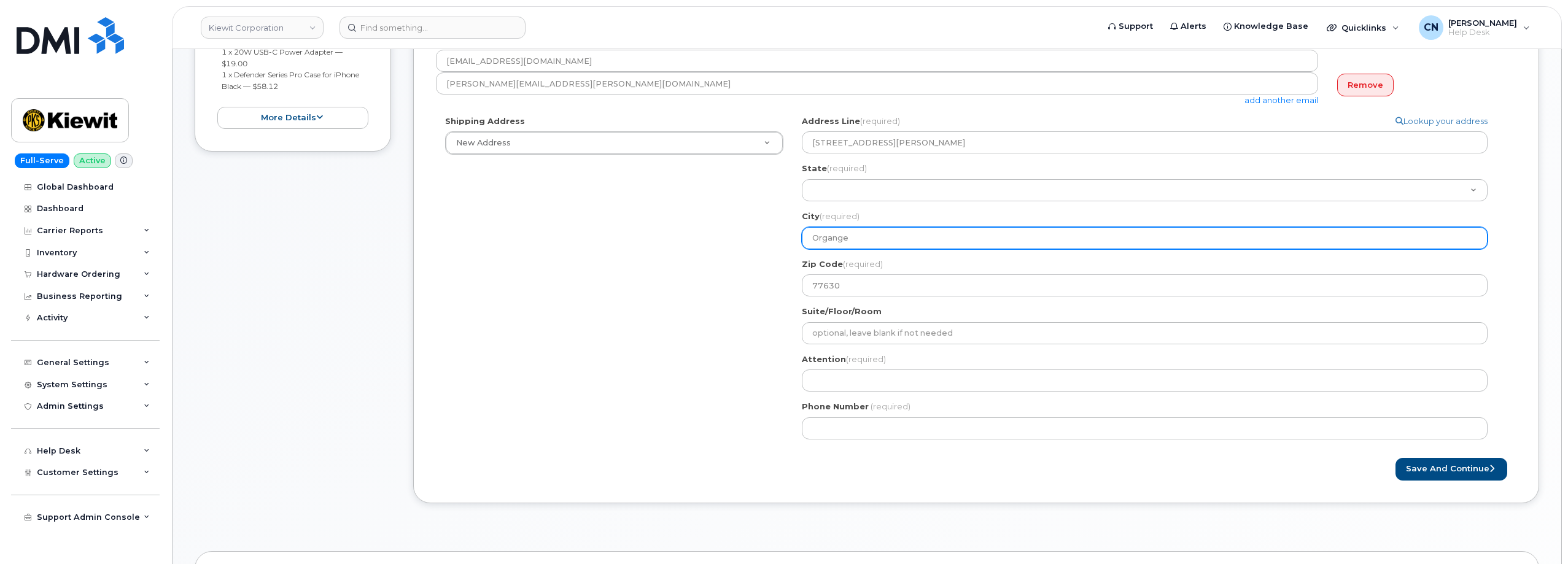
select select
type input "Organg"
select select
type input "Organ"
select select
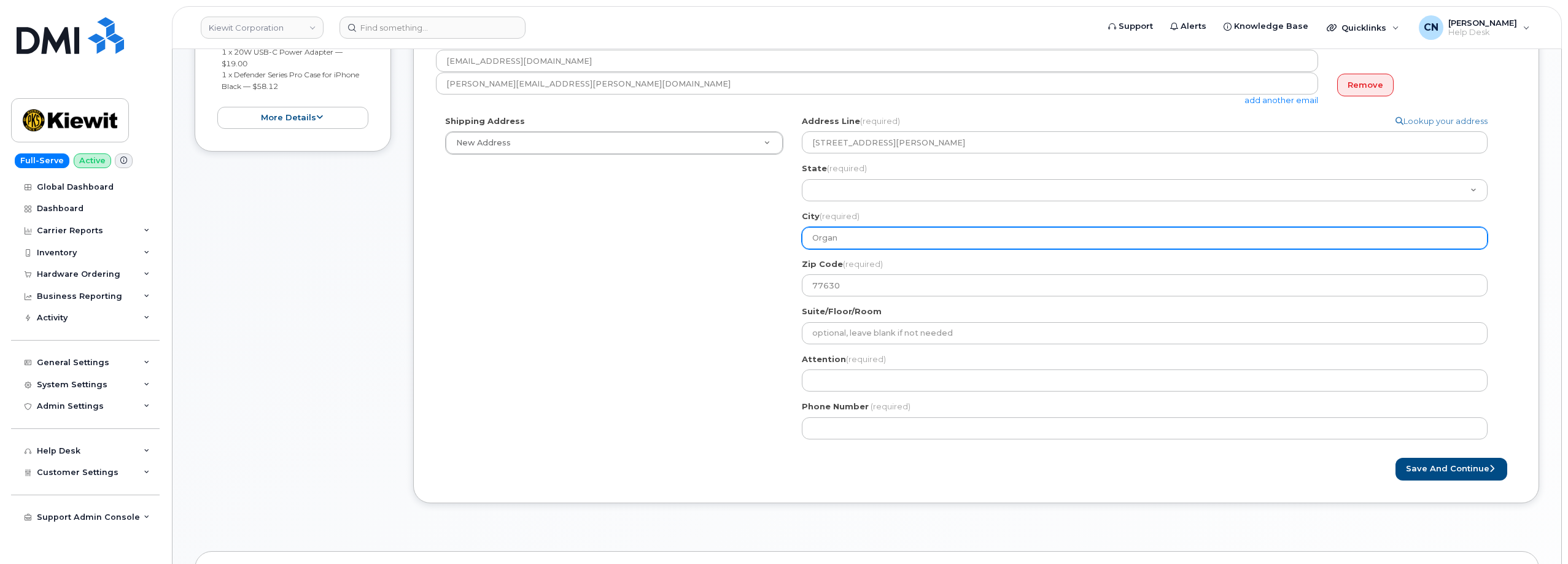
type input "Orga"
select select
type input "Org"
select select
type input "Or"
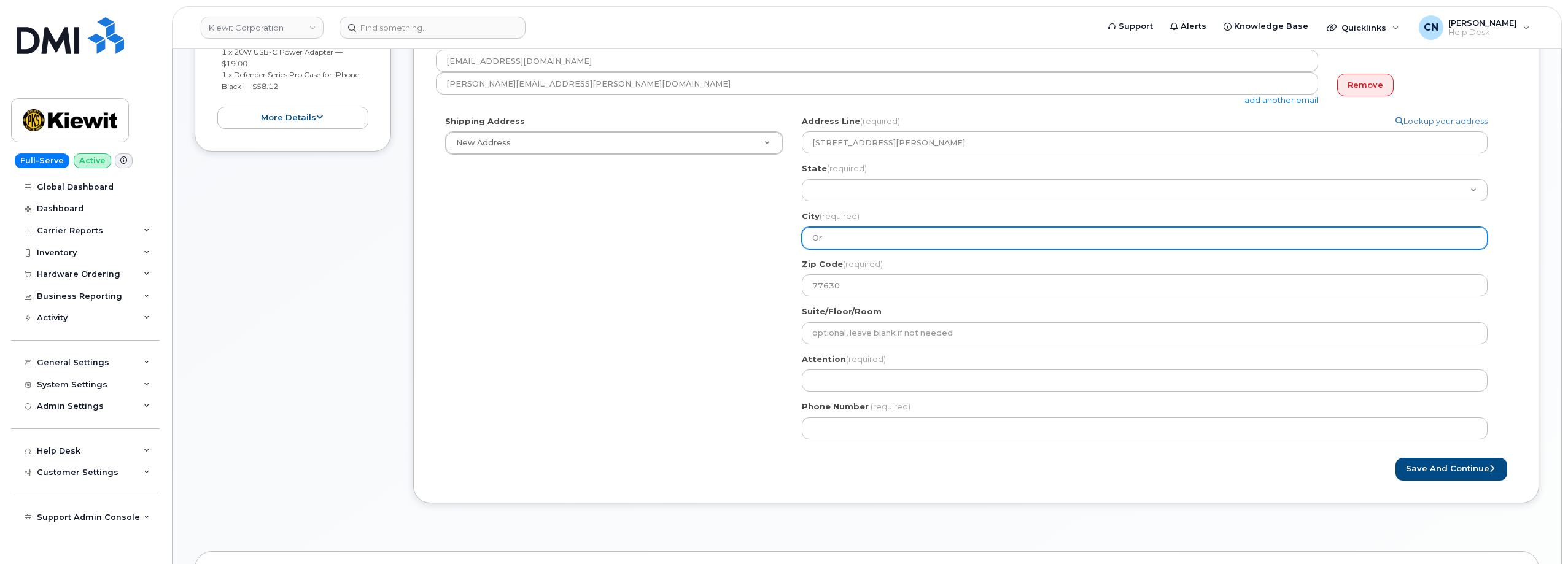
select select
type input "Ora"
select select
type input "Oran"
select select
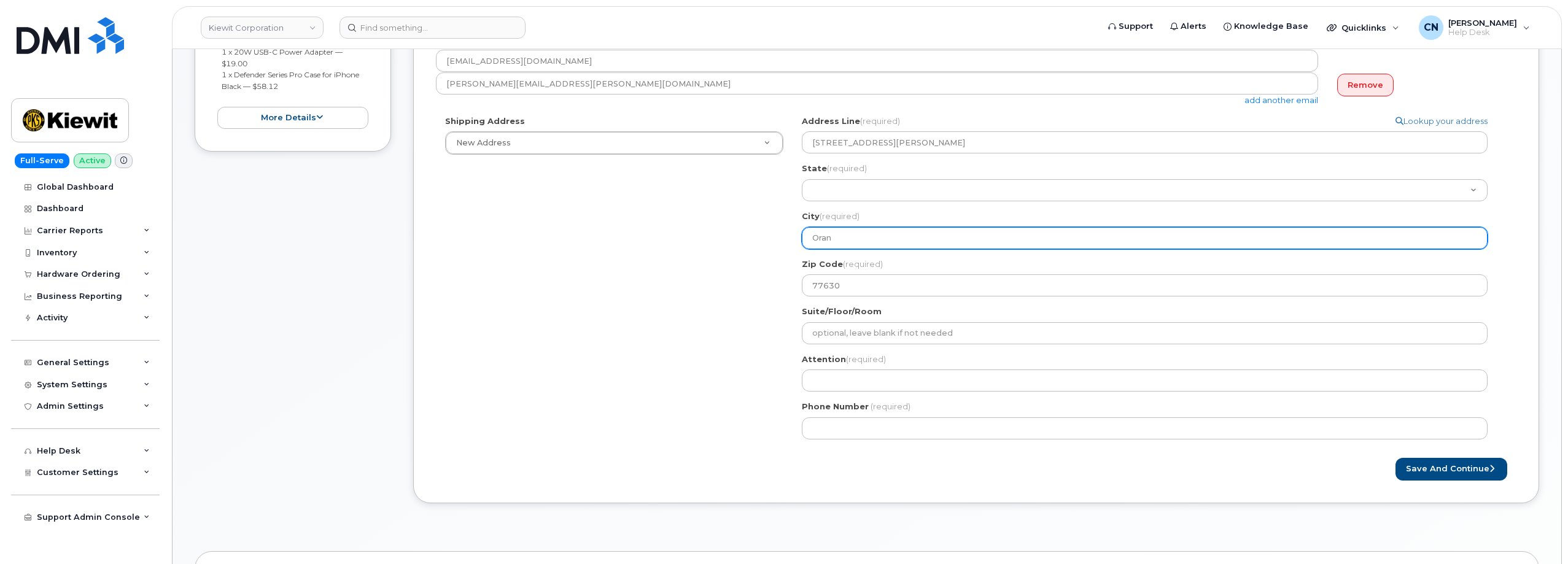
type input "Orang"
select select
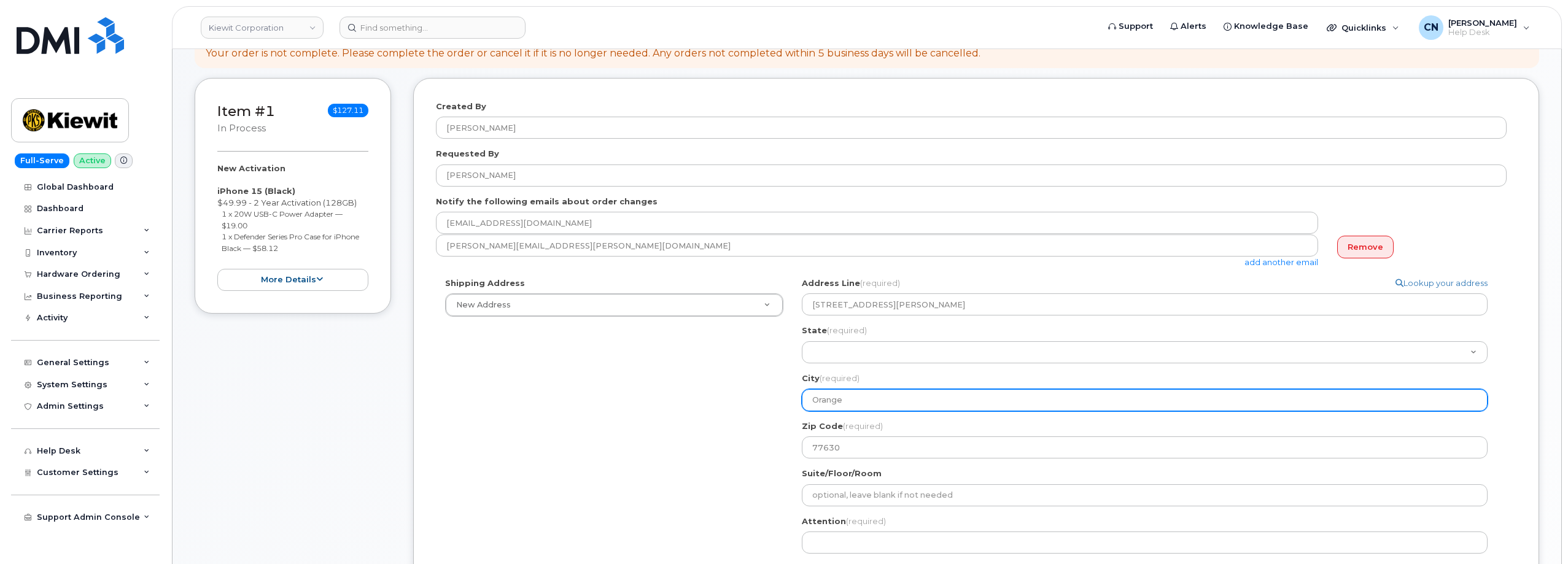
scroll to position [123, 0]
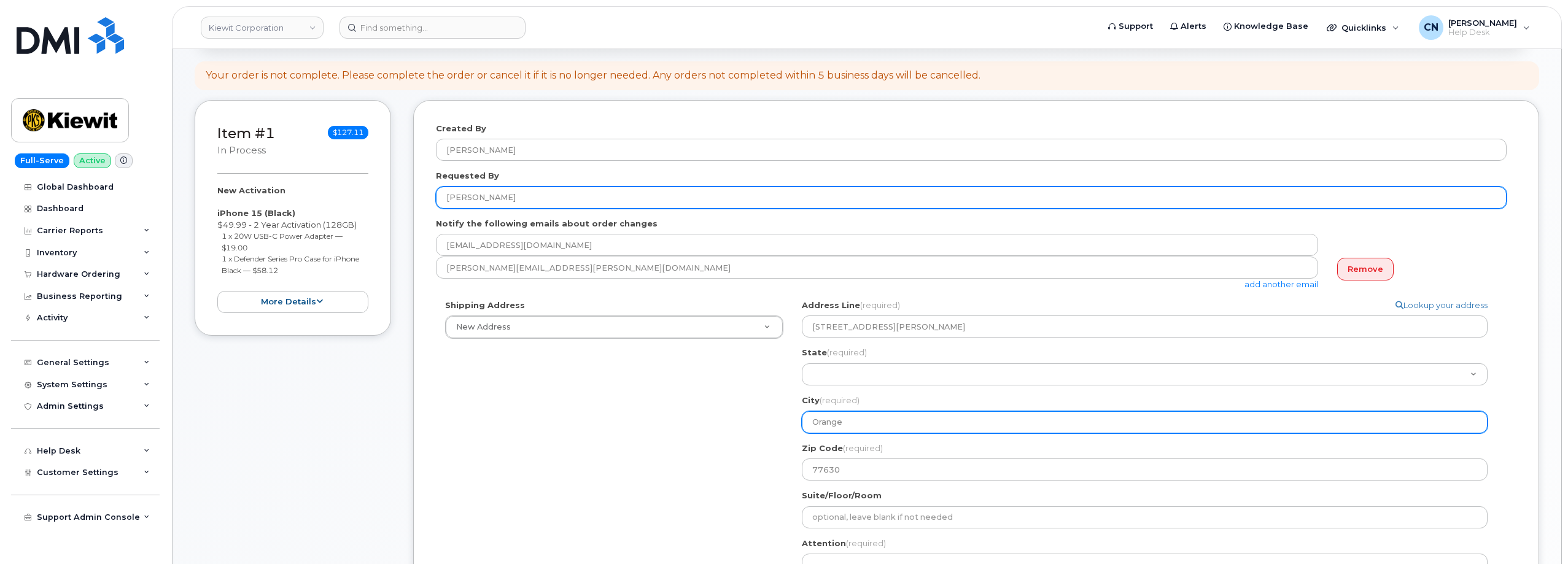
type input "Orange"
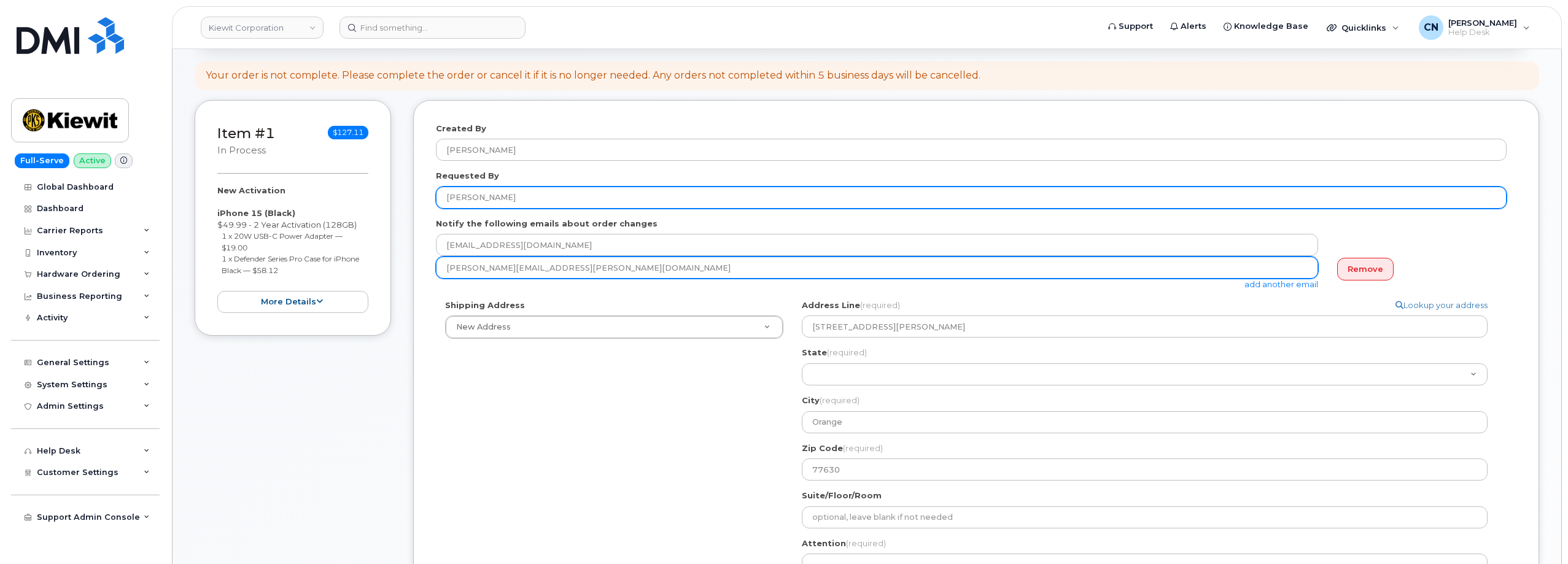
drag, startPoint x: 500, startPoint y: 205, endPoint x: 480, endPoint y: 263, distance: 61.4
click at [433, 203] on div "Created By Connor Nguyen Requested By RILEY NASH Notify the following emails ab…" at bounding box center [976, 394] width 1126 height 587
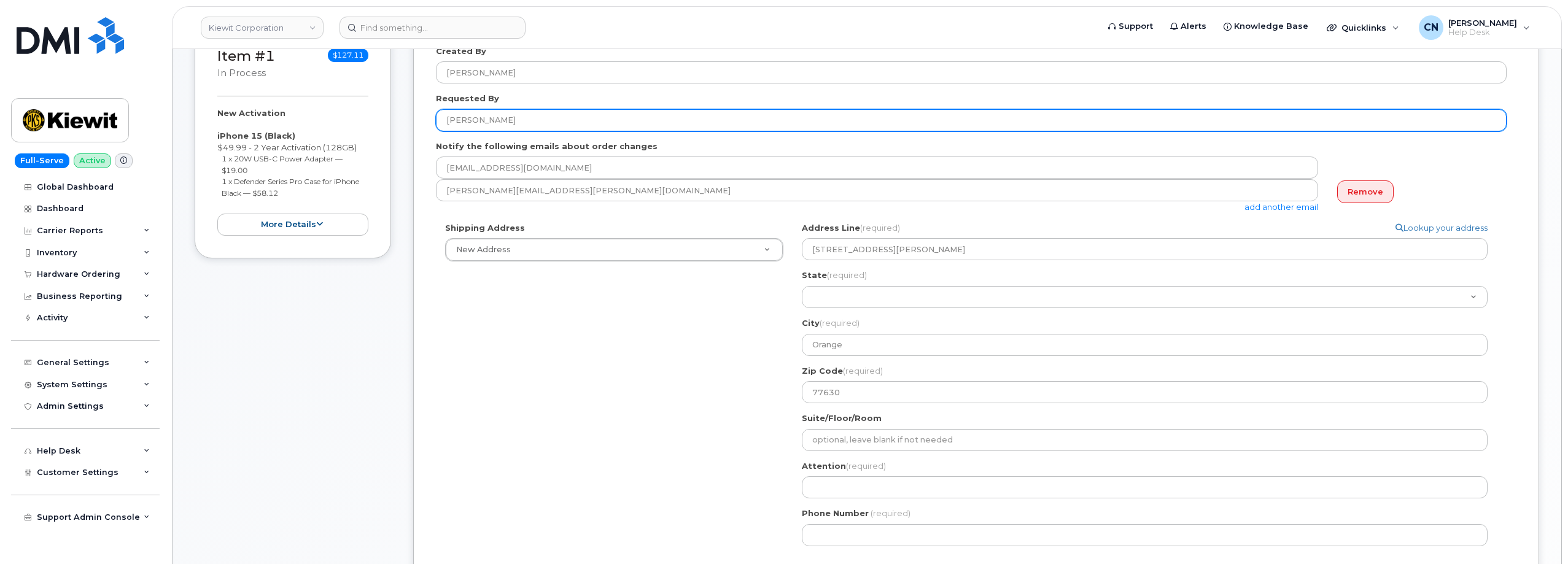
scroll to position [246, 0]
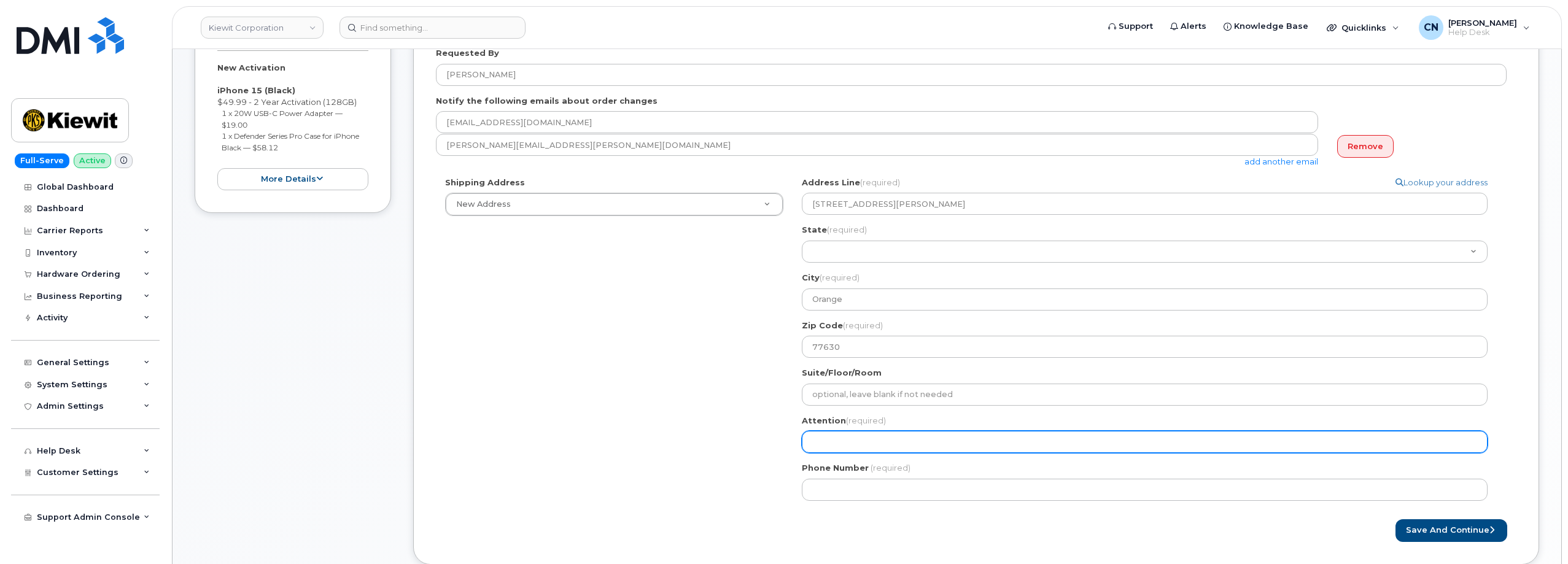
drag, startPoint x: 844, startPoint y: 438, endPoint x: 550, endPoint y: 269, distance: 339.1
click at [844, 437] on input "Attention (required)" at bounding box center [1144, 441] width 686 height 22
paste input "RILEY NASH"
select select
type input "RILEY NASH"
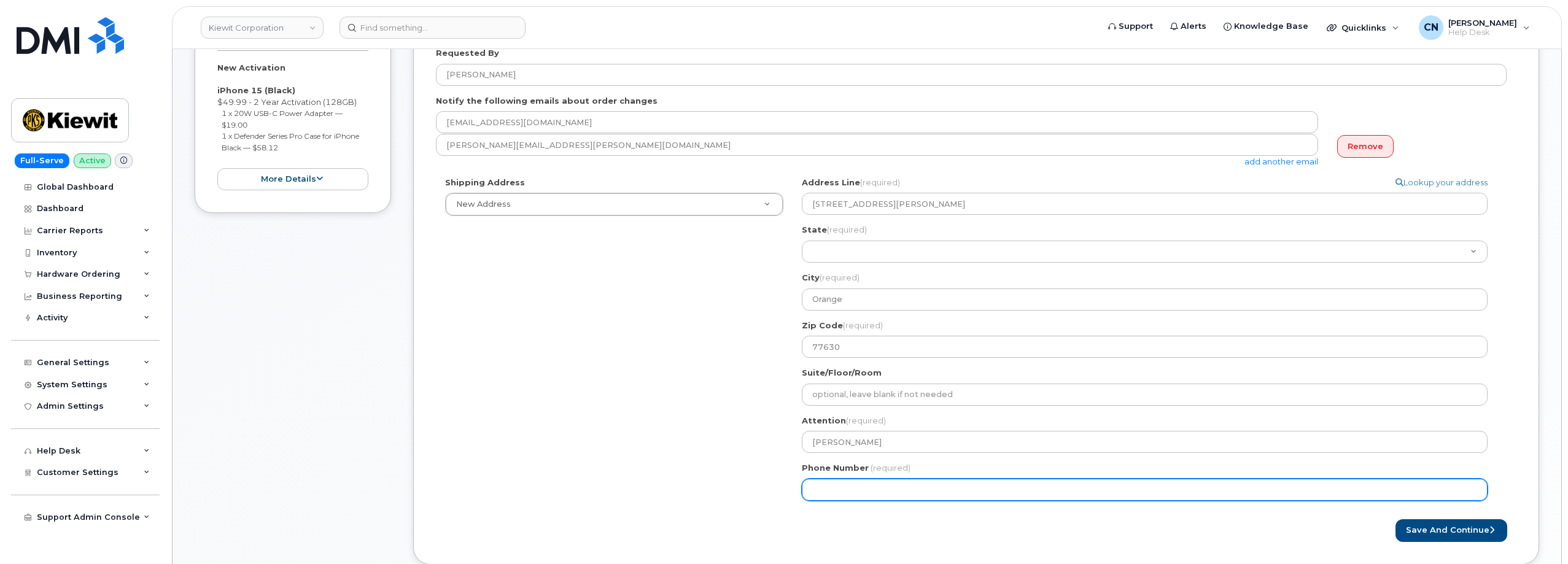
drag, startPoint x: 834, startPoint y: 488, endPoint x: 842, endPoint y: 488, distance: 8.0
click at [834, 488] on input "Phone Number" at bounding box center [1144, 489] width 686 height 22
paste input "7857477935"
select select
type input "7857477935"
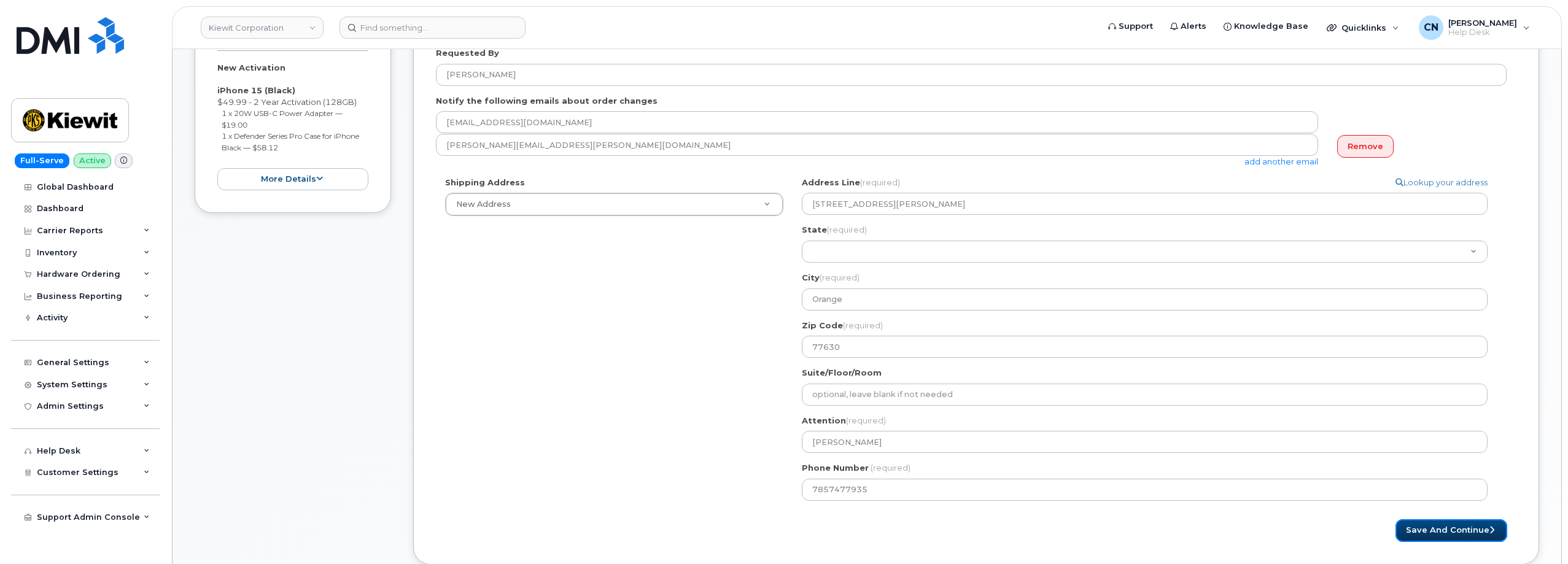
drag, startPoint x: 1417, startPoint y: 531, endPoint x: 551, endPoint y: 276, distance: 902.8
click at [1417, 531] on button "Save and Continue" at bounding box center [1451, 530] width 112 height 23
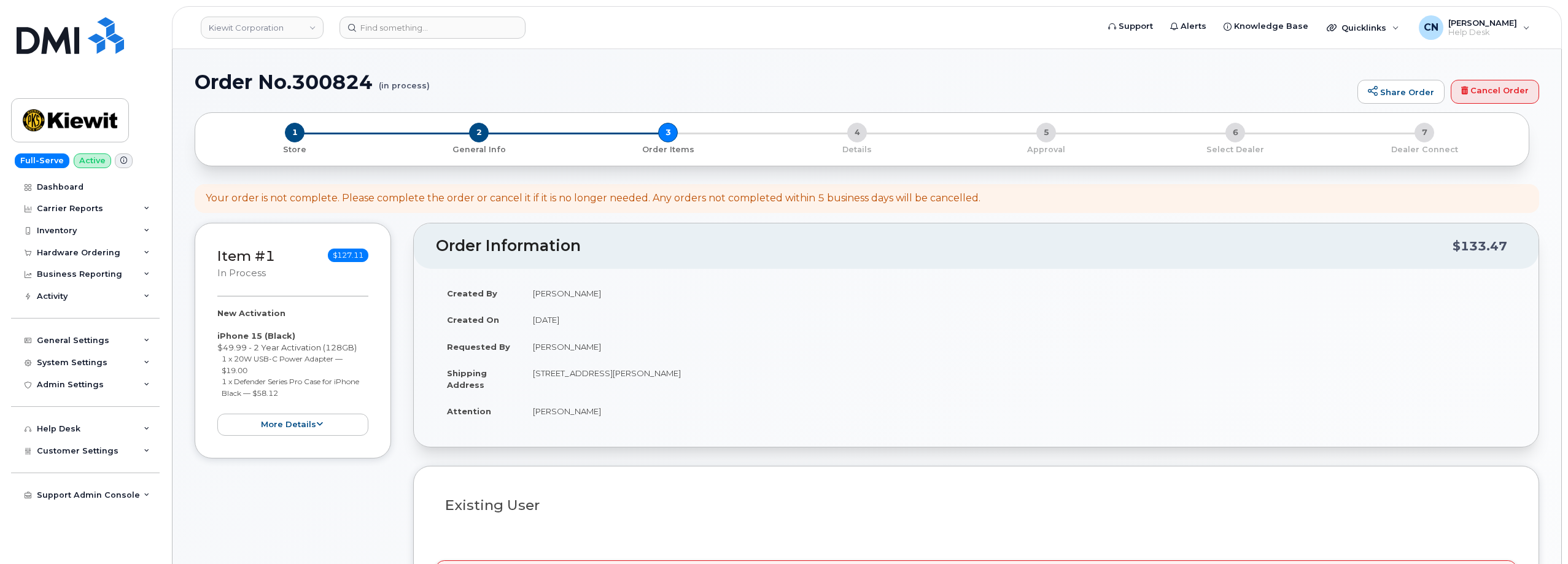
select select
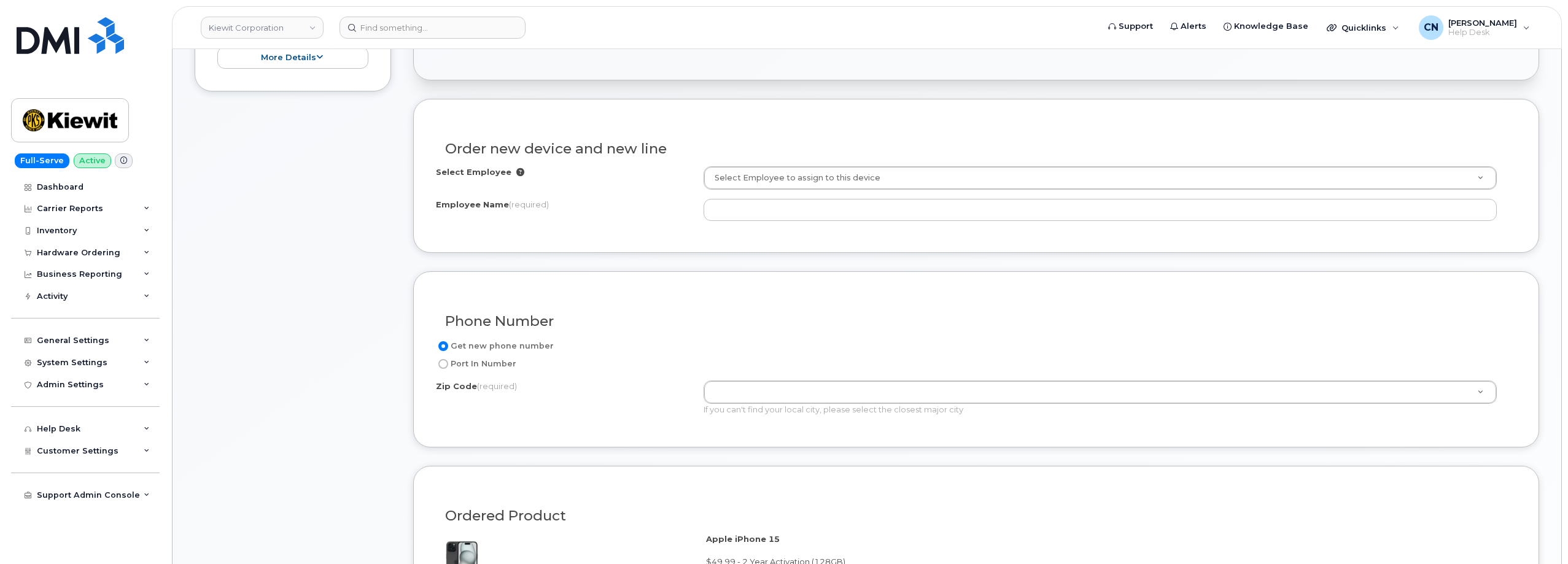
scroll to position [306, 0]
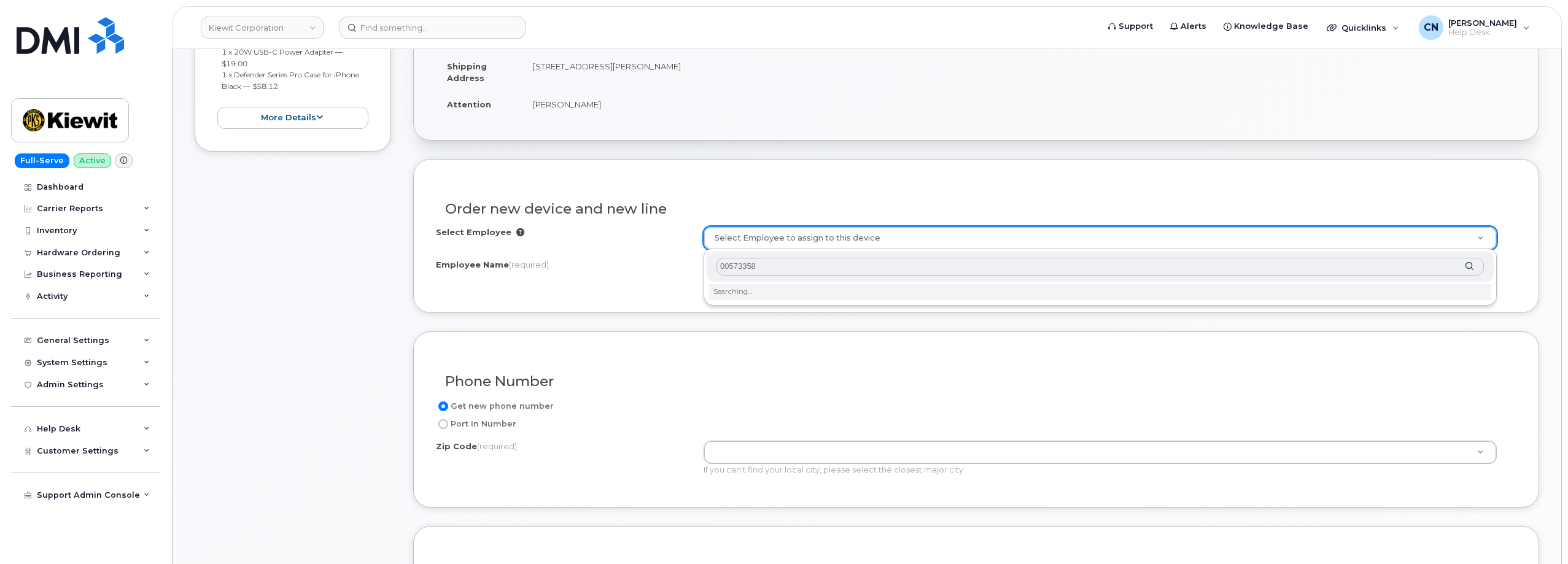
click at [728, 263] on input "00573358" at bounding box center [1100, 266] width 768 height 18
type input "573358"
type input "2714301"
type input "[PERSON_NAME]"
type input "[STREET_ADDRESS][PERSON_NAME]"
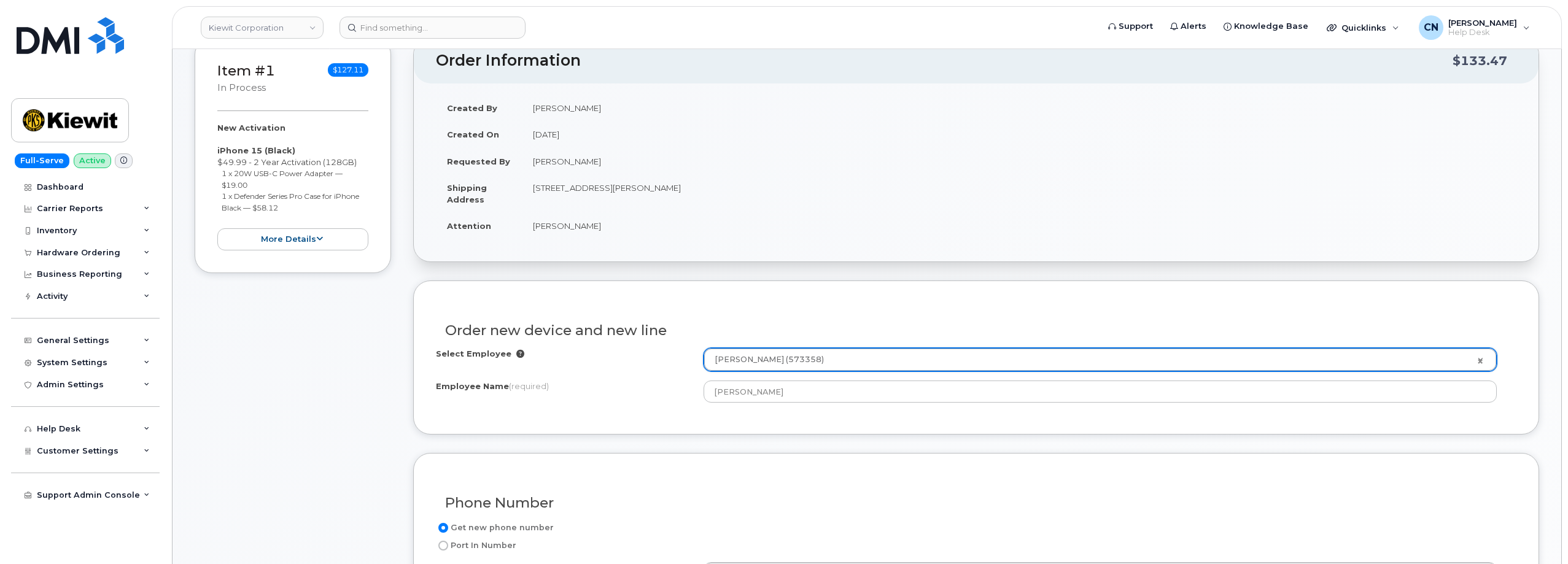
scroll to position [184, 0]
click at [672, 184] on td "[STREET_ADDRESS][PERSON_NAME]" at bounding box center [1019, 194] width 995 height 38
copy td "77630"
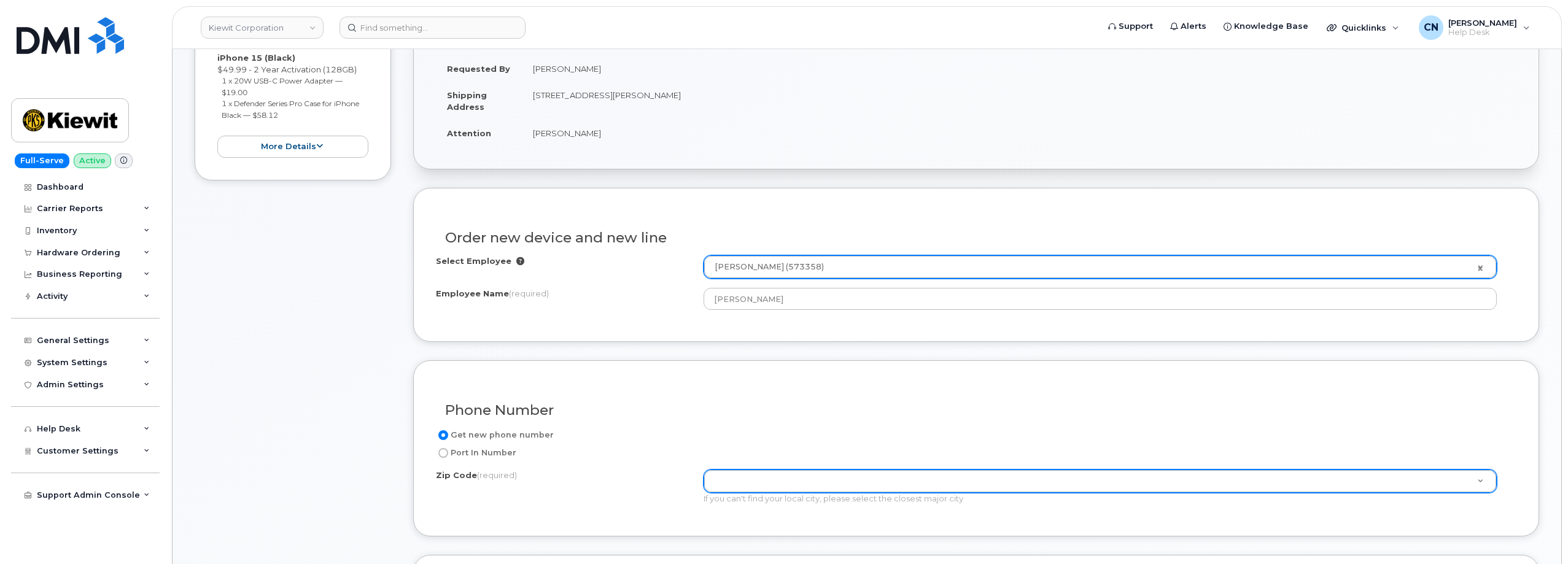
scroll to position [368, 0]
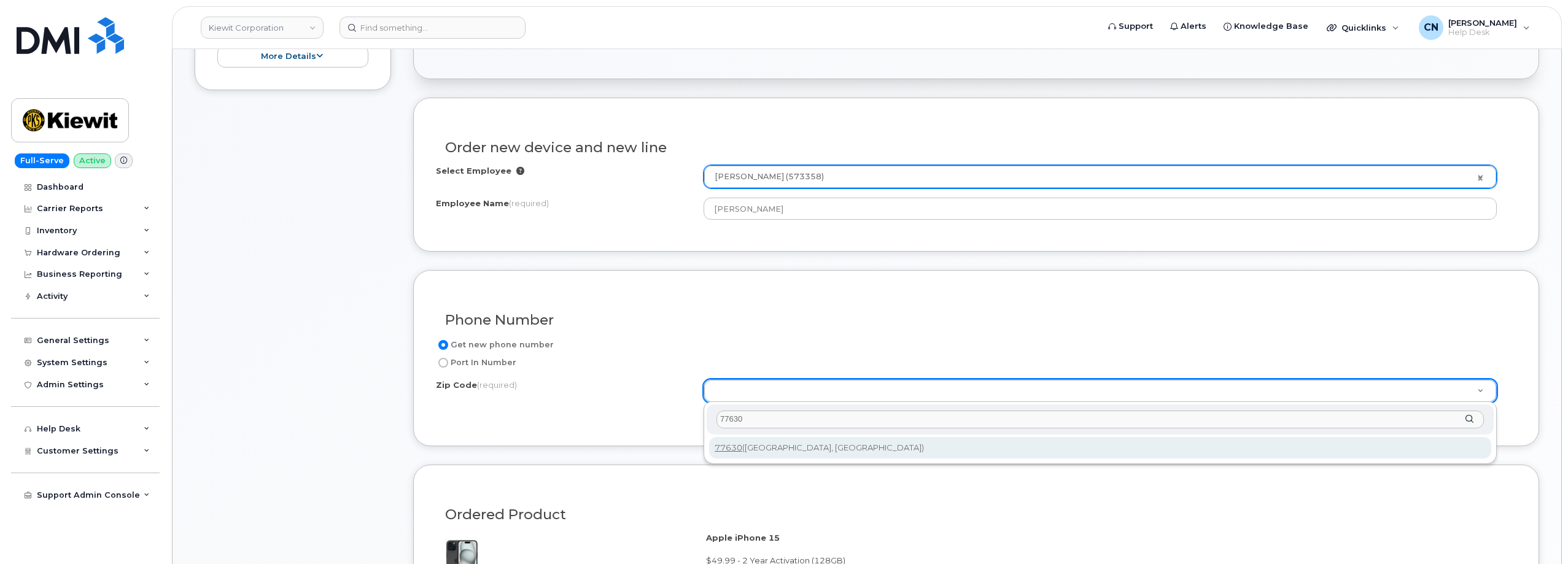
type input "77630"
type input "77630 ([GEOGRAPHIC_DATA], [GEOGRAPHIC_DATA])"
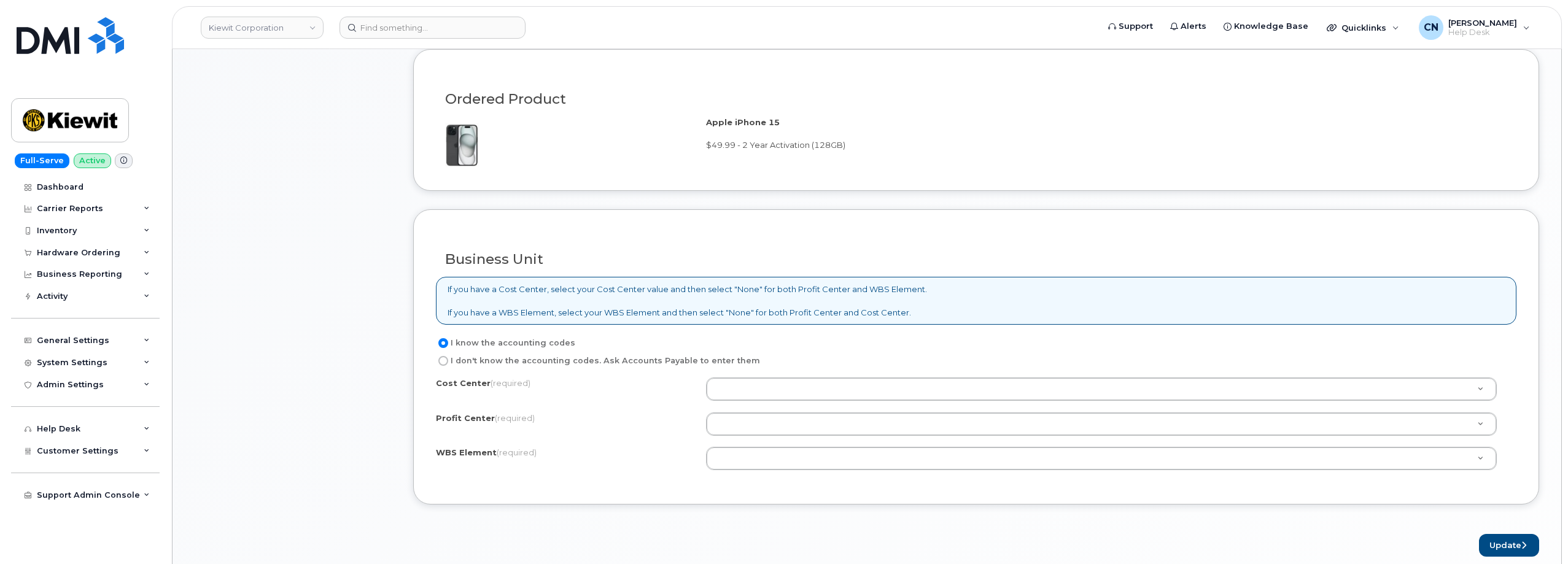
scroll to position [798, 0]
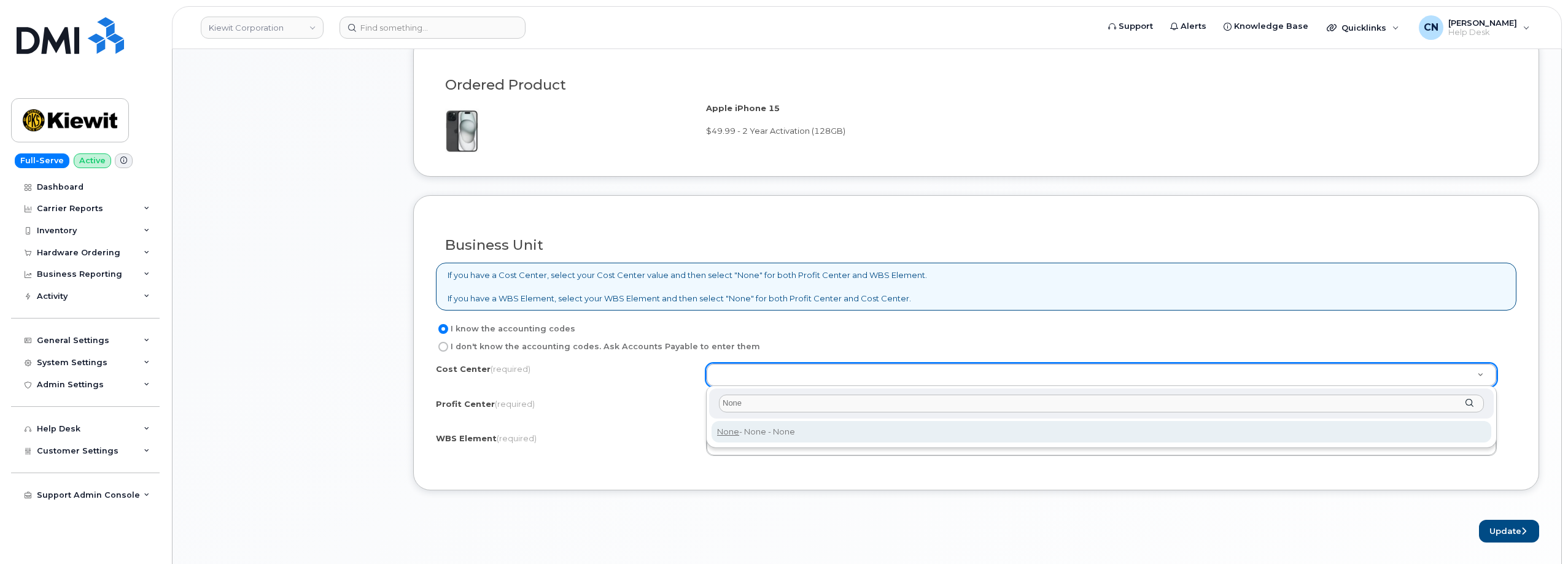
type input "None"
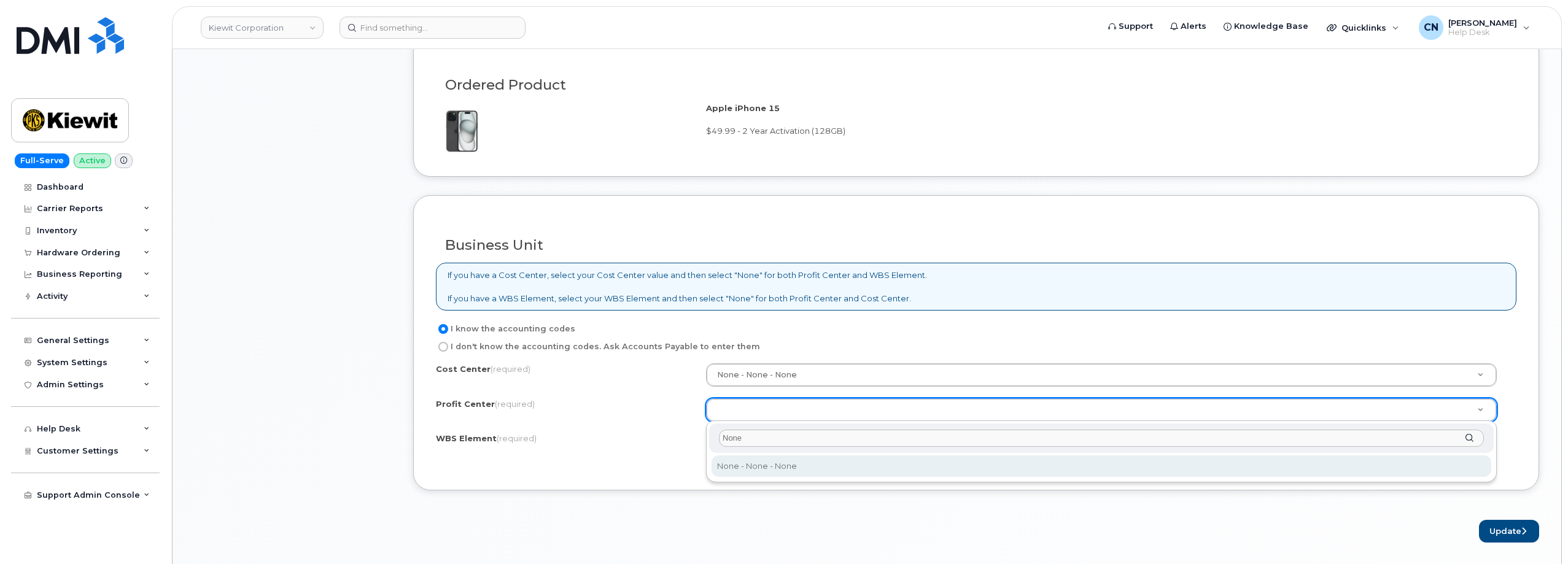
type input "None"
select select "None"
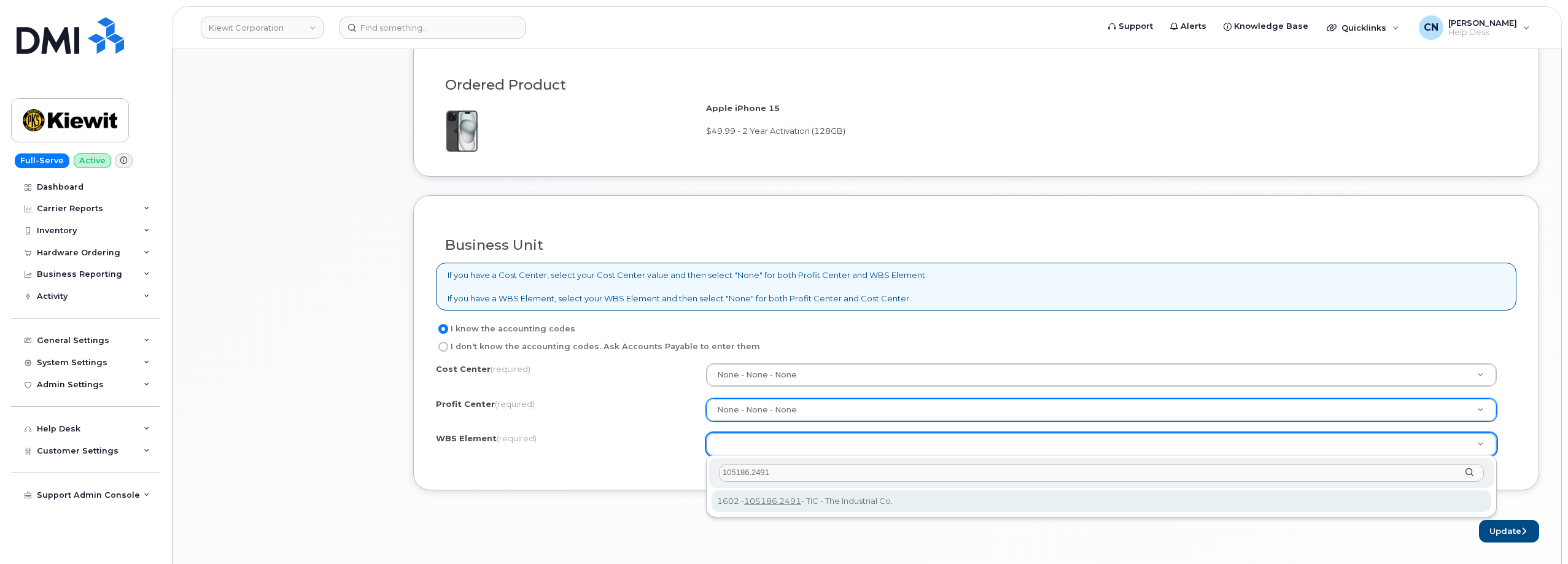
type input "105186.2491"
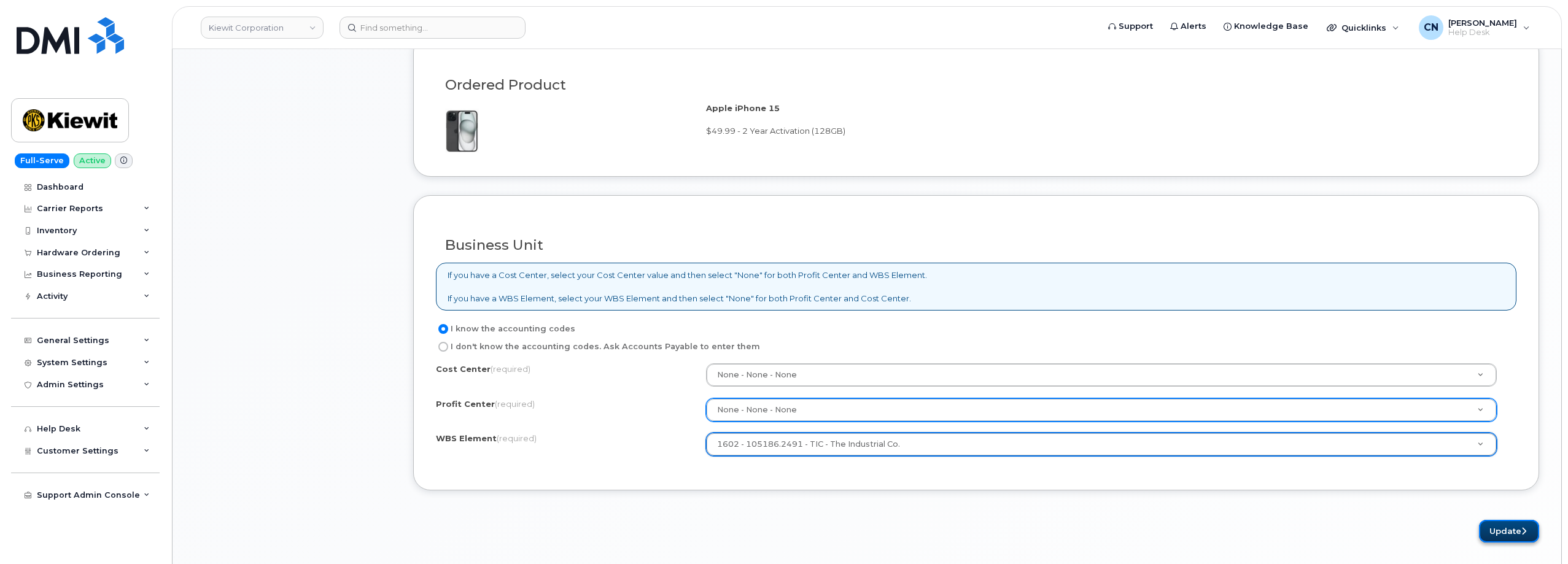
click at [1503, 530] on button "Update" at bounding box center [1509, 531] width 60 height 23
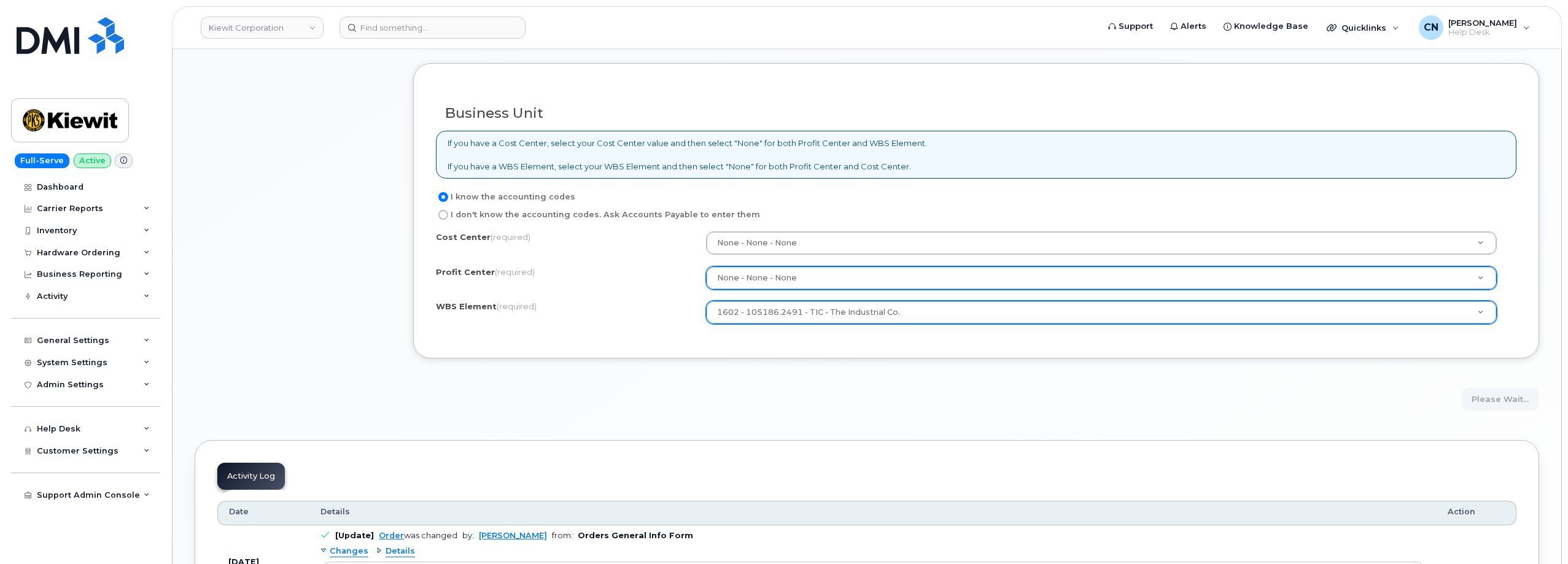
scroll to position [1104, 0]
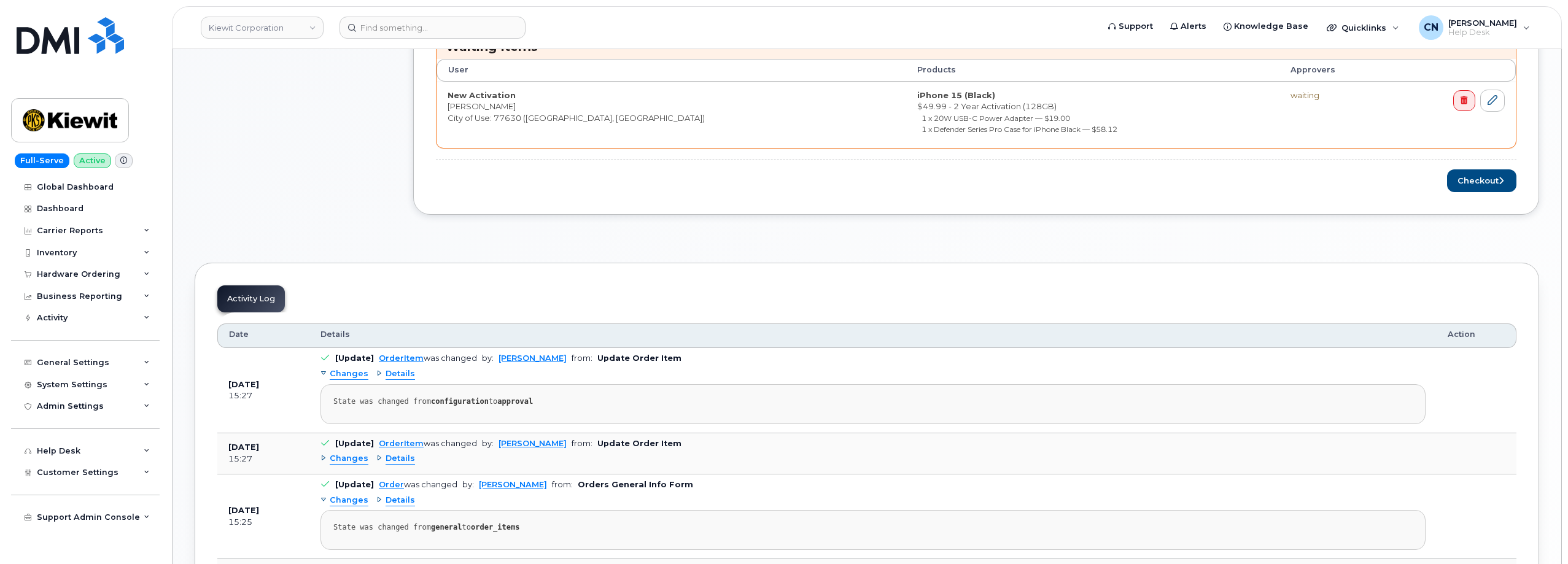
scroll to position [552, 0]
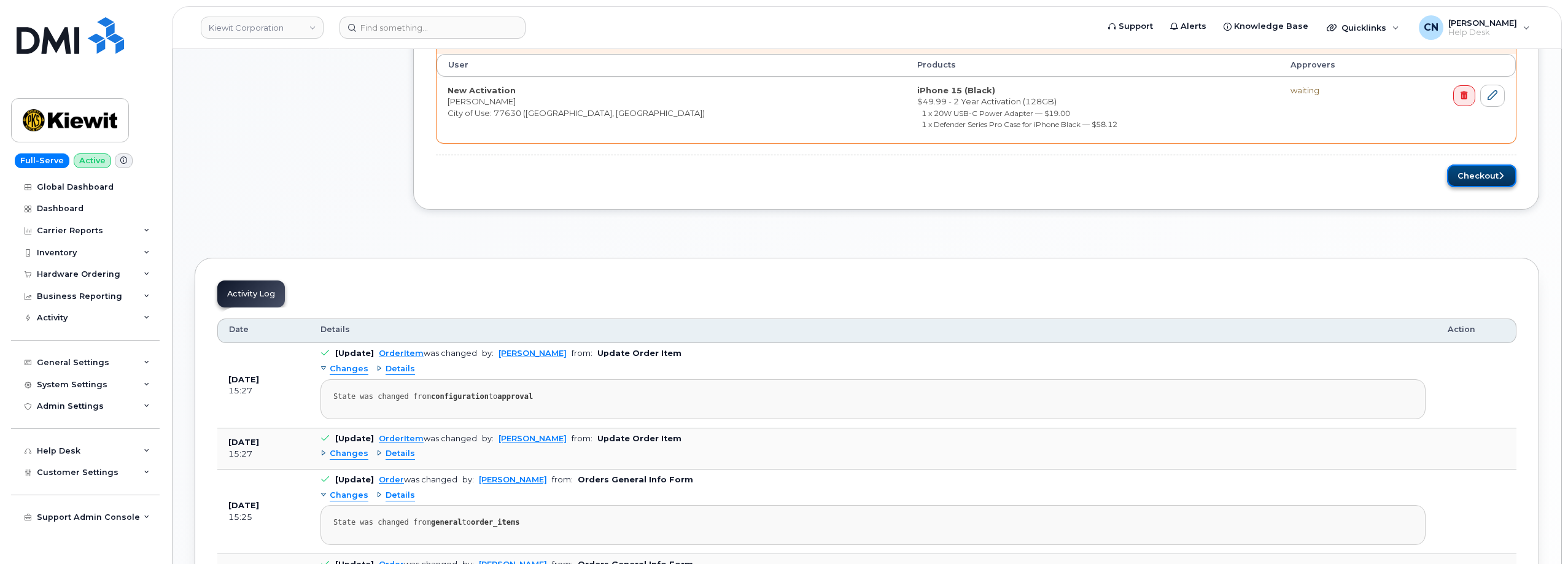
click at [1465, 177] on button "Checkout" at bounding box center [1481, 175] width 70 height 23
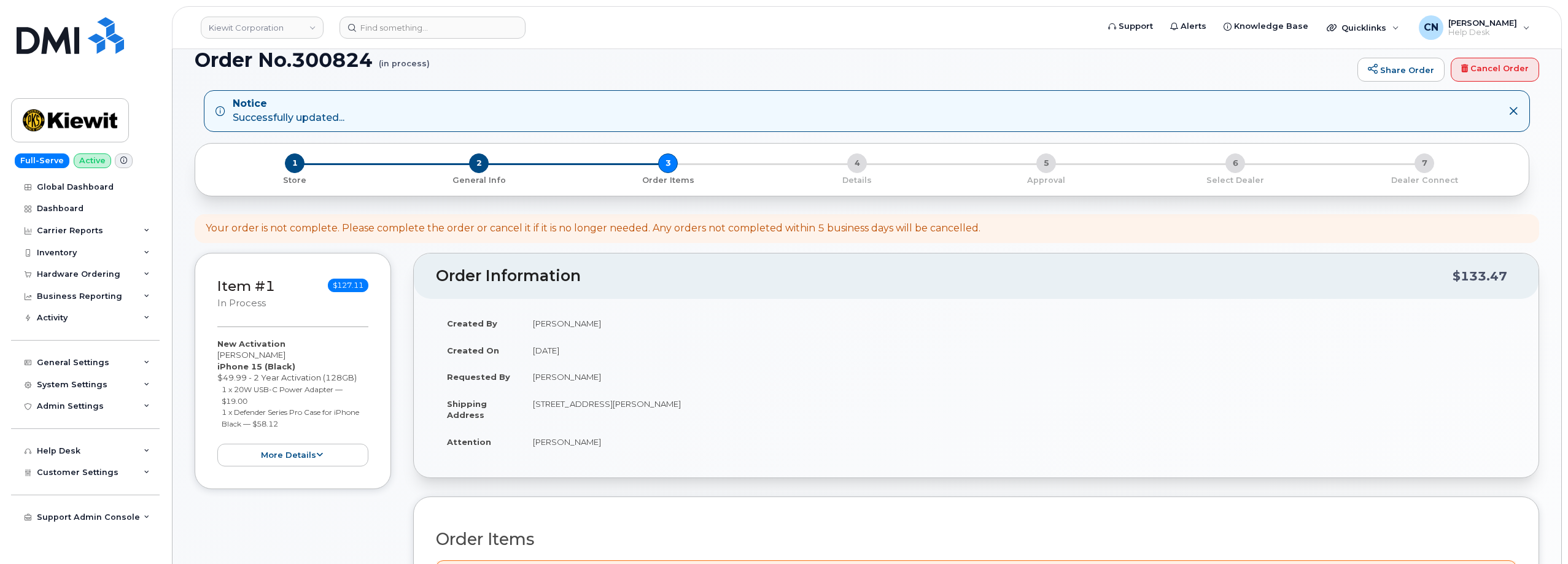
scroll to position [0, 0]
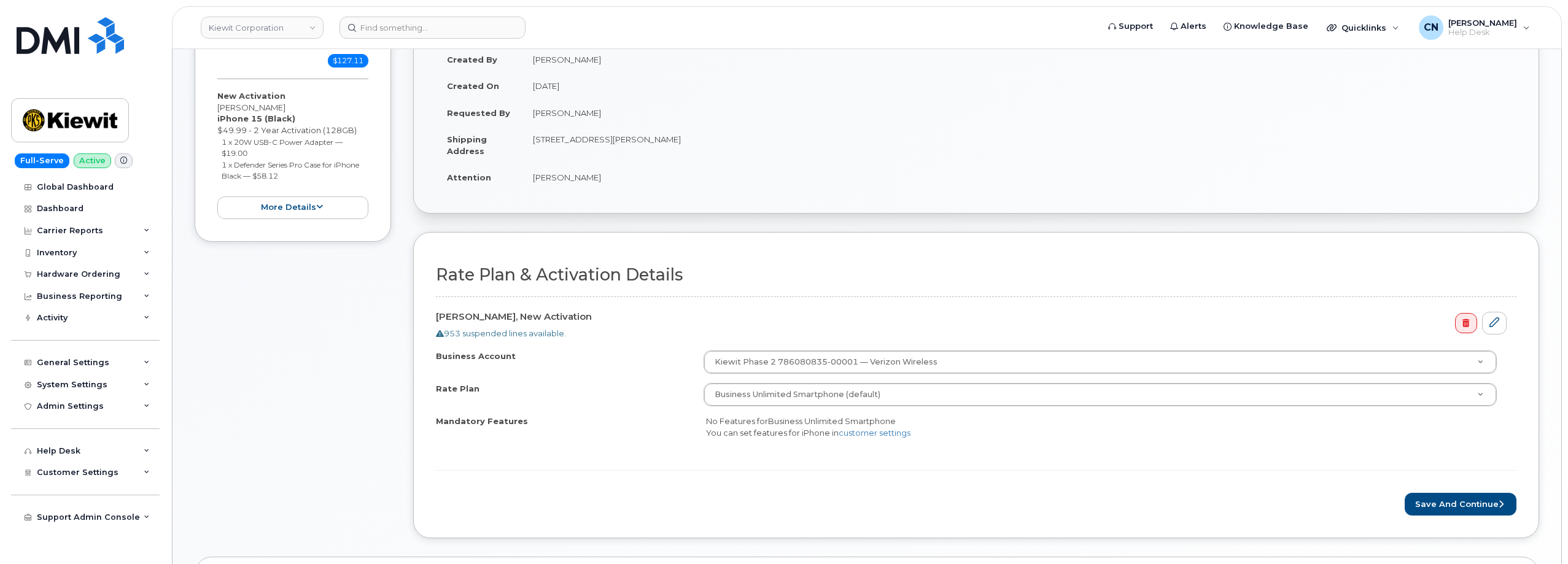
scroll to position [306, 0]
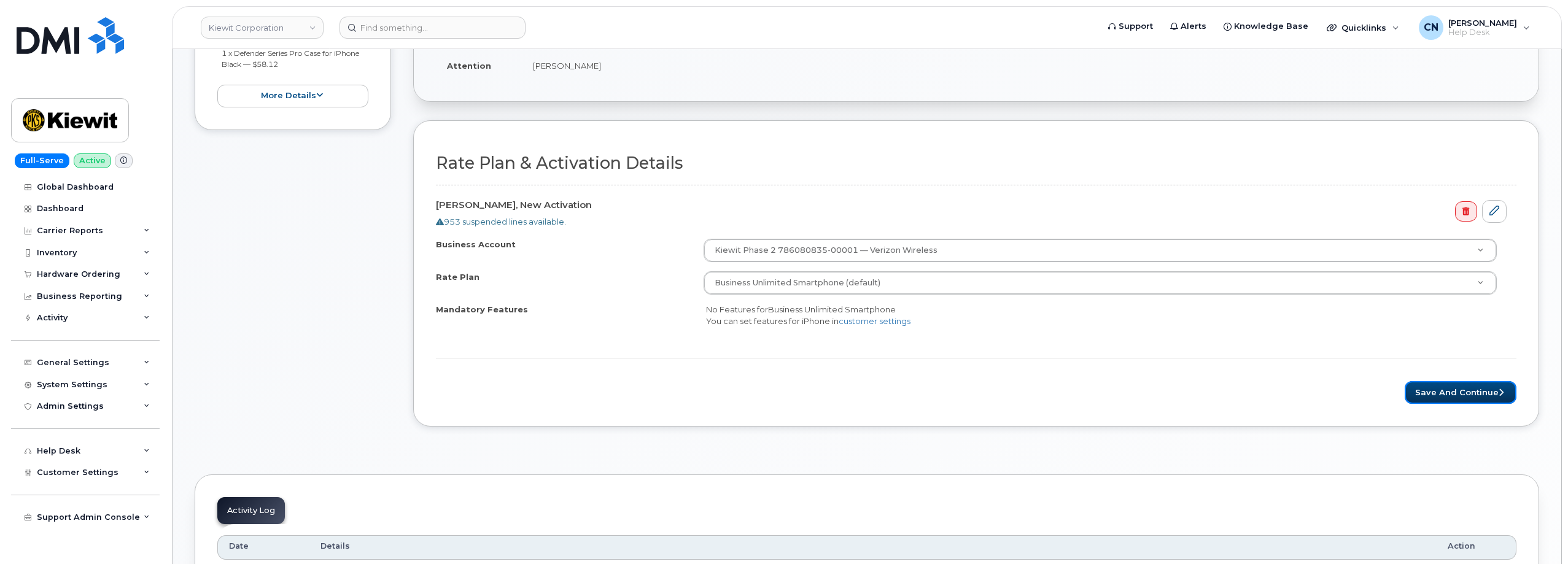
click at [1456, 385] on button "Save and Continue" at bounding box center [1461, 392] width 112 height 23
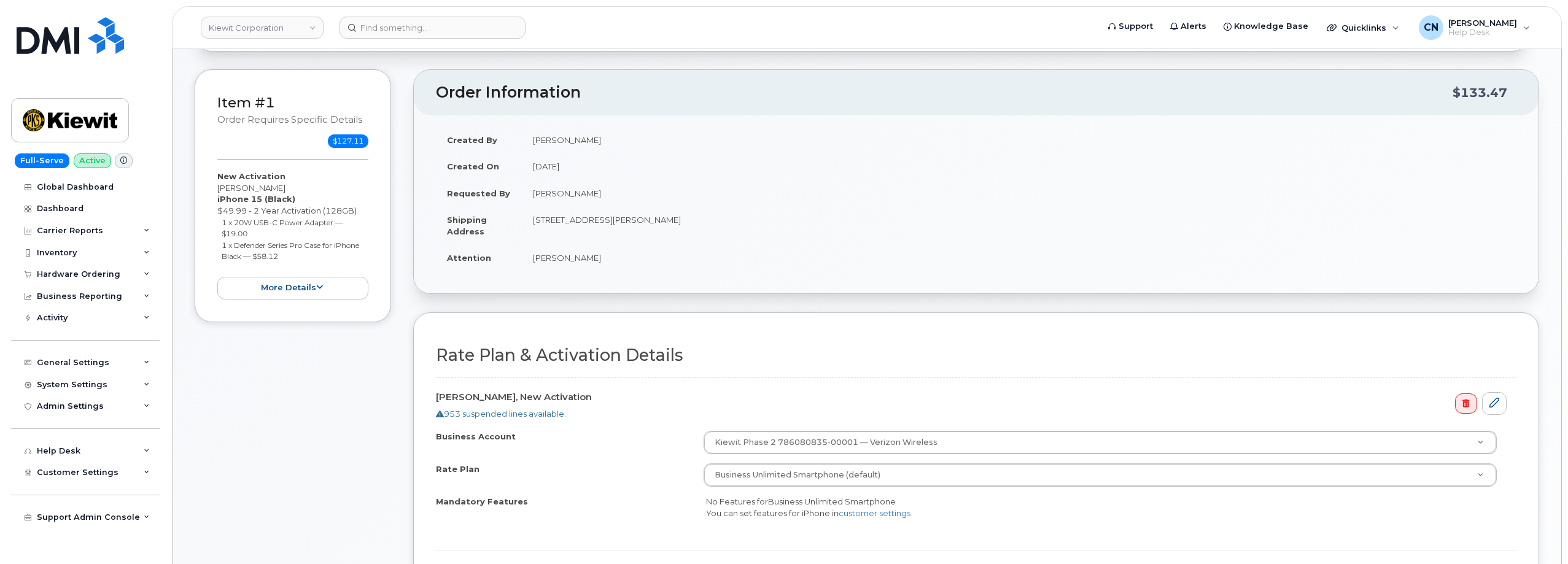
scroll to position [0, 0]
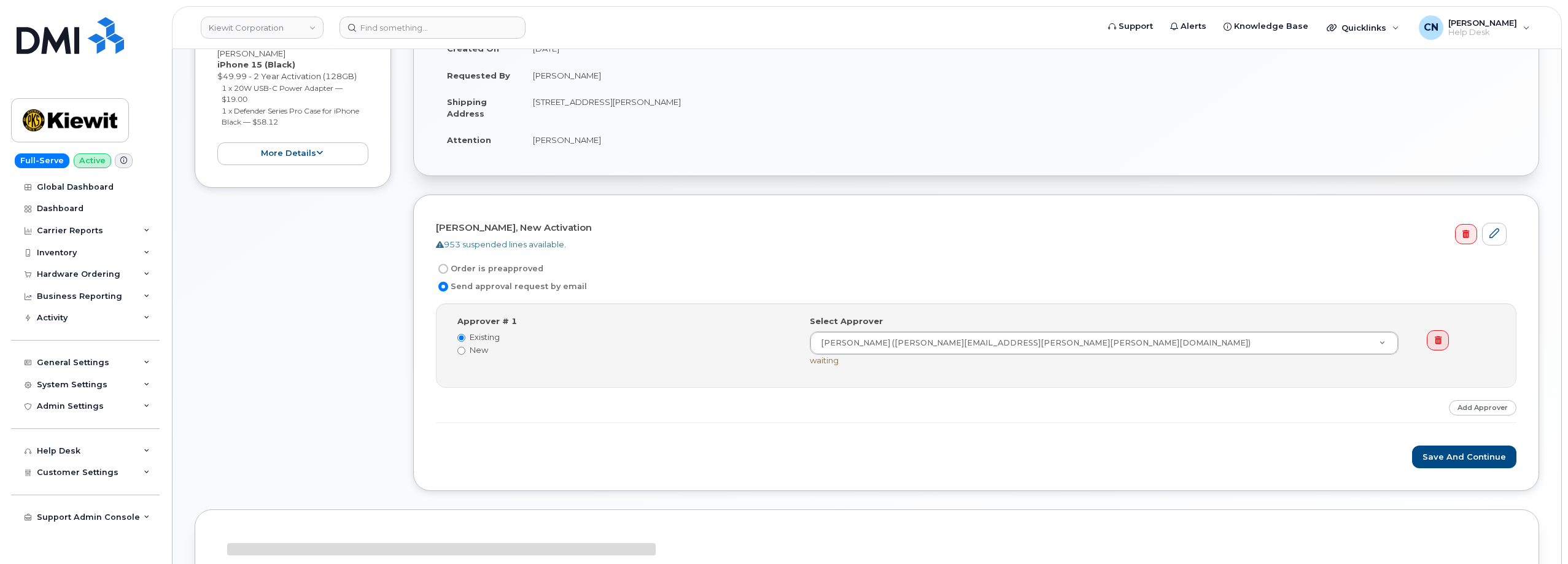
scroll to position [246, 0]
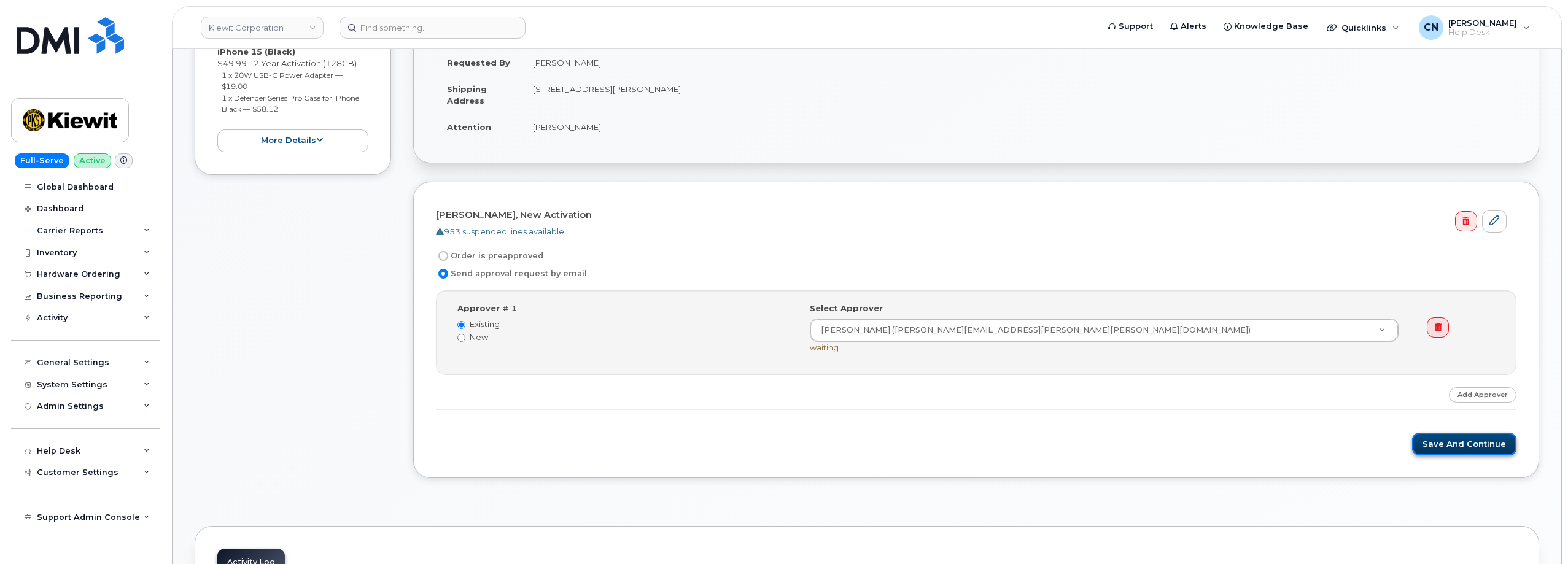
click at [1427, 441] on button "Save and Continue" at bounding box center [1464, 444] width 104 height 23
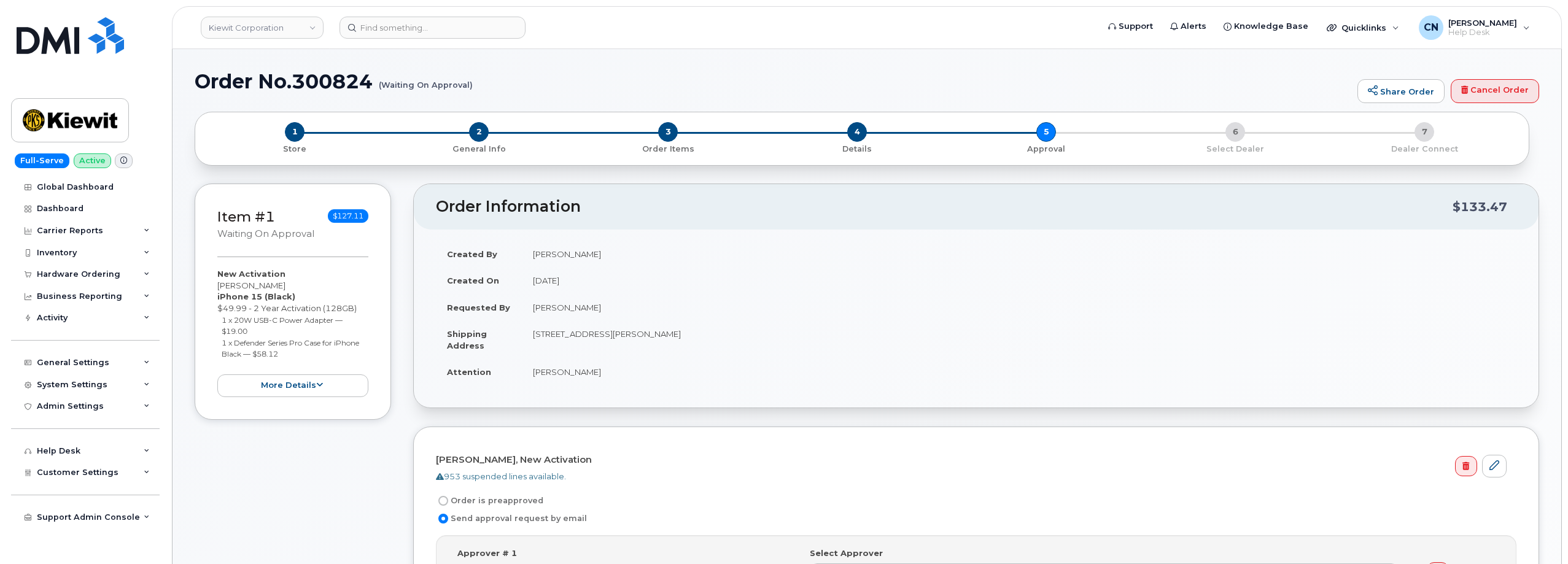
scroll to position [0, 0]
drag, startPoint x: 485, startPoint y: 86, endPoint x: 263, endPoint y: 77, distance: 222.2
click at [268, 77] on h1 "Order No.300824 (Waiting On Approval)" at bounding box center [773, 82] width 1157 height 21
click at [202, 84] on h1 "Order No.300824 (Waiting On Approval)" at bounding box center [773, 82] width 1157 height 21
copy h1 "Order No.300824 (Waiting On Approval)"
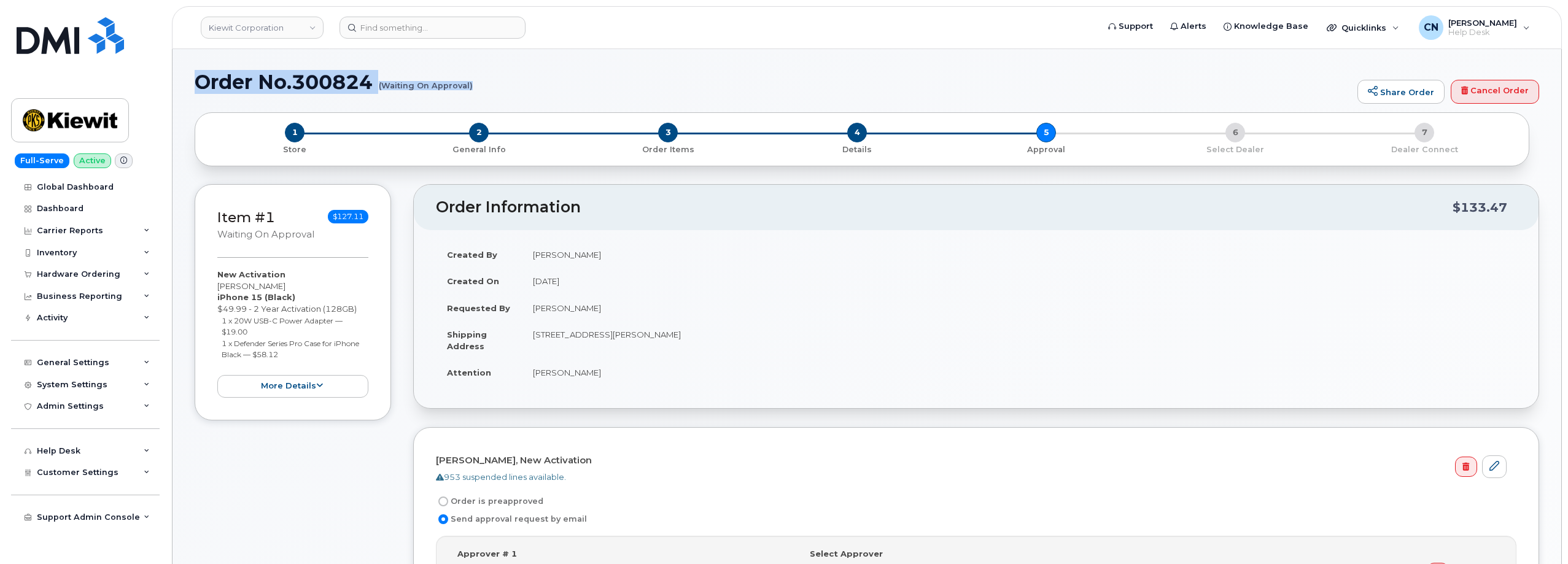
drag, startPoint x: 201, startPoint y: 83, endPoint x: 470, endPoint y: 85, distance: 269.0
click at [470, 85] on h1 "Order No.300824 (Waiting On Approval)" at bounding box center [773, 82] width 1157 height 21
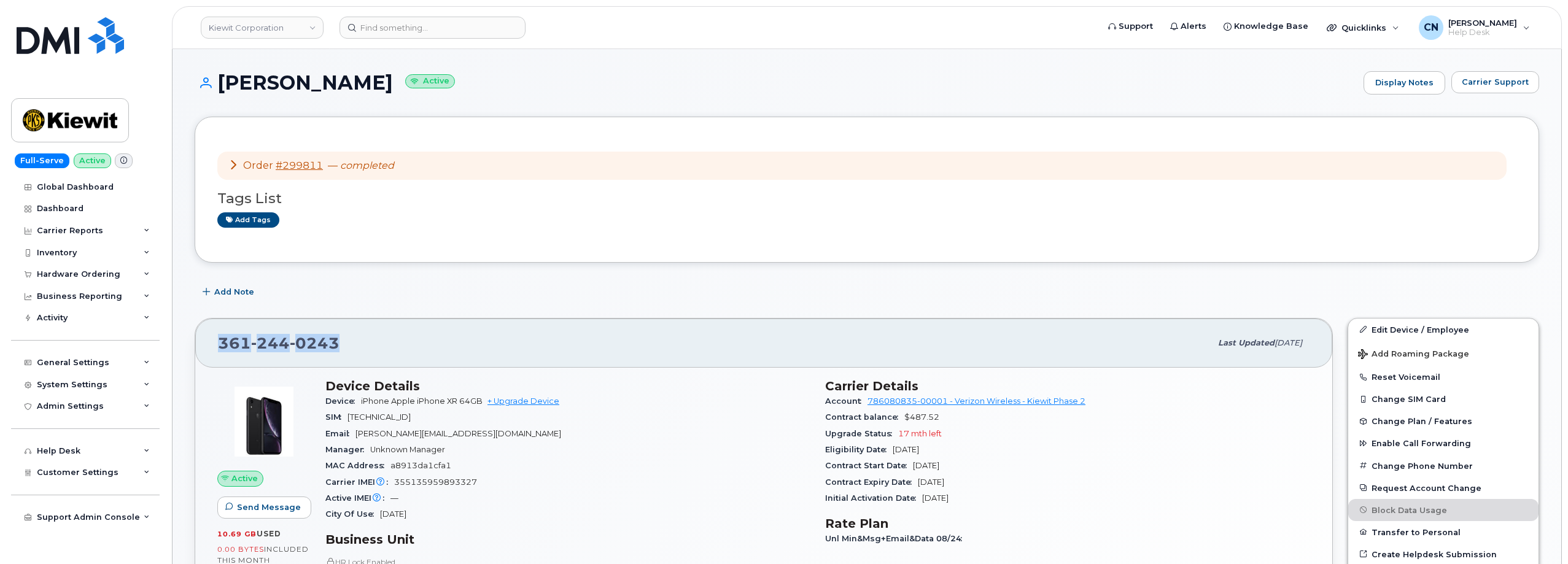
drag, startPoint x: 349, startPoint y: 342, endPoint x: 218, endPoint y: 340, distance: 131.0
click at [218, 340] on div "[PHONE_NUMBER] Last updated [DATE]" at bounding box center [763, 343] width 1137 height 49
copy span "[PHONE_NUMBER]"
copy span "361 244 0243"
click at [378, 21] on input at bounding box center [432, 27] width 186 height 22
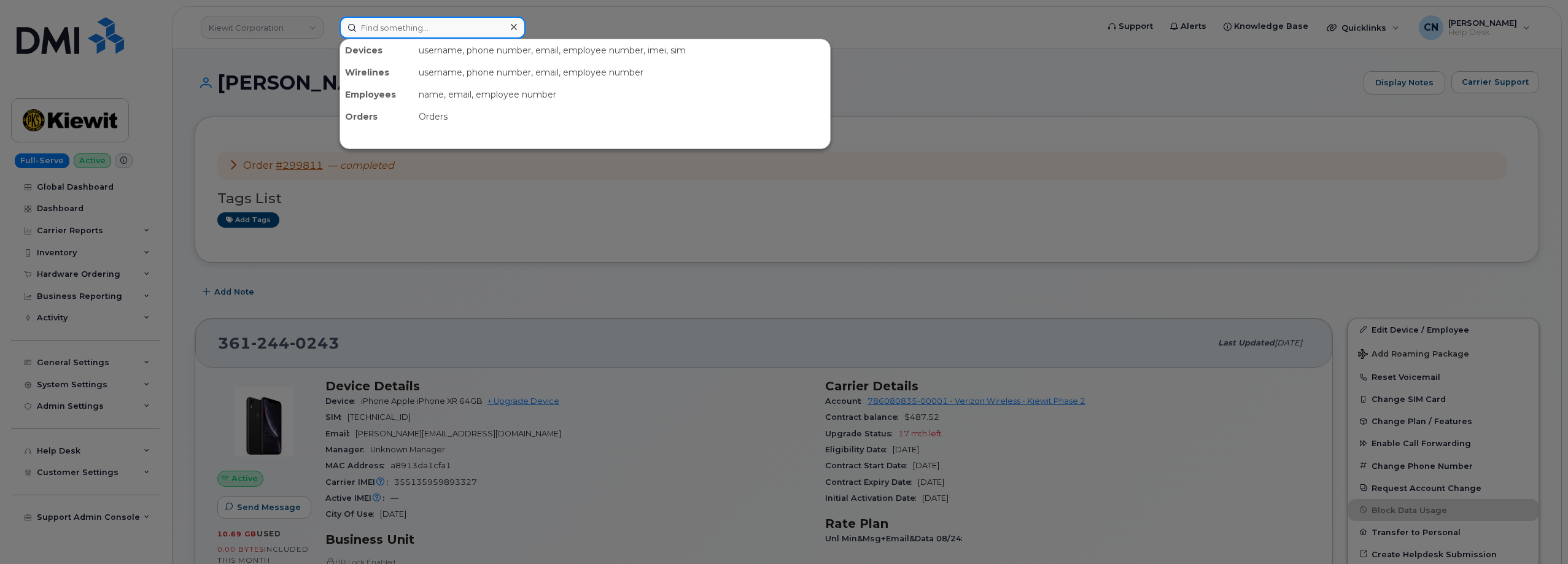
paste input "6132622107"
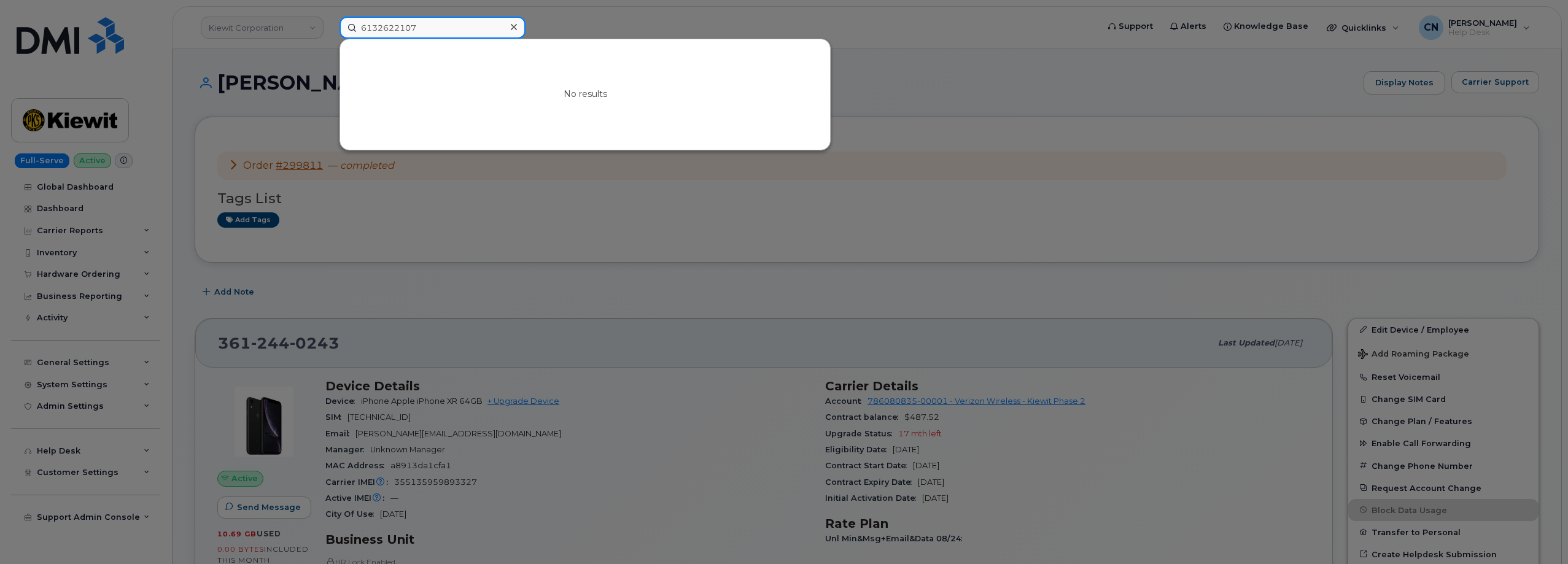
drag, startPoint x: 439, startPoint y: 23, endPoint x: 259, endPoint y: 28, distance: 180.1
click at [330, 28] on div "6132622107 No results" at bounding box center [715, 27] width 770 height 22
paste input "3435434480"
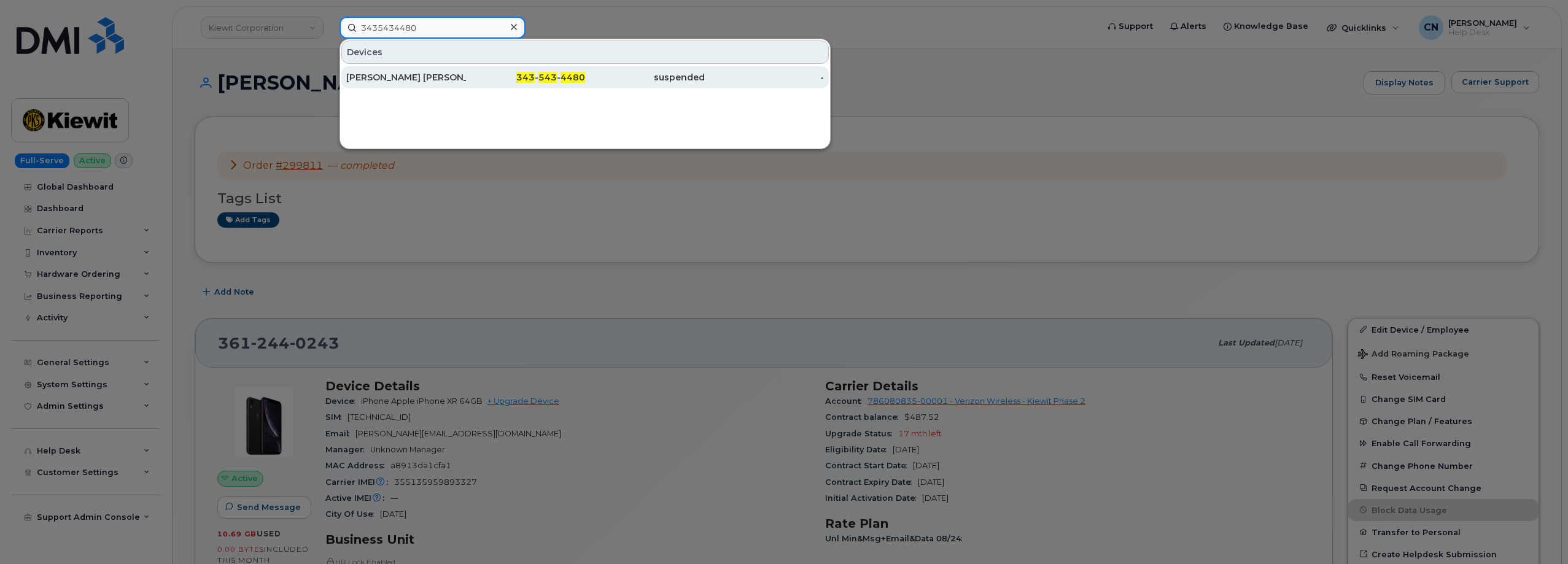
type input "3435434480"
click at [393, 81] on div "Luna Al Hasani" at bounding box center [406, 78] width 120 height 13
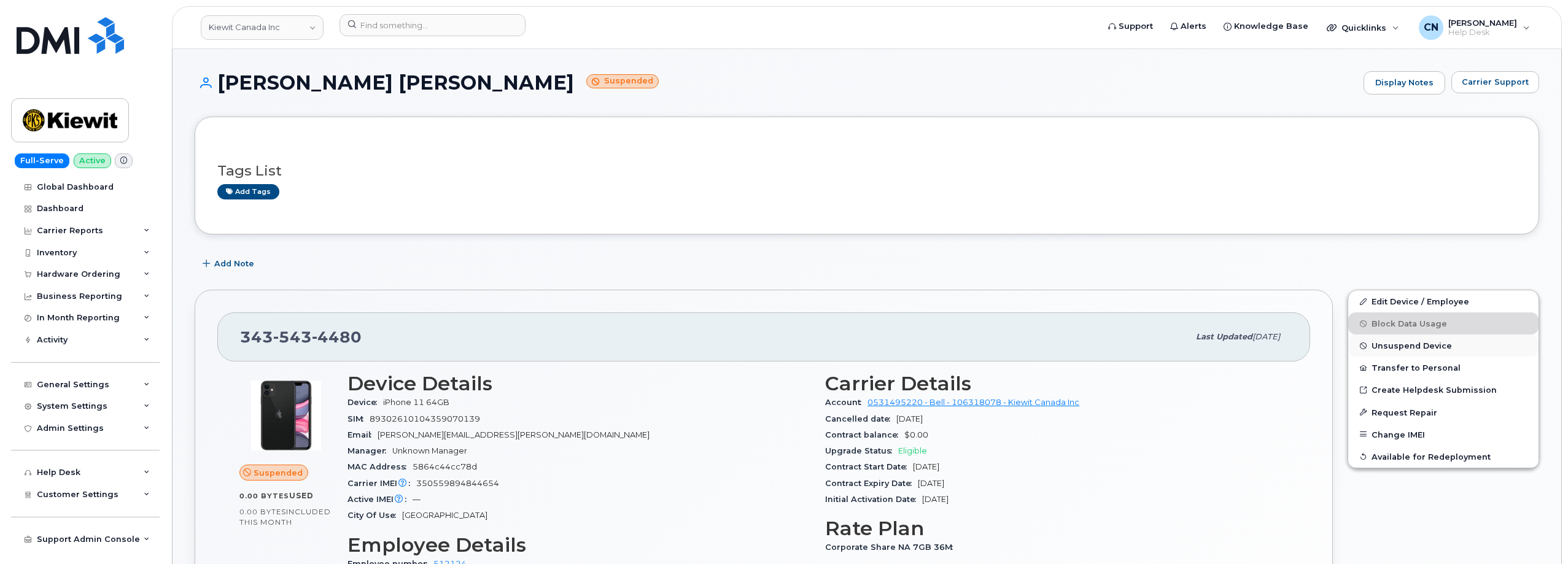
click at [1396, 345] on span "Unsuspend Device" at bounding box center [1412, 345] width 80 height 9
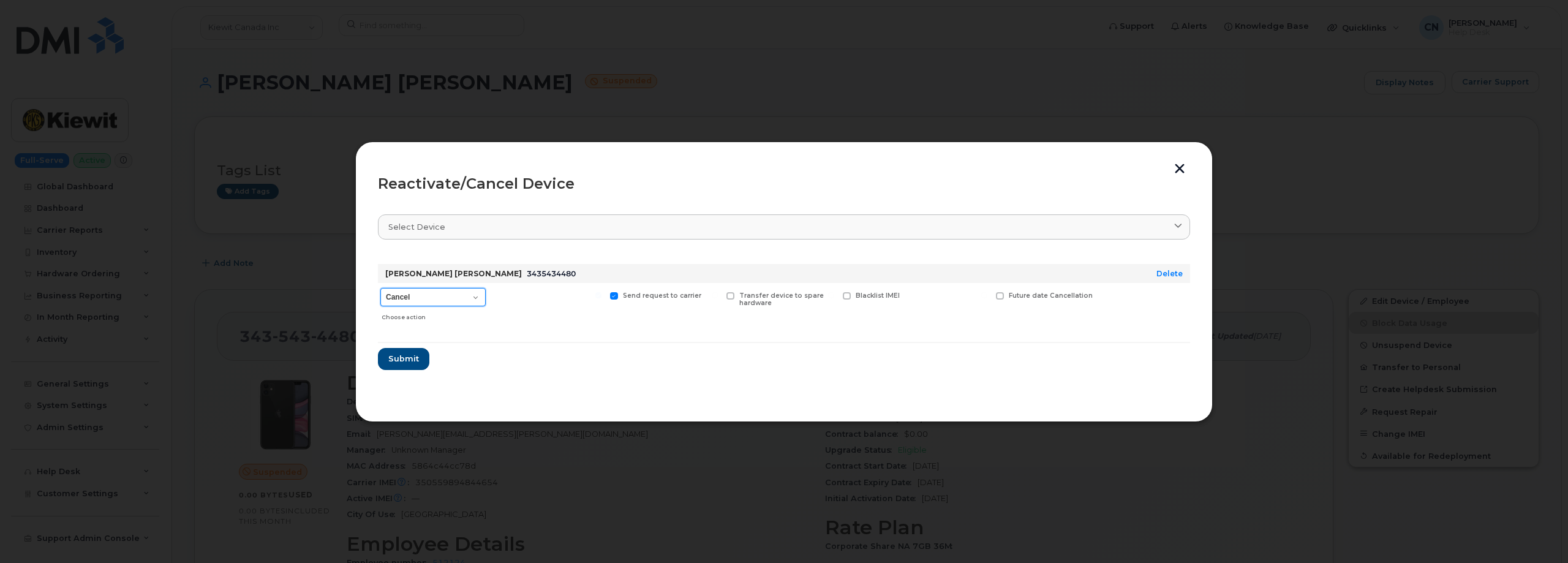
click at [424, 293] on select "Cancel Suspend - Extend Suspension Reactivate" at bounding box center [433, 297] width 105 height 18
select select "[object Object]"
click at [380, 288] on select "Cancel Suspend - Extend Suspension Reactivate" at bounding box center [433, 297] width 105 height 18
click at [390, 360] on span "Submit" at bounding box center [403, 358] width 31 height 12
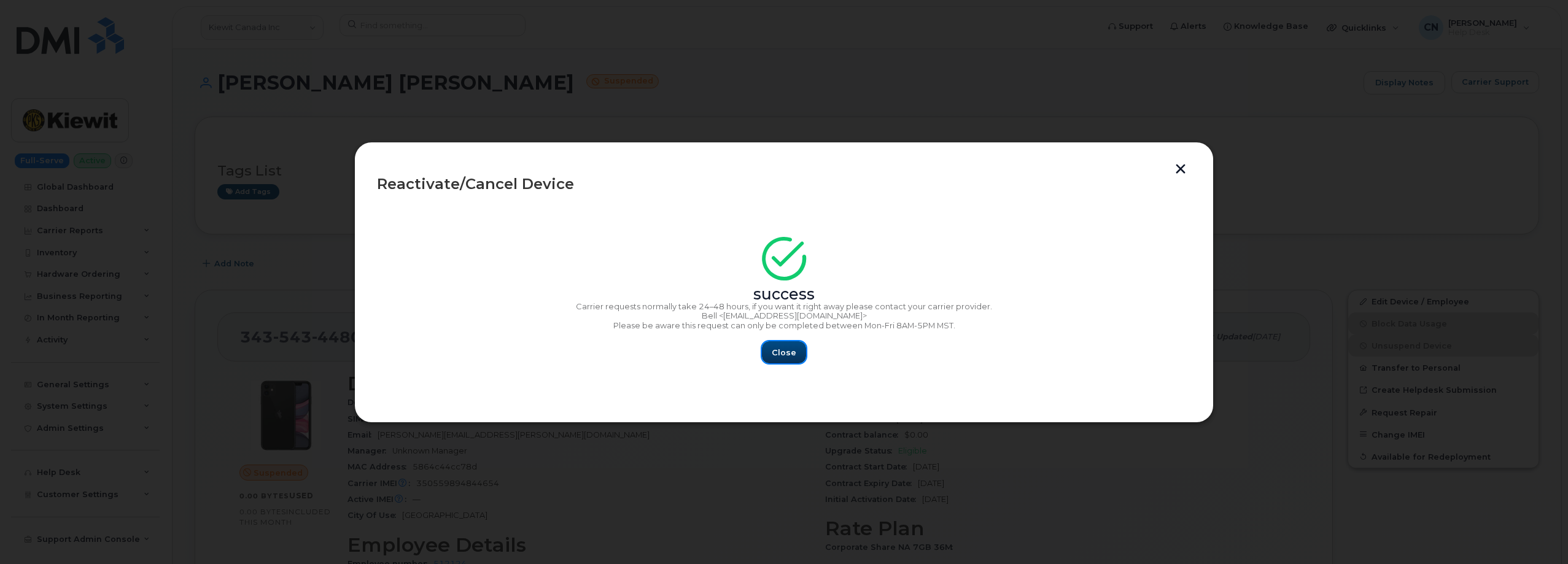
click at [793, 360] on button "Close" at bounding box center [784, 352] width 44 height 22
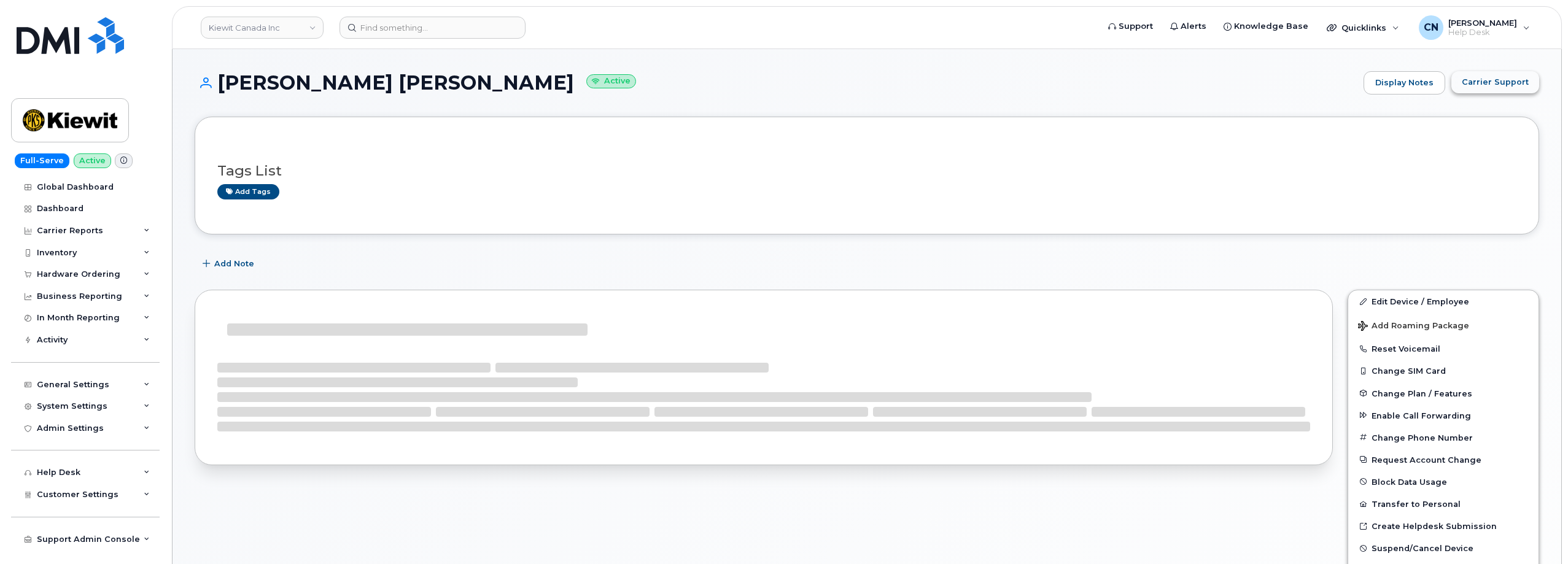
click at [1502, 88] on button "Carrier Support" at bounding box center [1495, 82] width 88 height 22
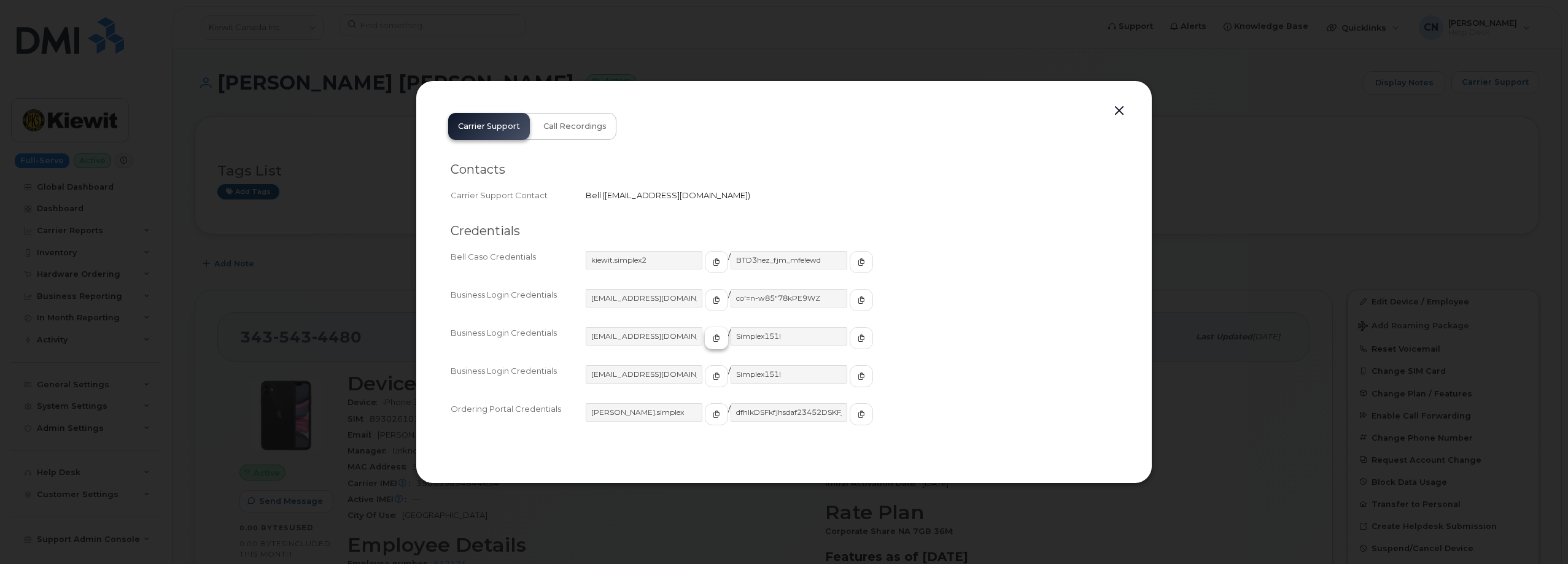
click at [705, 345] on button "button" at bounding box center [716, 338] width 23 height 22
click at [856, 342] on span "button" at bounding box center [862, 338] width 11 height 11
click at [1119, 112] on button "button" at bounding box center [1119, 110] width 18 height 17
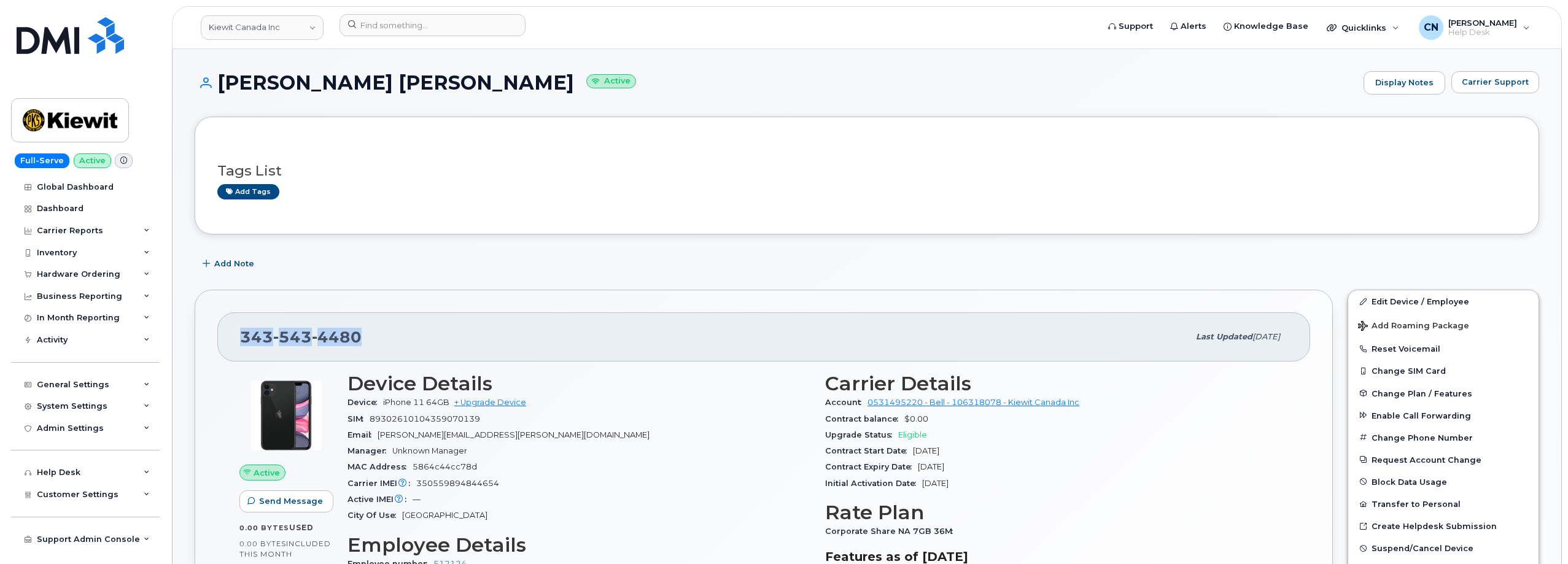
drag, startPoint x: 383, startPoint y: 325, endPoint x: 238, endPoint y: 327, distance: 145.0
click at [243, 330] on div "343 543 4480" at bounding box center [714, 337] width 948 height 26
copy span "343 543 4480"
click at [362, 26] on input at bounding box center [432, 25] width 186 height 22
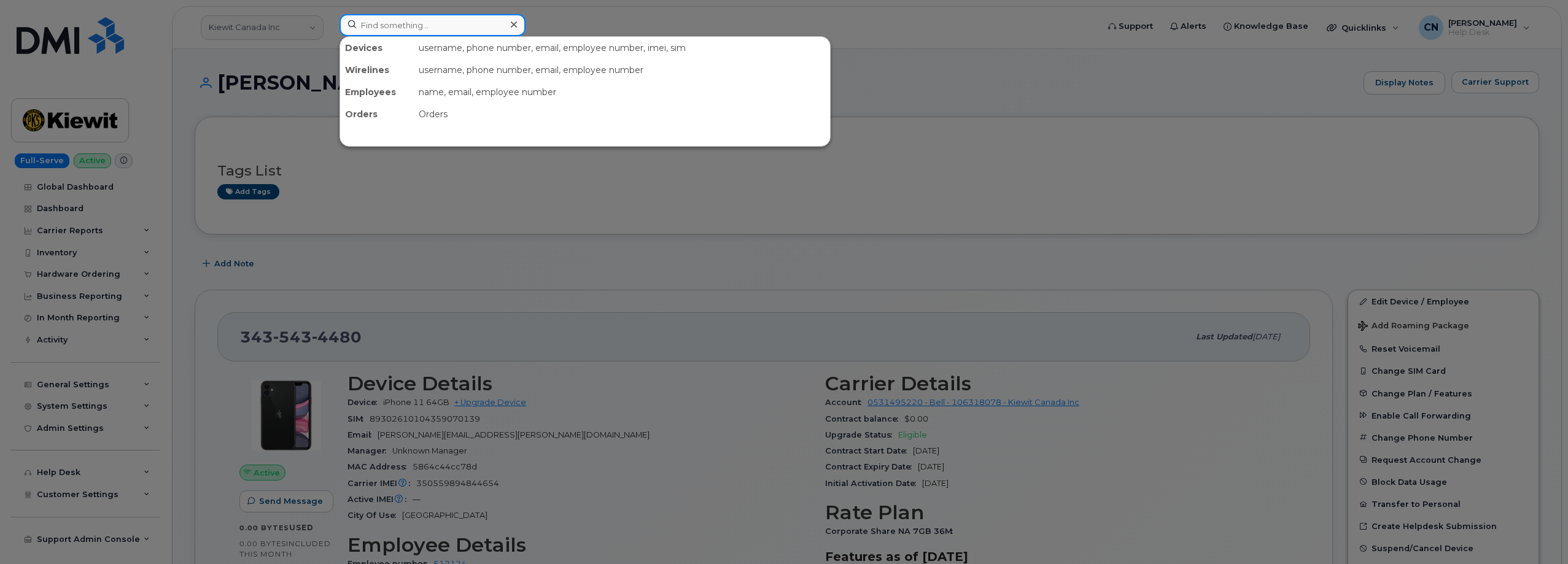
click at [432, 26] on input at bounding box center [432, 25] width 186 height 22
paste input "2257263174"
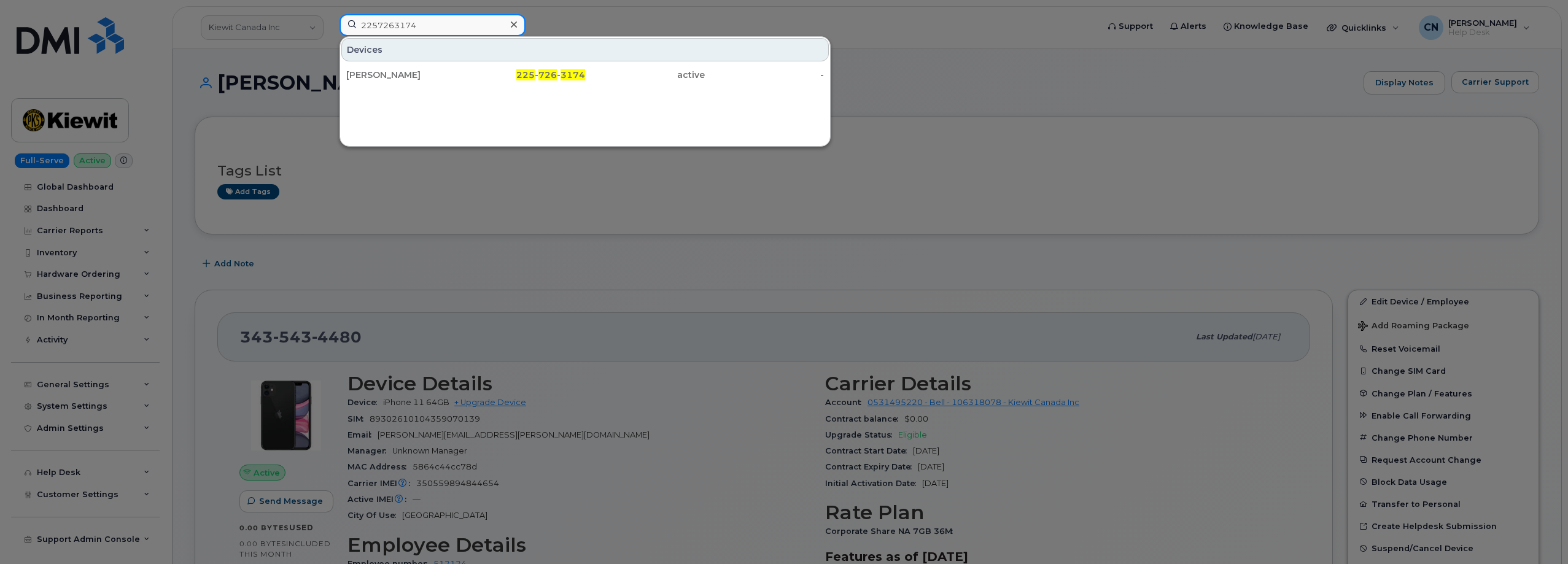
type input "2257263174"
click at [446, 76] on div "[PERSON_NAME]" at bounding box center [406, 75] width 120 height 13
